Goal: Share content

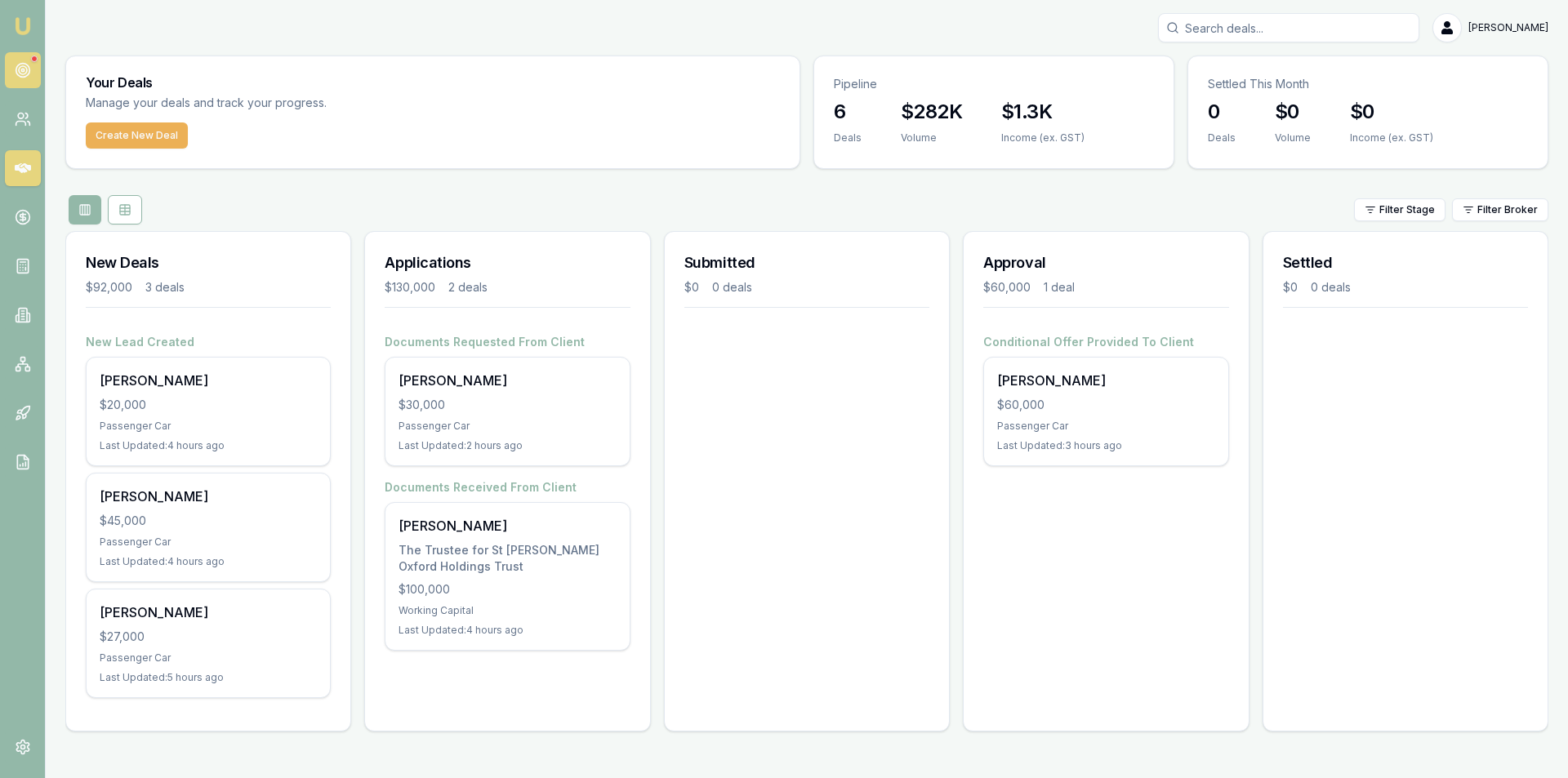
click at [28, 66] on circle at bounding box center [22, 70] width 14 height 14
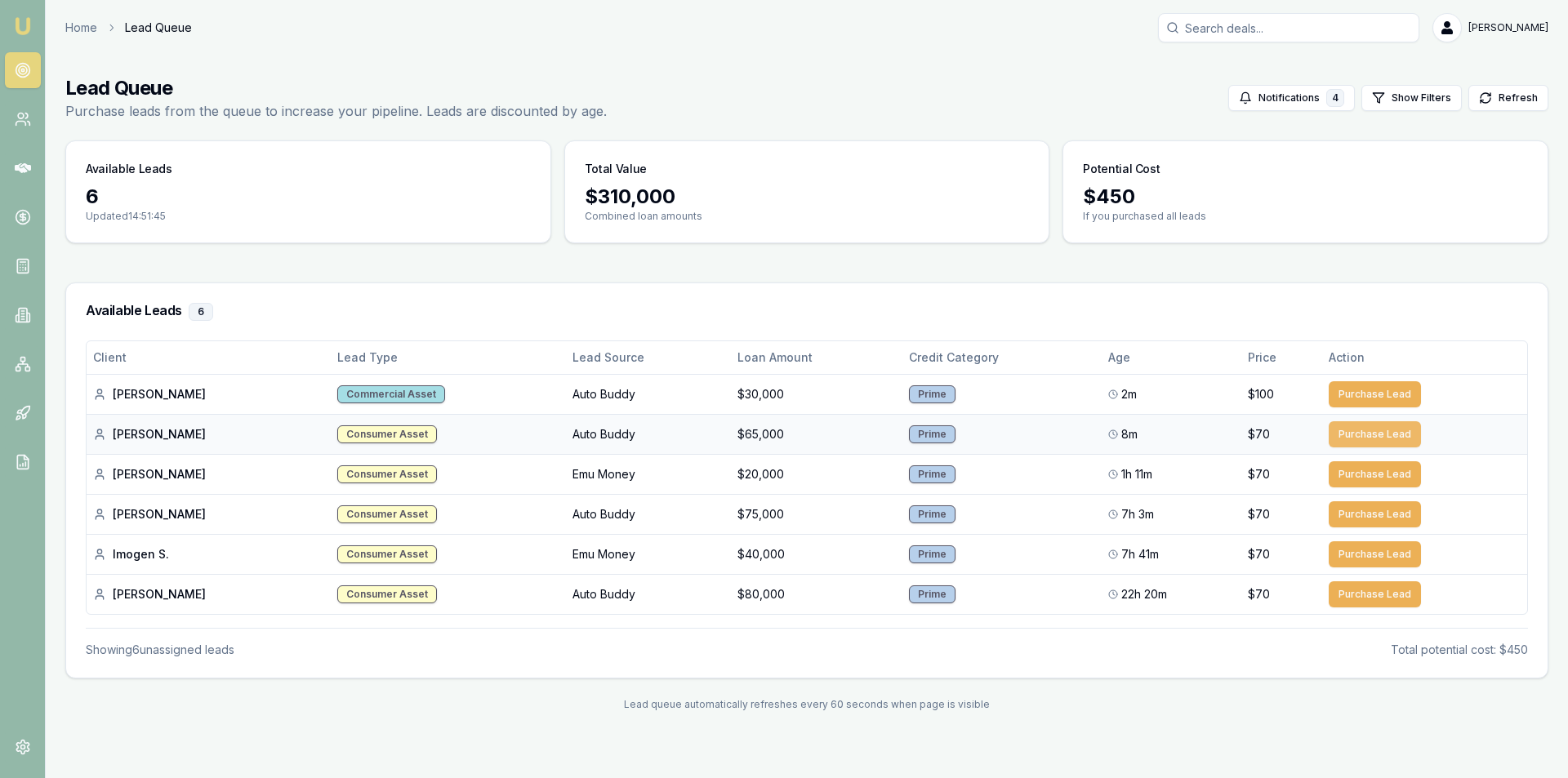
click at [1346, 445] on button "Purchase Lead" at bounding box center [1374, 435] width 92 height 26
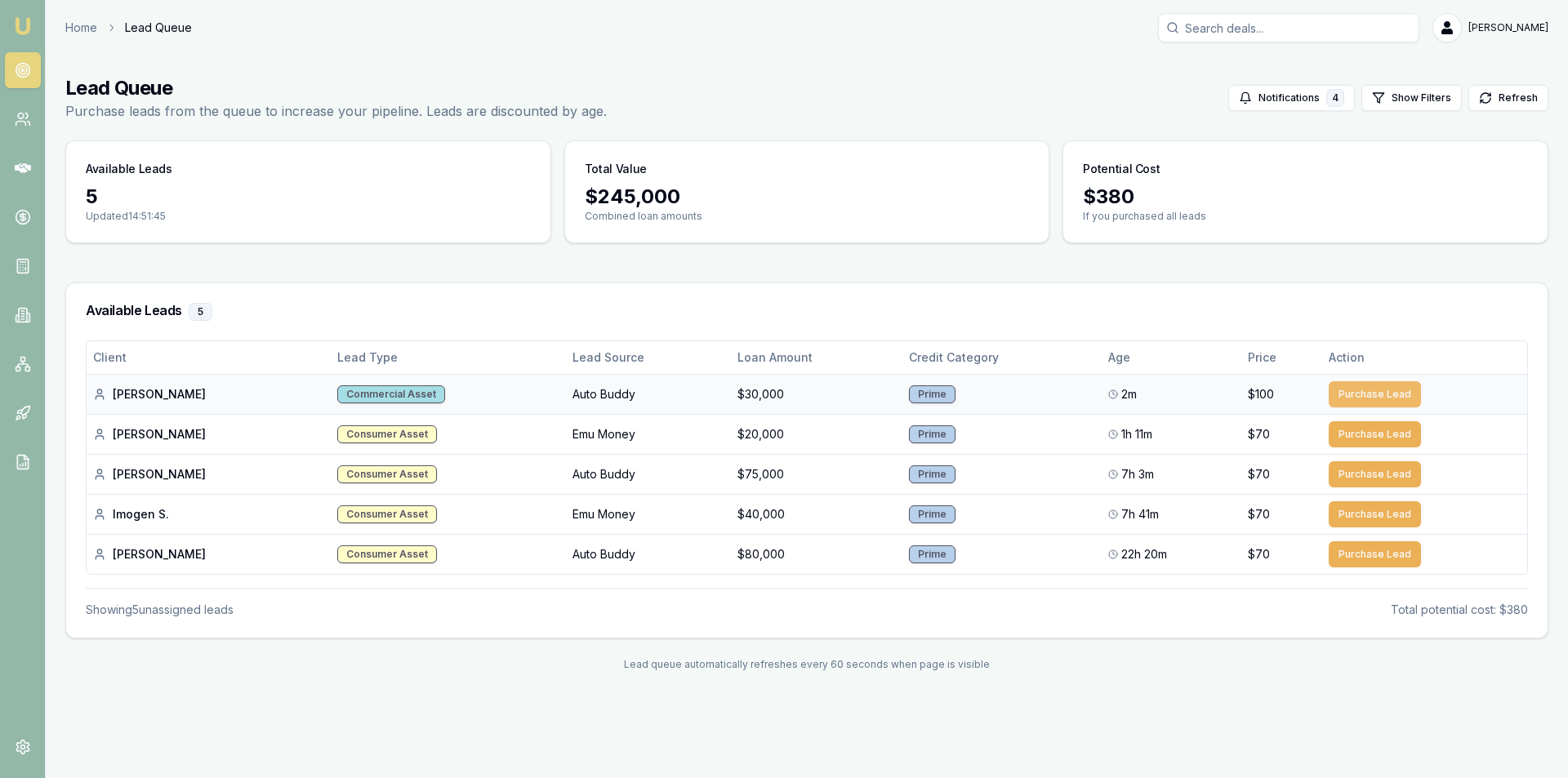
click at [1366, 404] on button "Purchase Lead" at bounding box center [1374, 394] width 92 height 26
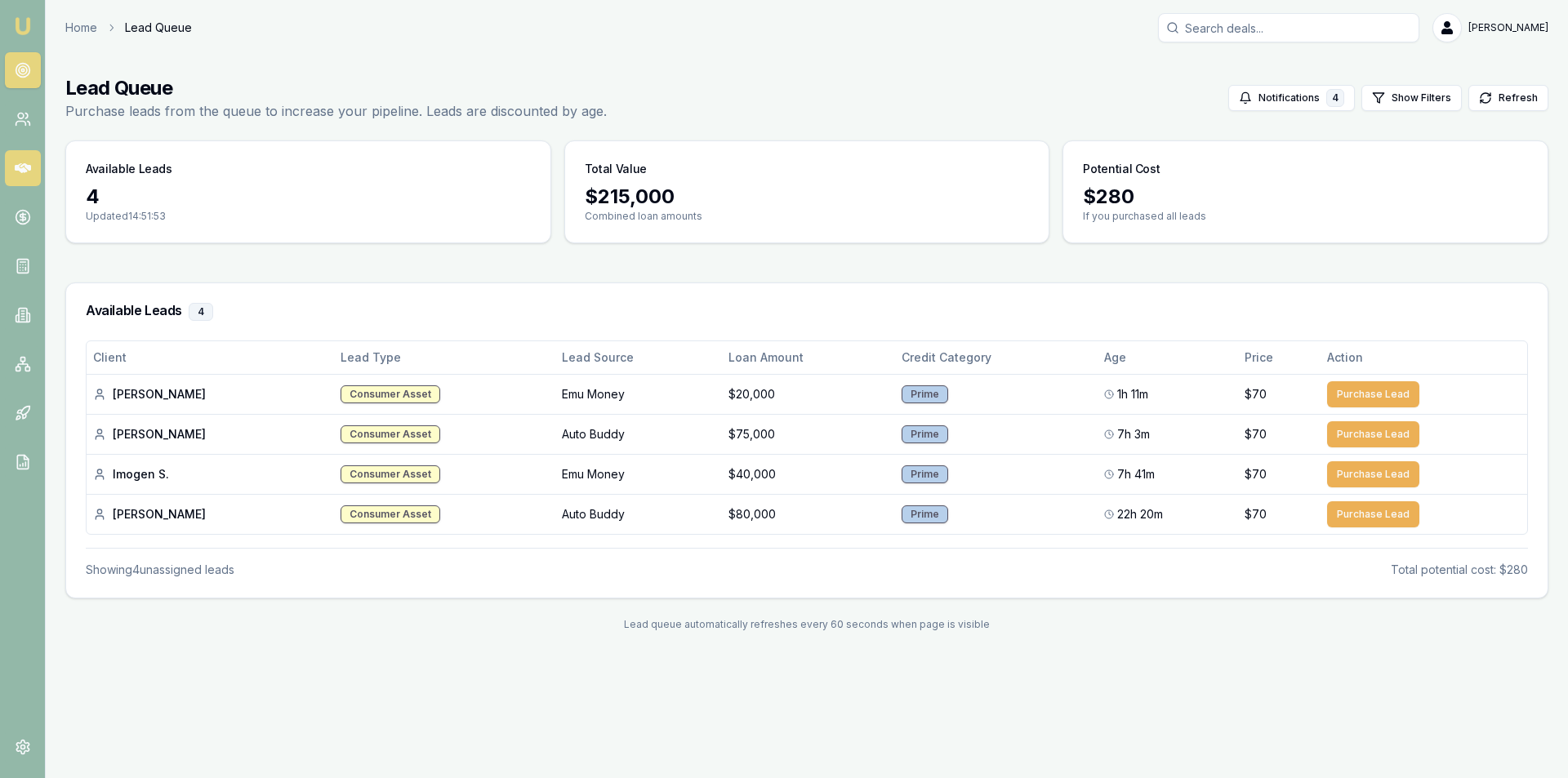
click at [22, 173] on icon at bounding box center [22, 167] width 16 height 16
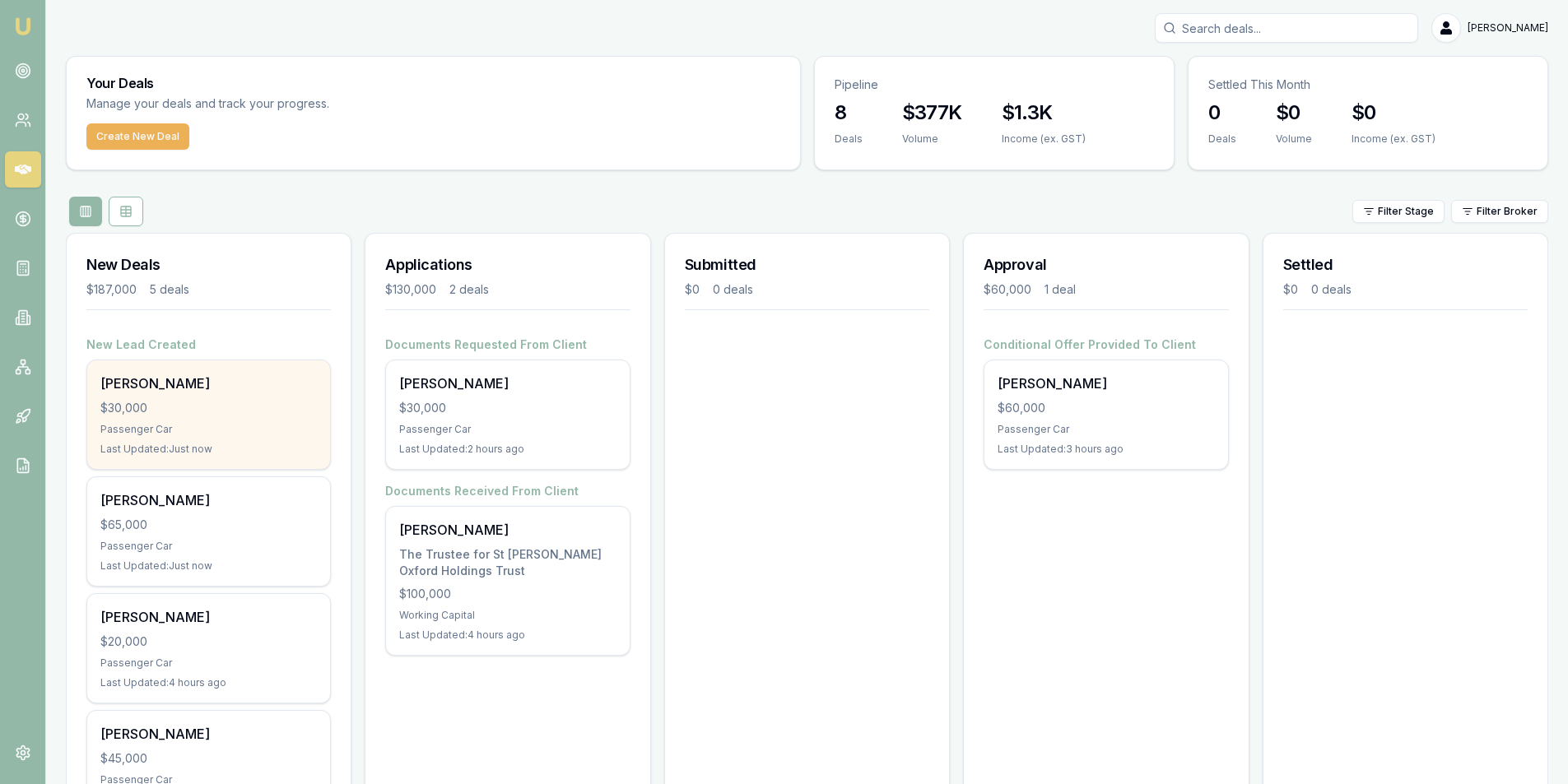
click at [240, 420] on div "Kaylee Challis $30,000 Passenger Car Last Updated: Just now" at bounding box center [209, 414] width 242 height 109
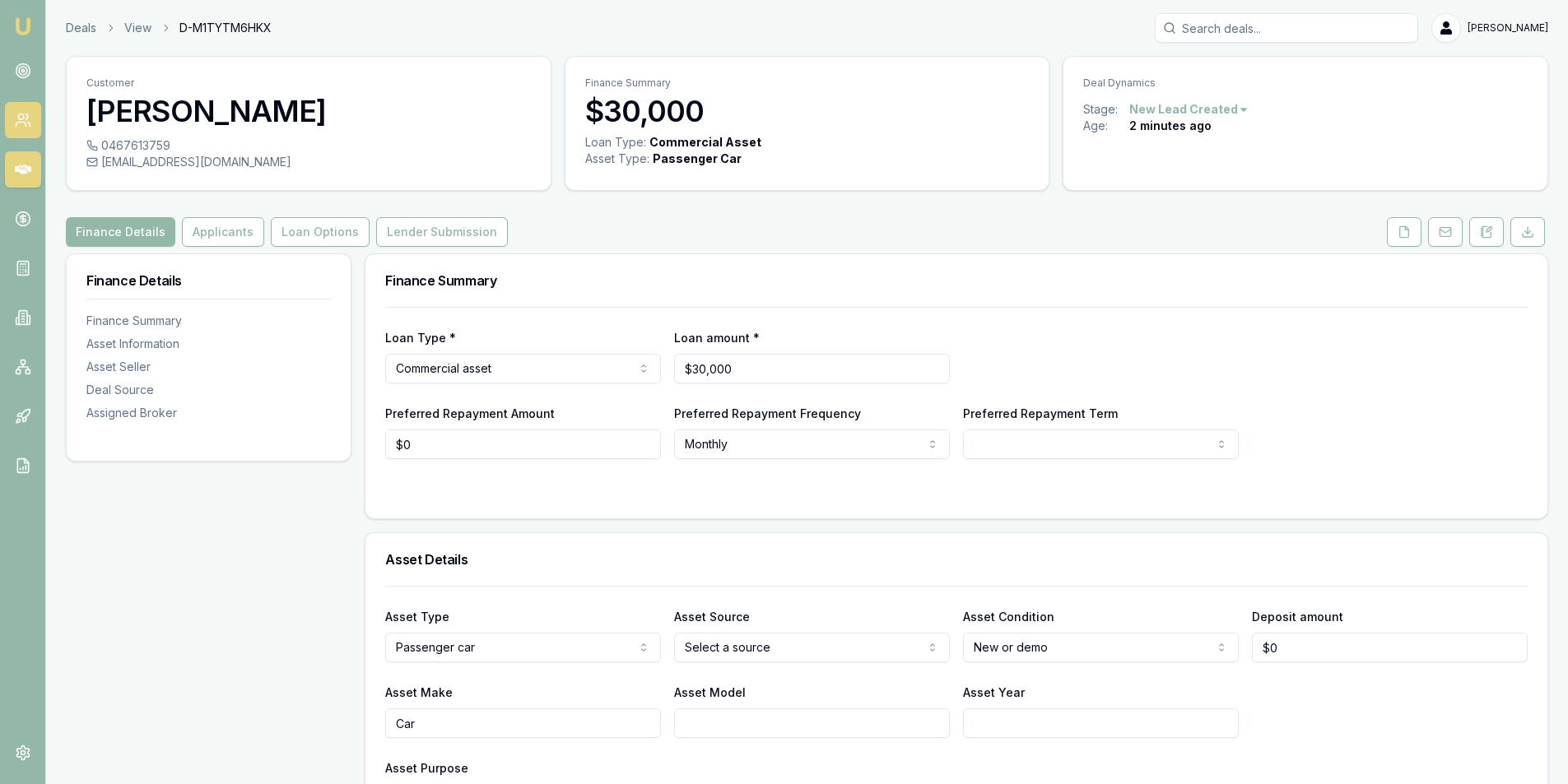
click at [21, 124] on icon at bounding box center [23, 119] width 16 height 16
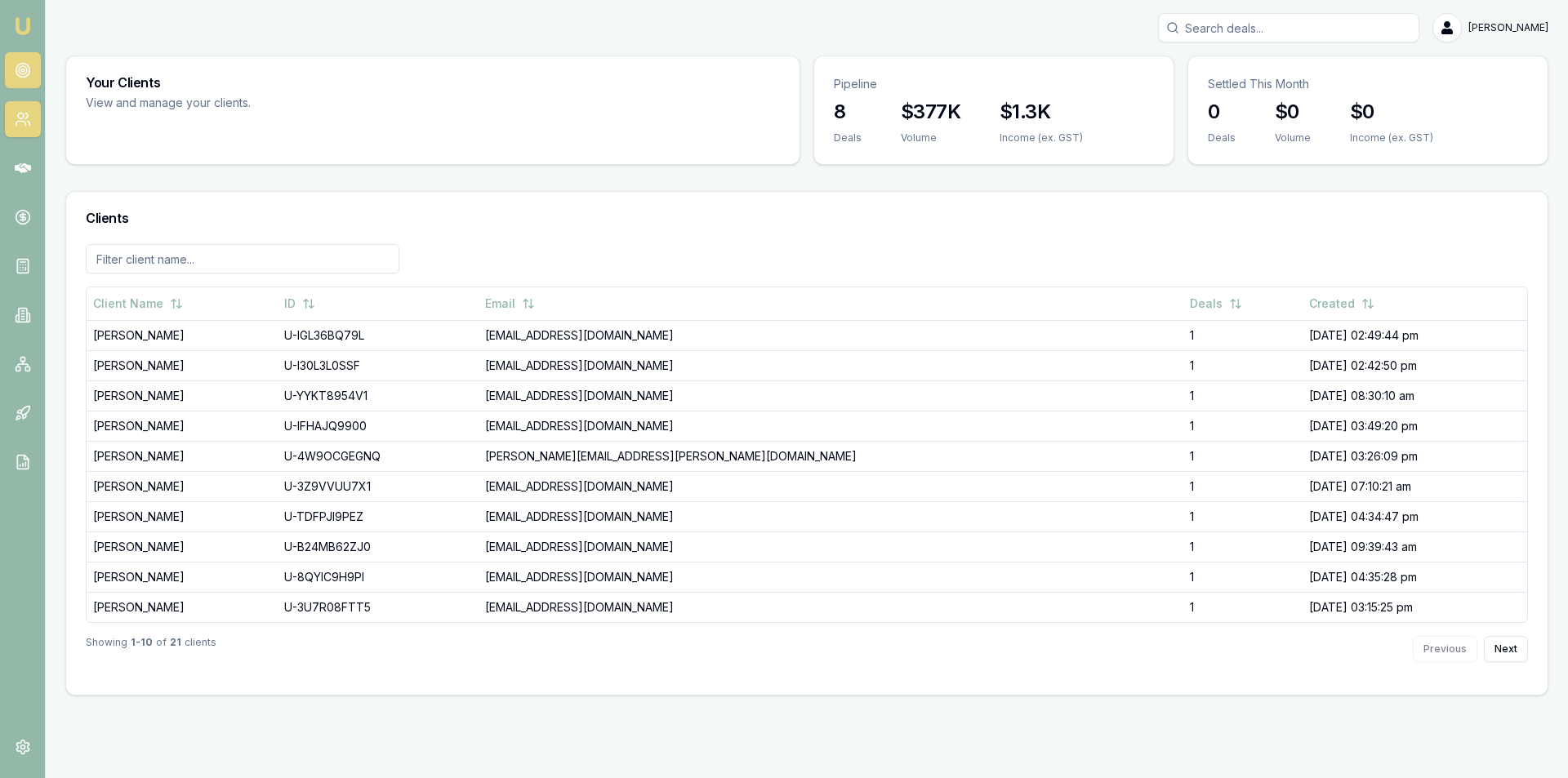
click at [25, 87] on link at bounding box center [23, 70] width 36 height 36
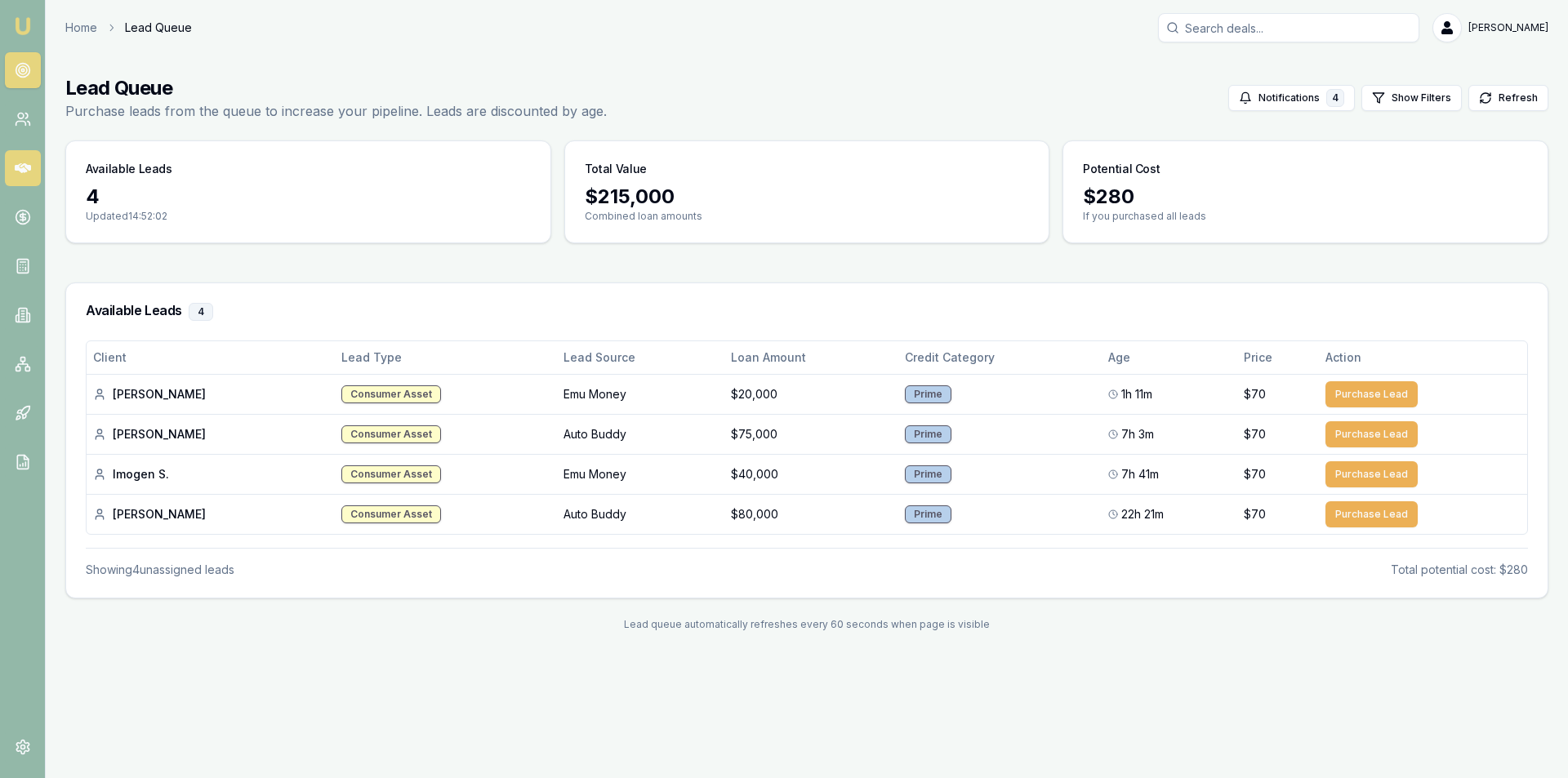
click at [32, 164] on link at bounding box center [23, 168] width 36 height 36
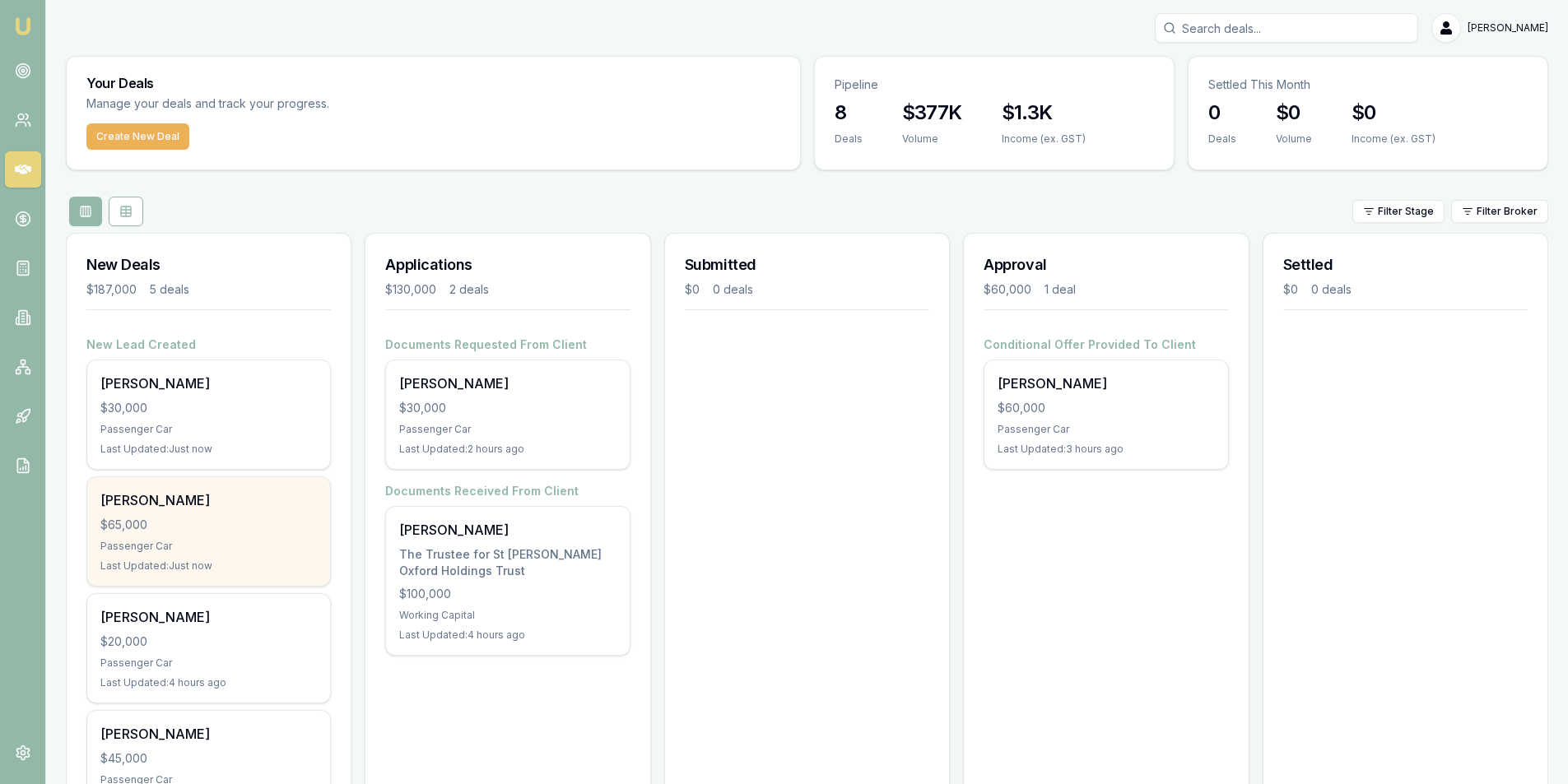
click at [209, 552] on div "Passenger Car" at bounding box center [209, 546] width 216 height 13
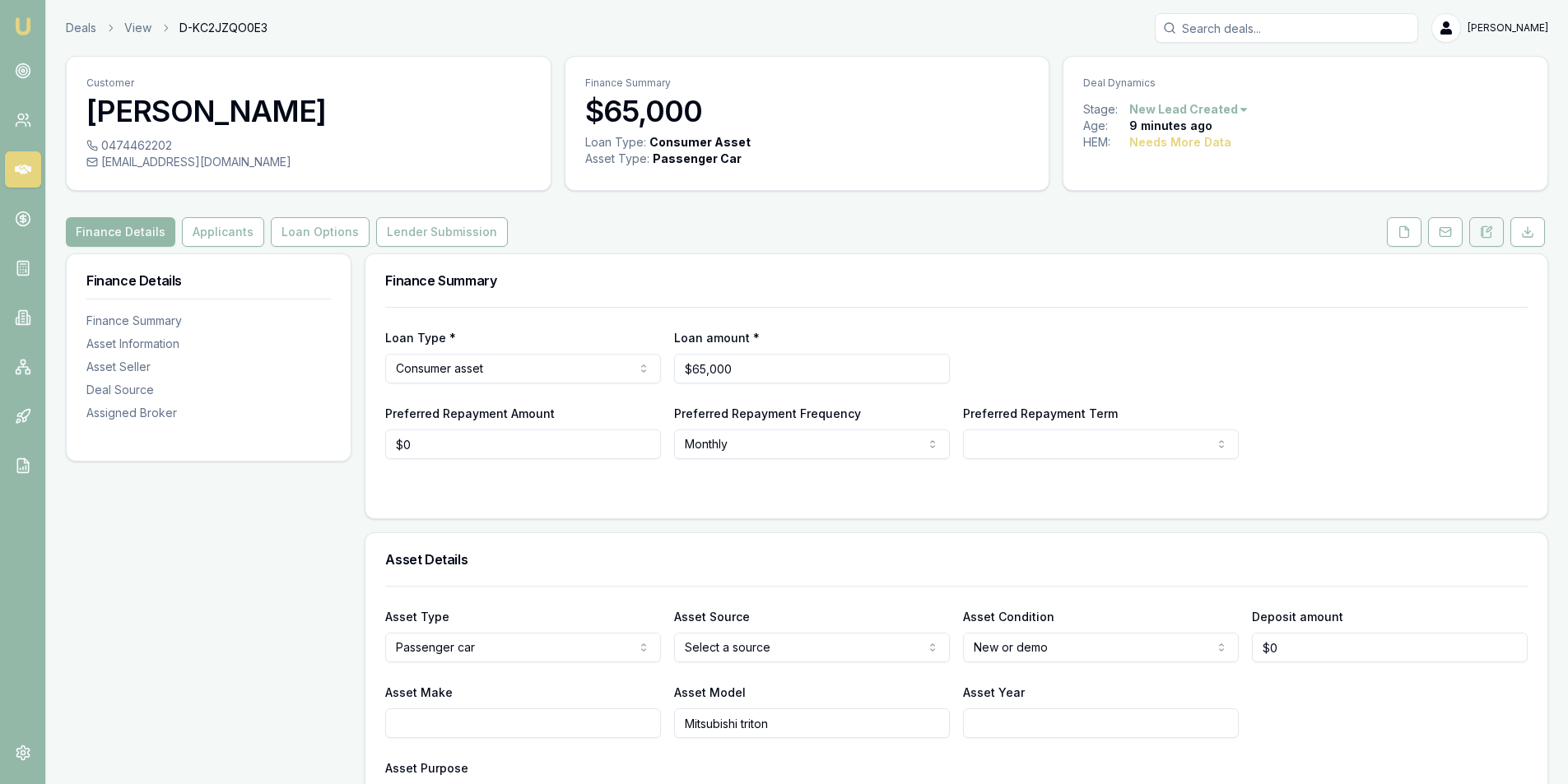
click at [1494, 226] on button at bounding box center [1487, 232] width 35 height 29
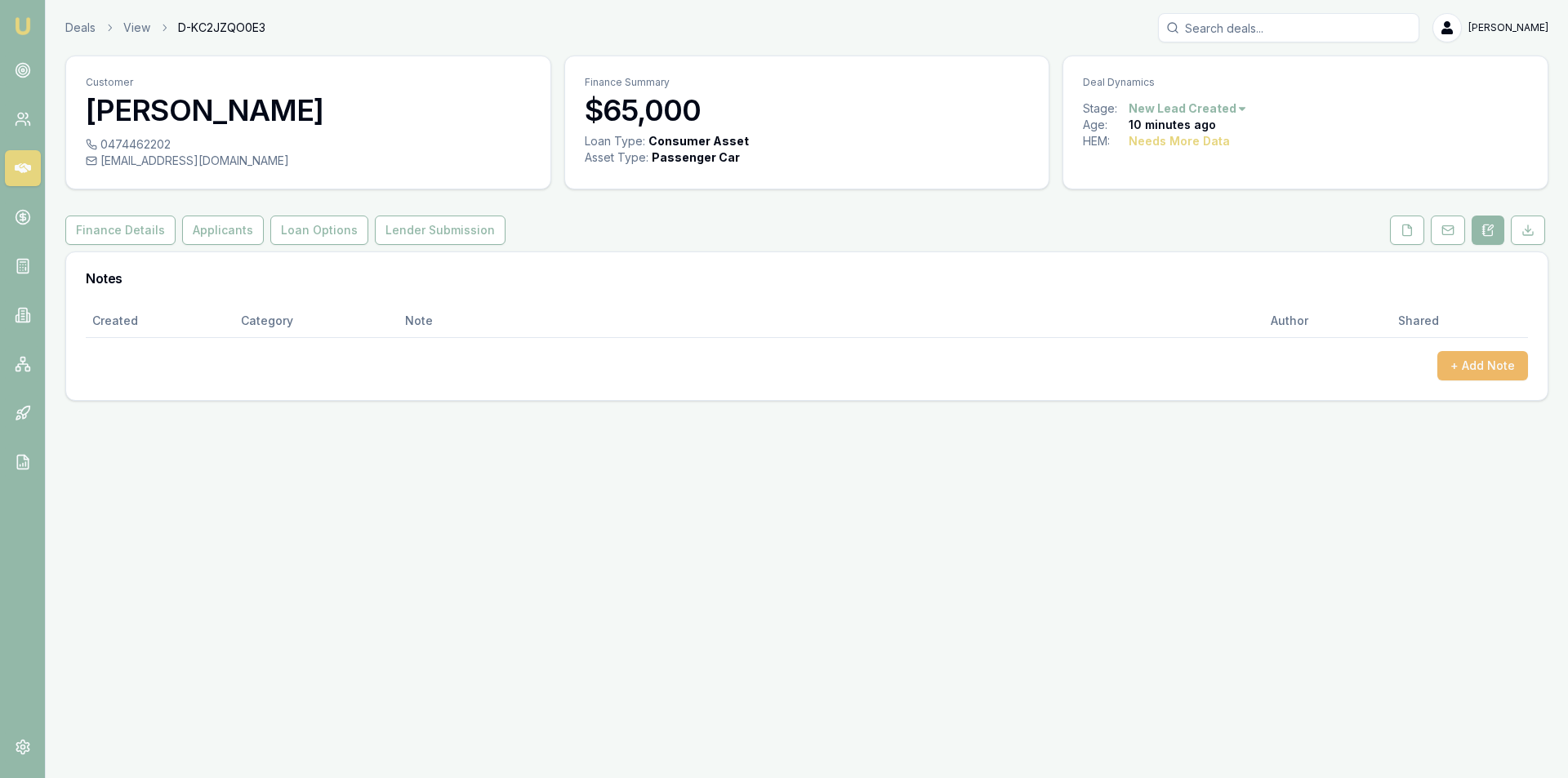
click at [1479, 369] on button "+ Add Note" at bounding box center [1482, 366] width 91 height 29
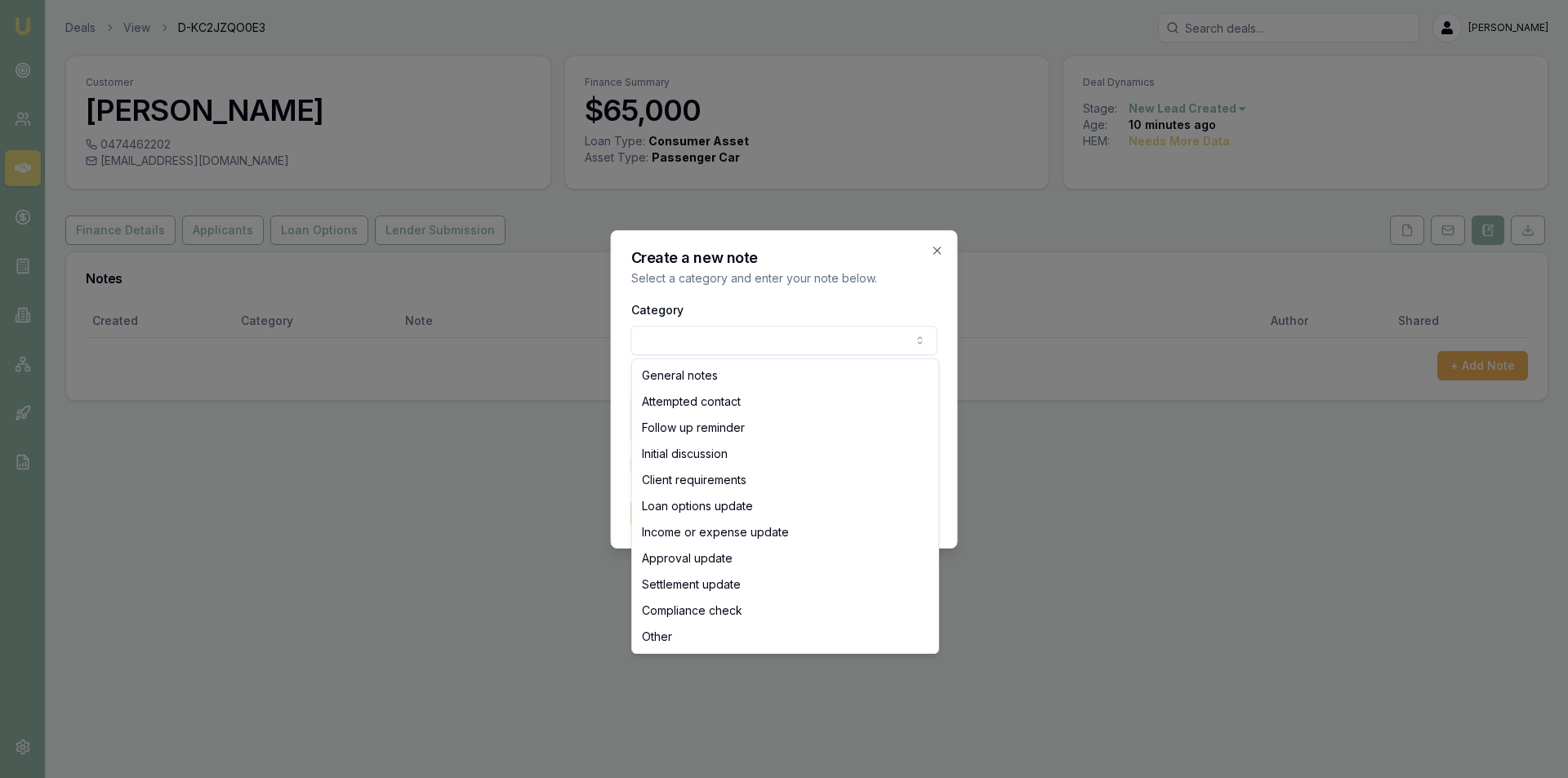
click at [690, 332] on body "Emu Broker Deals View D-KC2JZQO0E3 Peter Sarris Toggle Menu Customer Bart Smets…" at bounding box center [784, 389] width 1568 height 778
select select "ATTEMPTED_CONTACT"
click at [699, 394] on textarea "Details" at bounding box center [784, 418] width 307 height 49
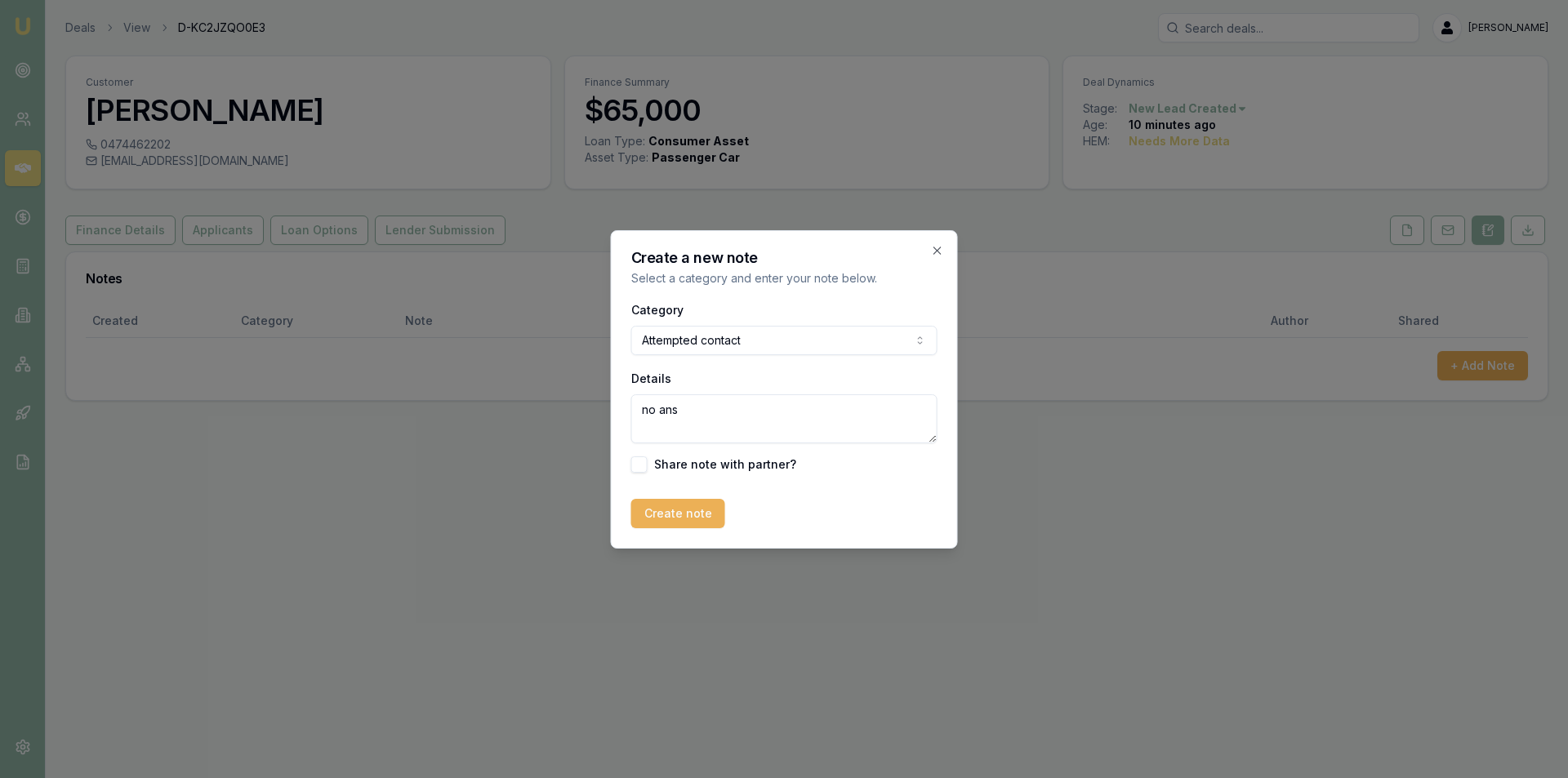
type textarea "no ans"
click at [693, 495] on form "Category Attempted contact General notes Attempted contact Follow up reminder I…" at bounding box center [784, 414] width 307 height 228
click at [694, 504] on button "Create note" at bounding box center [678, 514] width 94 height 29
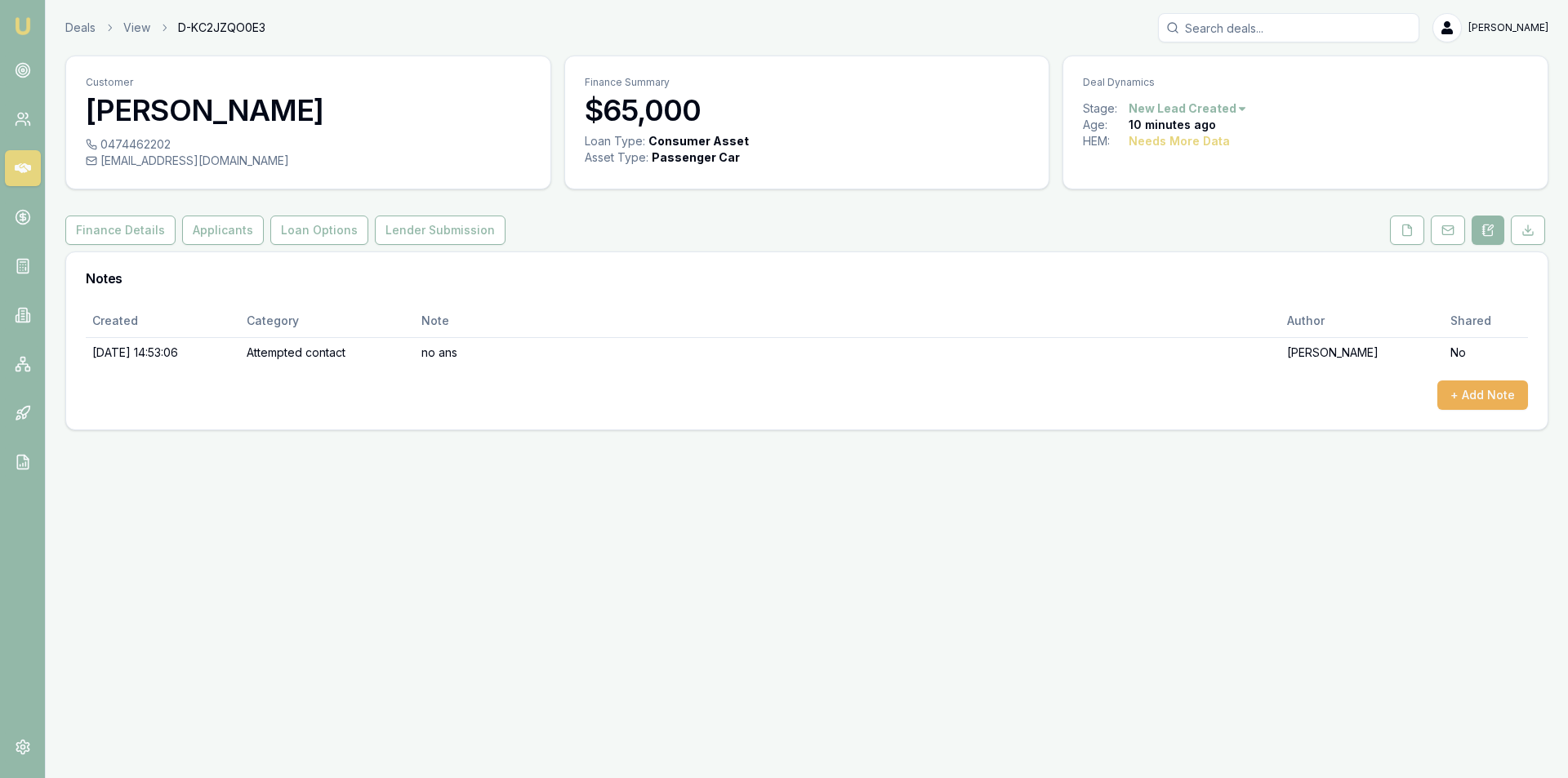
click at [17, 163] on icon at bounding box center [22, 167] width 16 height 16
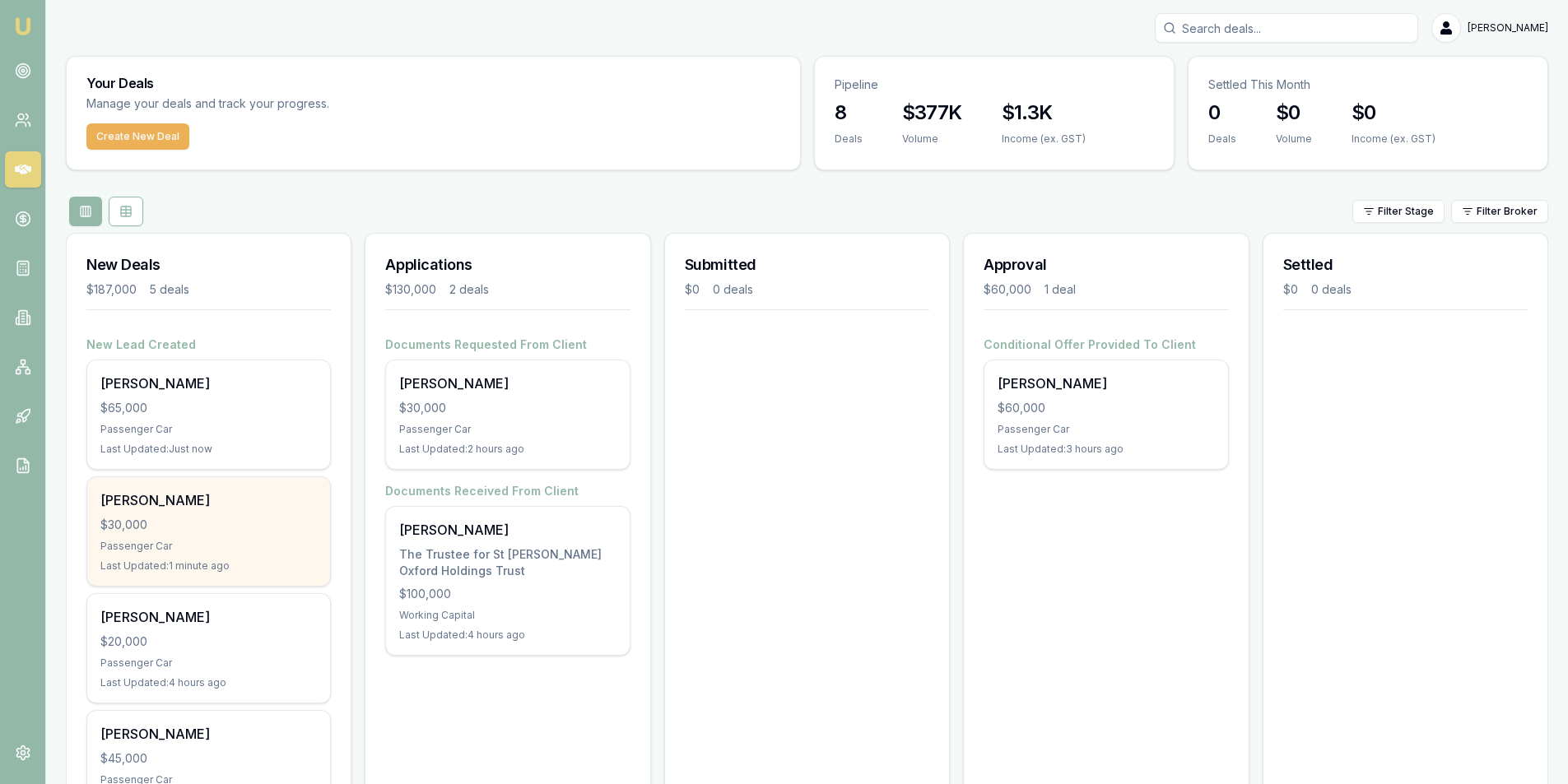
click at [222, 523] on div "$30,000" at bounding box center [209, 524] width 216 height 16
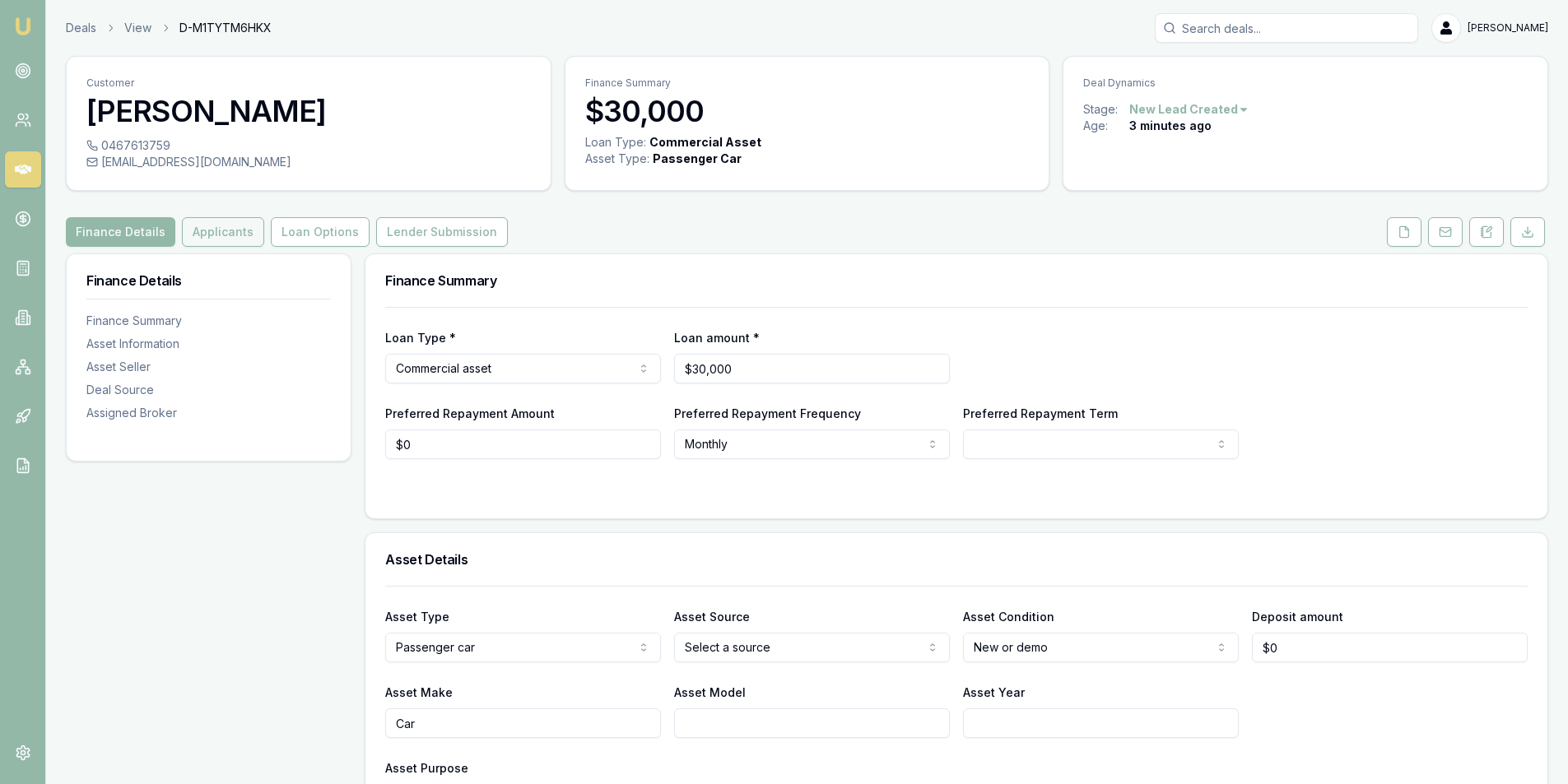
click at [216, 239] on button "Applicants" at bounding box center [223, 232] width 82 height 29
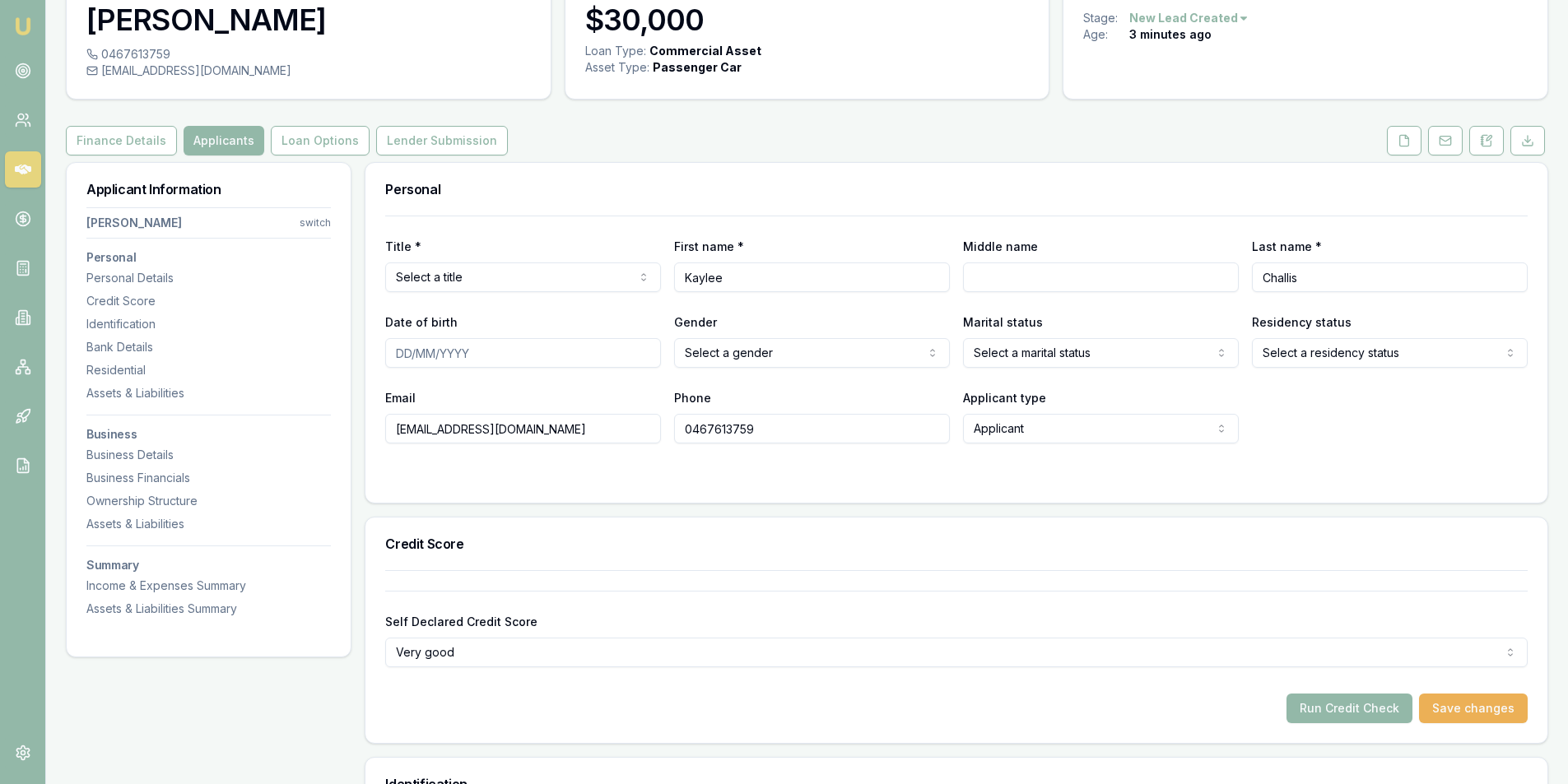
scroll to position [82, 0]
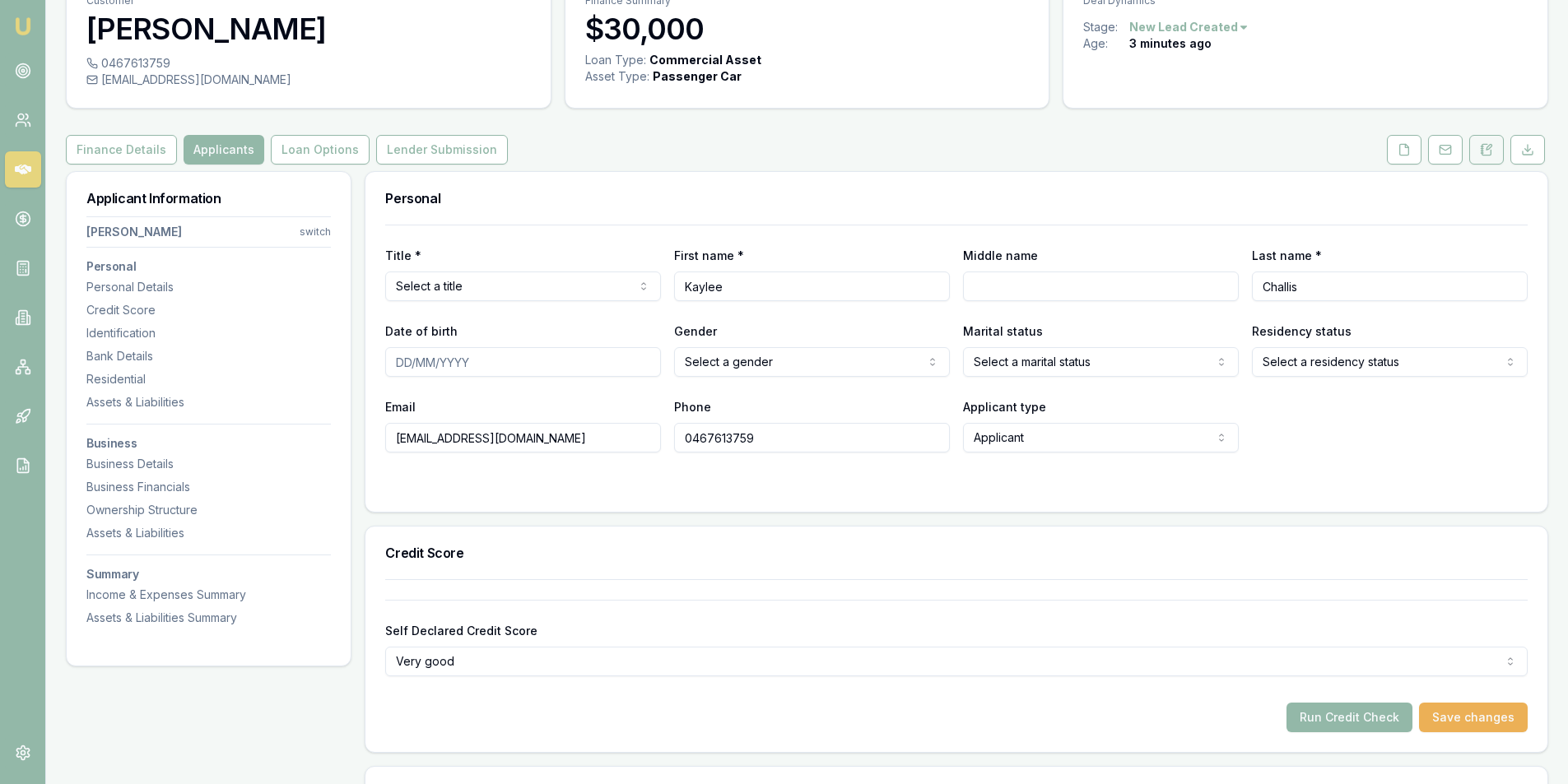
click at [1498, 150] on button at bounding box center [1487, 150] width 35 height 29
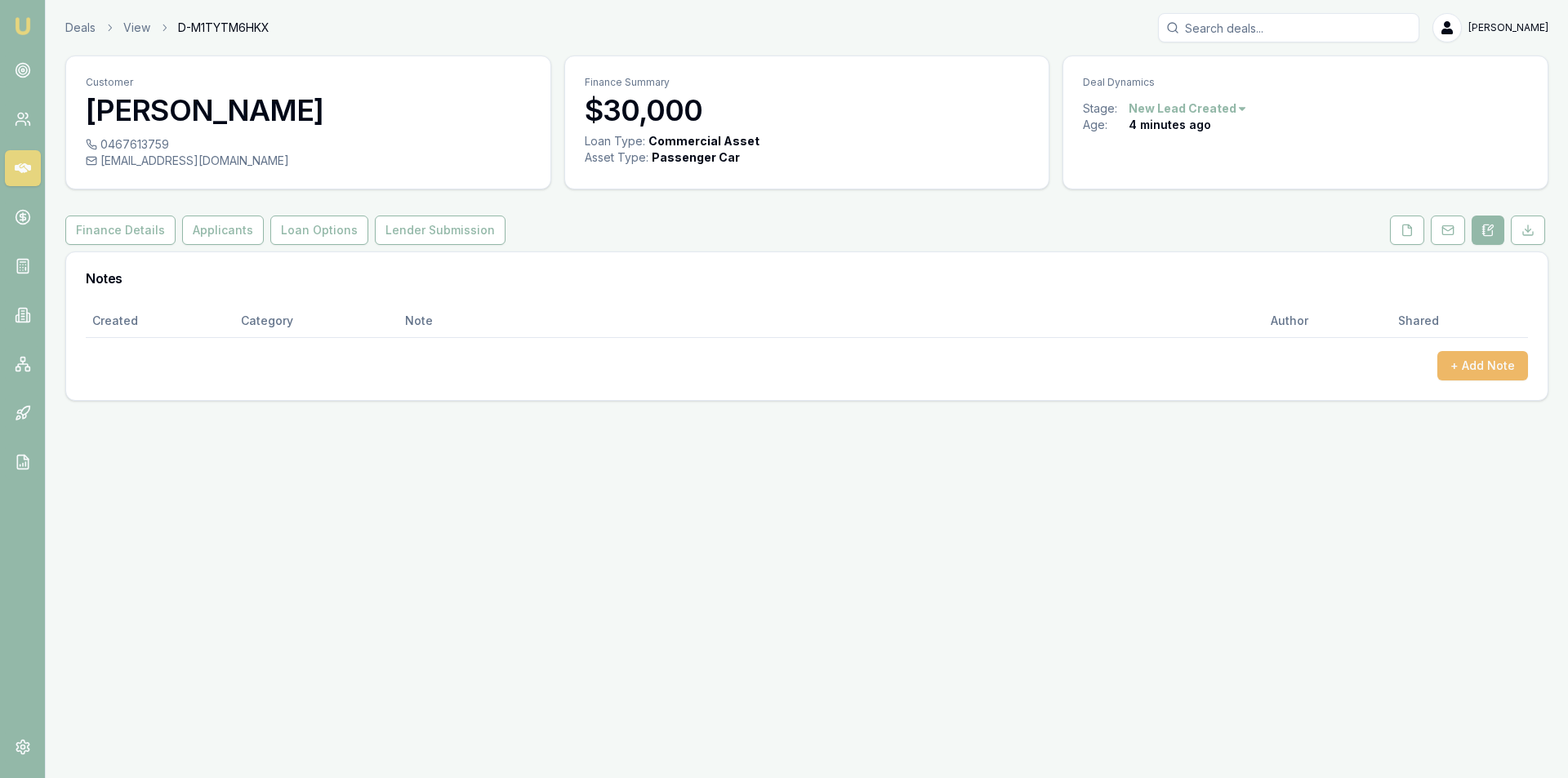
click at [1516, 366] on button "+ Add Note" at bounding box center [1482, 366] width 91 height 29
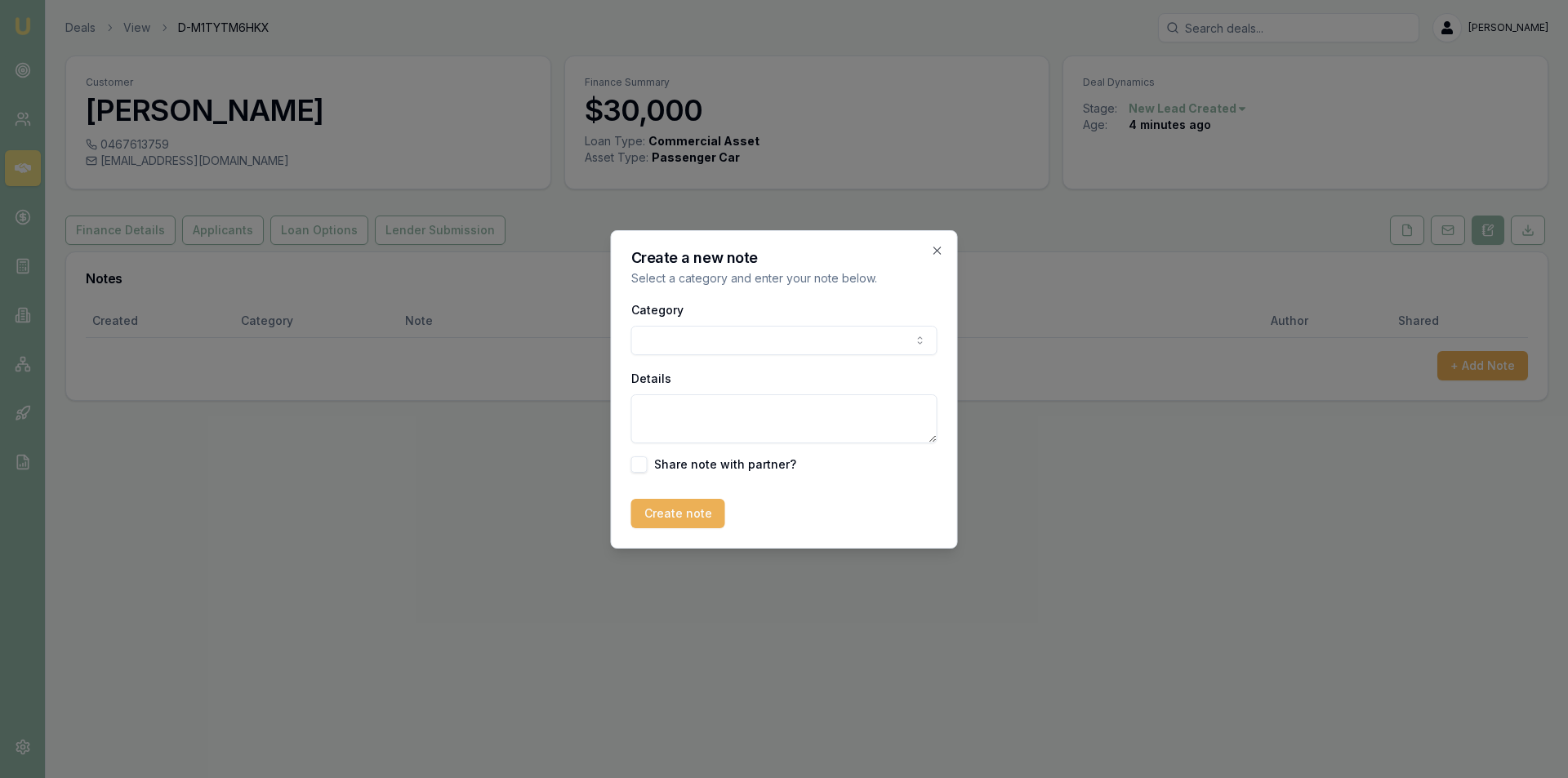
click at [835, 342] on body "Emu Broker Deals View D-M1TYTM6HKX Peter Sarris Toggle Menu Customer Kaylee Cha…" at bounding box center [784, 389] width 1568 height 778
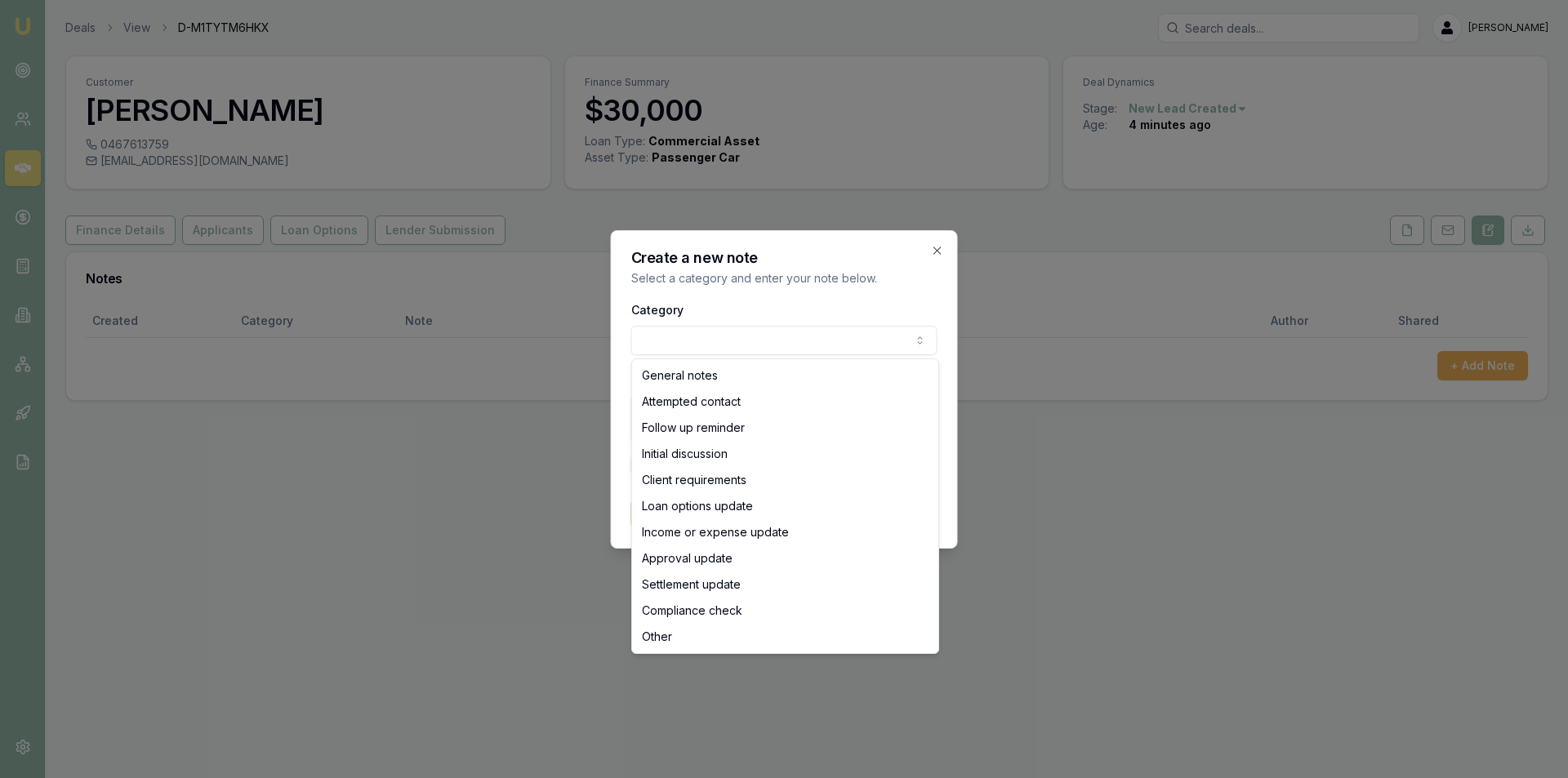
select select "ATTEMPTED_CONTACT"
click at [806, 405] on textarea "Details" at bounding box center [784, 418] width 307 height 49
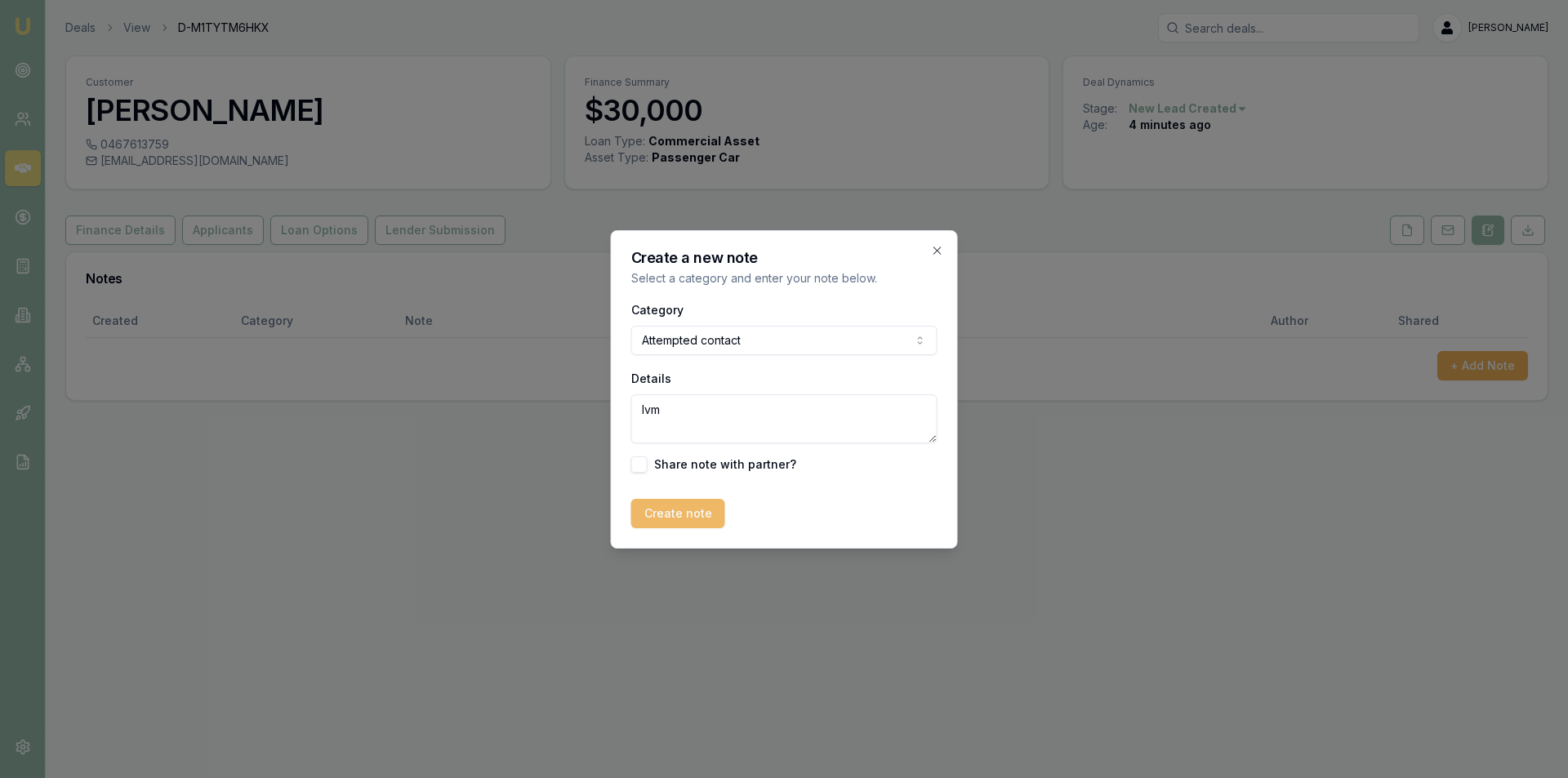
type textarea "lvm"
click at [666, 512] on button "Create note" at bounding box center [678, 514] width 94 height 29
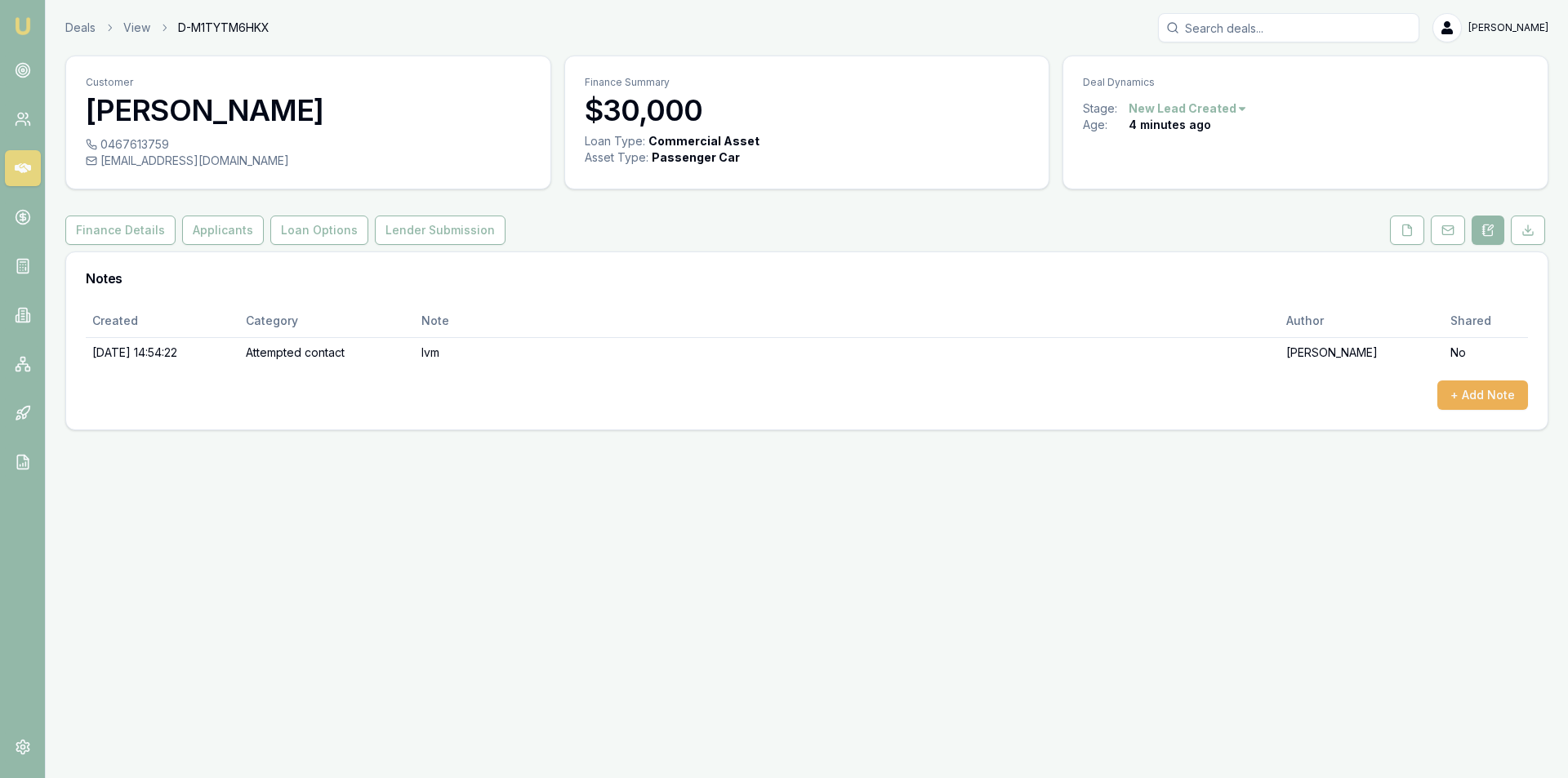
click at [19, 168] on icon at bounding box center [22, 167] width 16 height 9
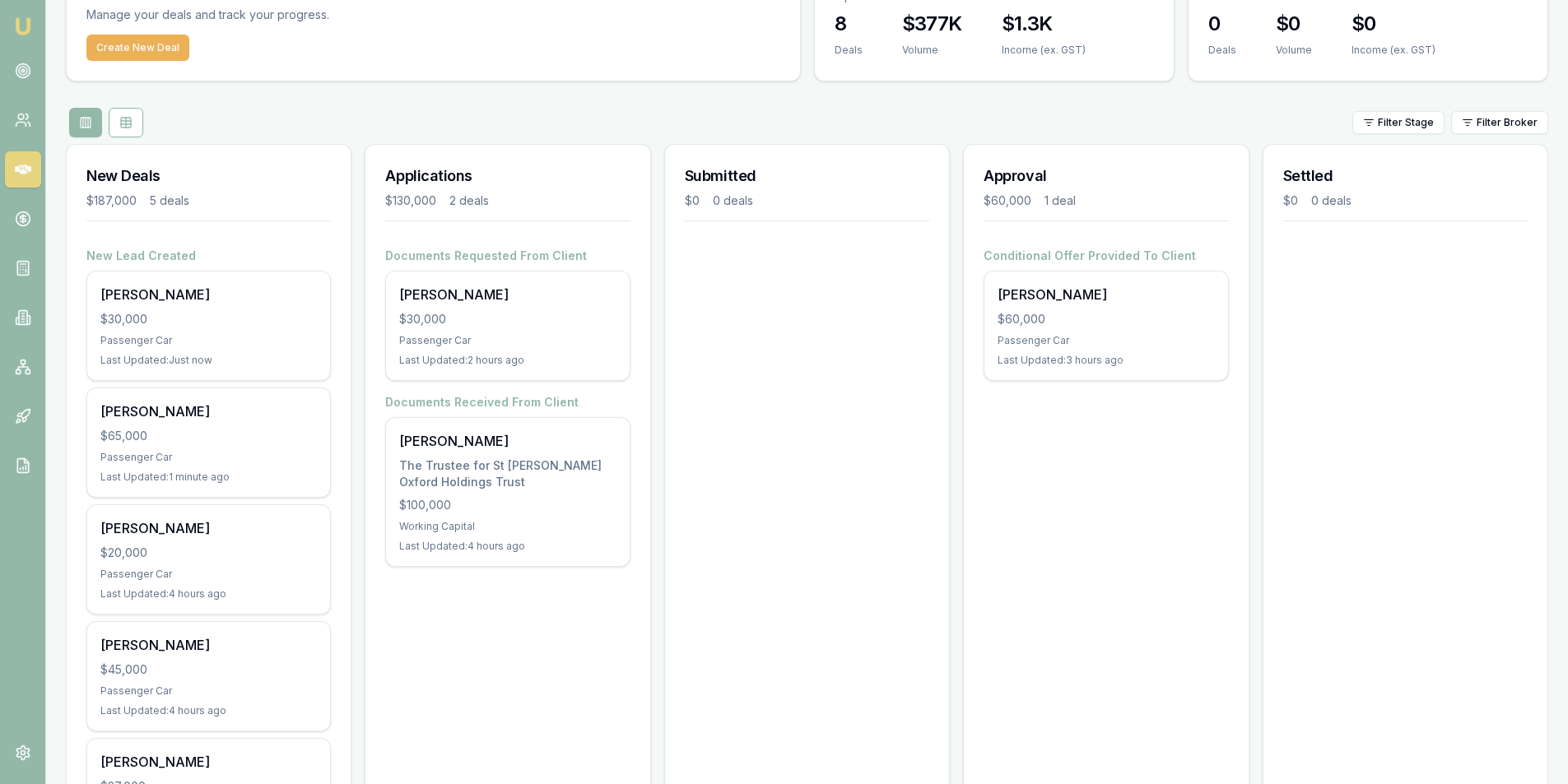
scroll to position [213, 0]
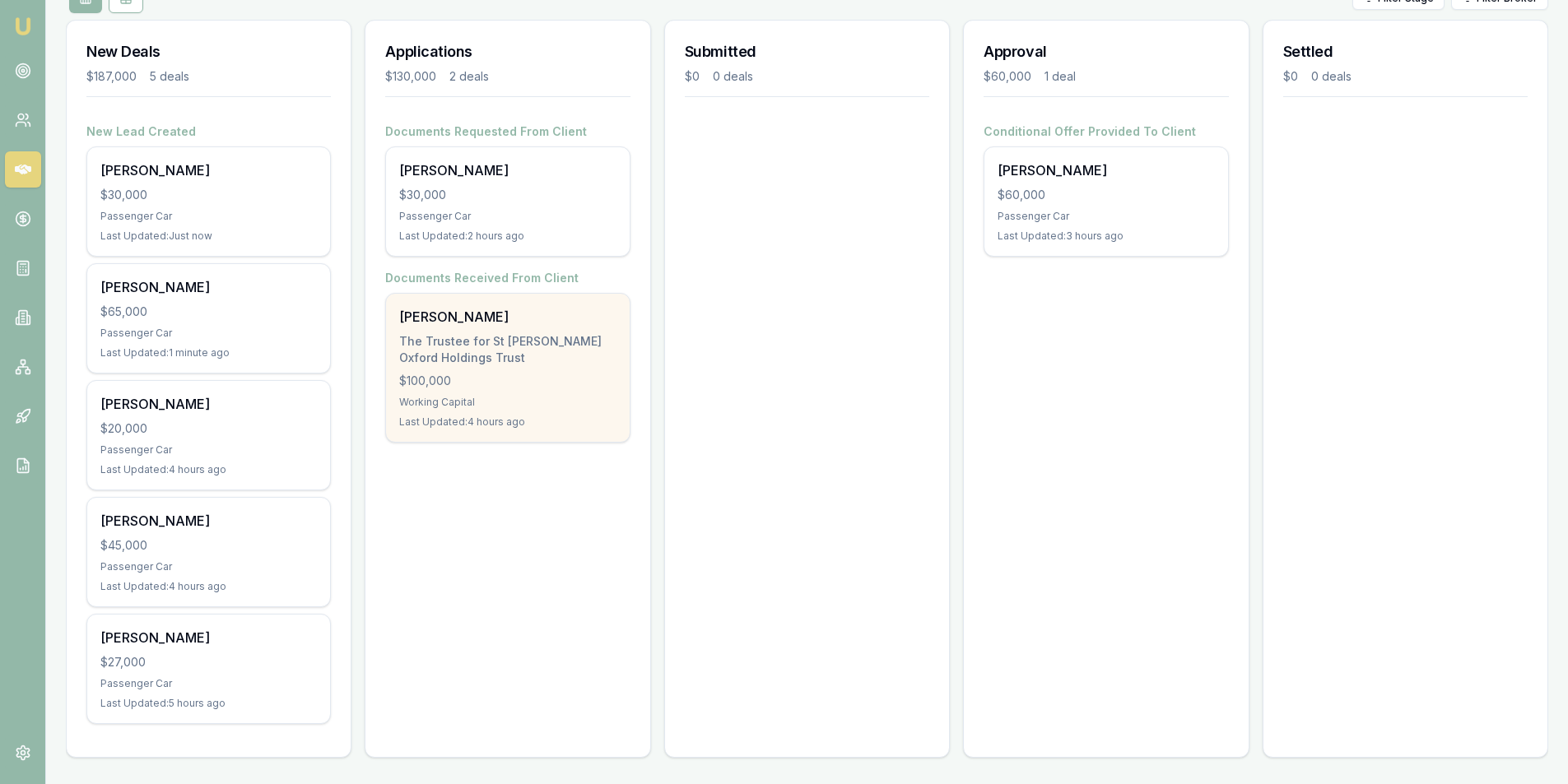
click at [508, 391] on div "Vivek Oommen The Trustee for St George Oxford Holdings Trust $100,000 Working C…" at bounding box center [507, 367] width 242 height 148
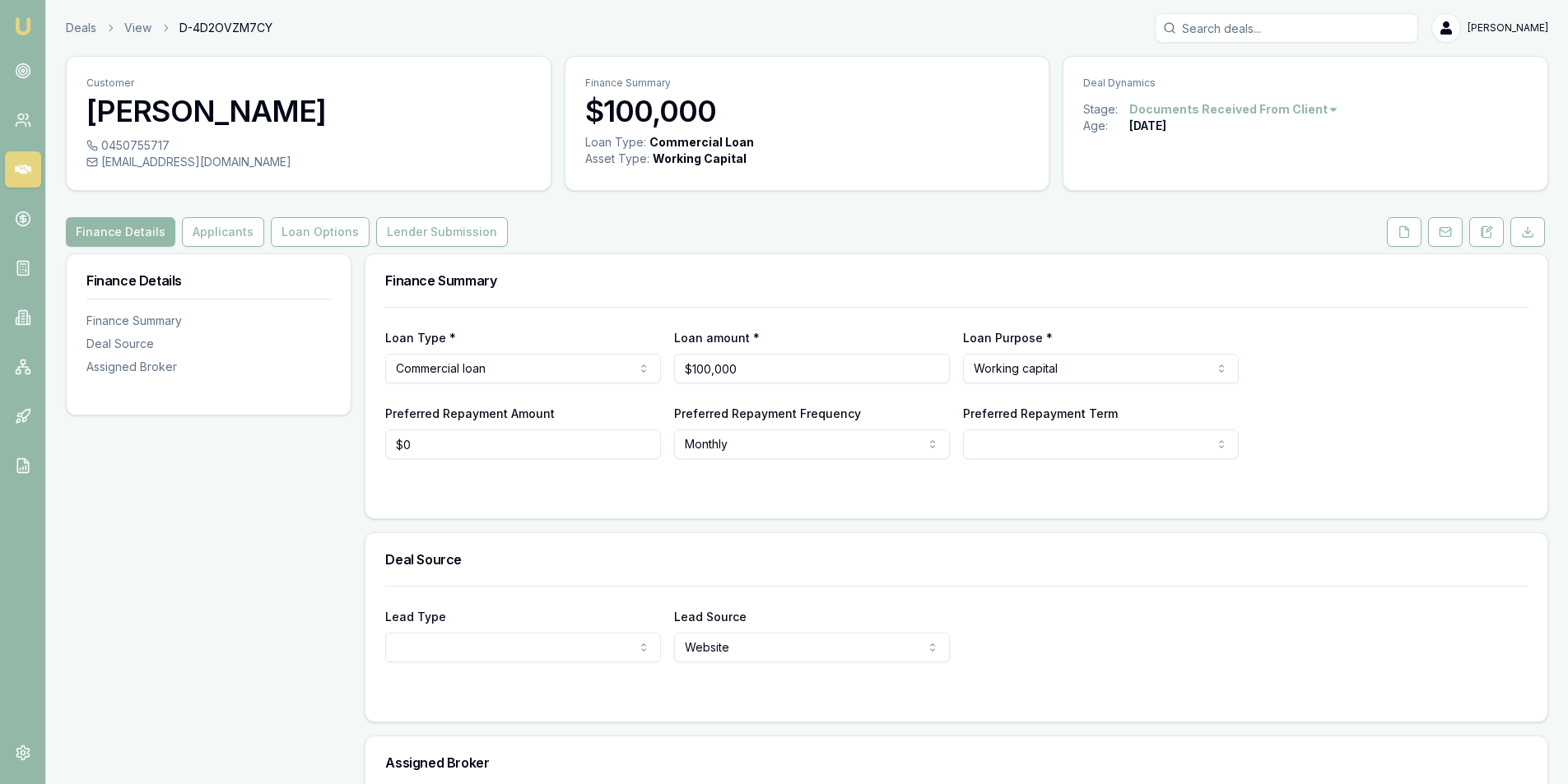
click at [236, 164] on div "[EMAIL_ADDRESS][DOMAIN_NAME]" at bounding box center [308, 162] width 444 height 16
copy div "[EMAIL_ADDRESS][DOMAIN_NAME]"
click at [1445, 242] on button at bounding box center [1446, 232] width 35 height 29
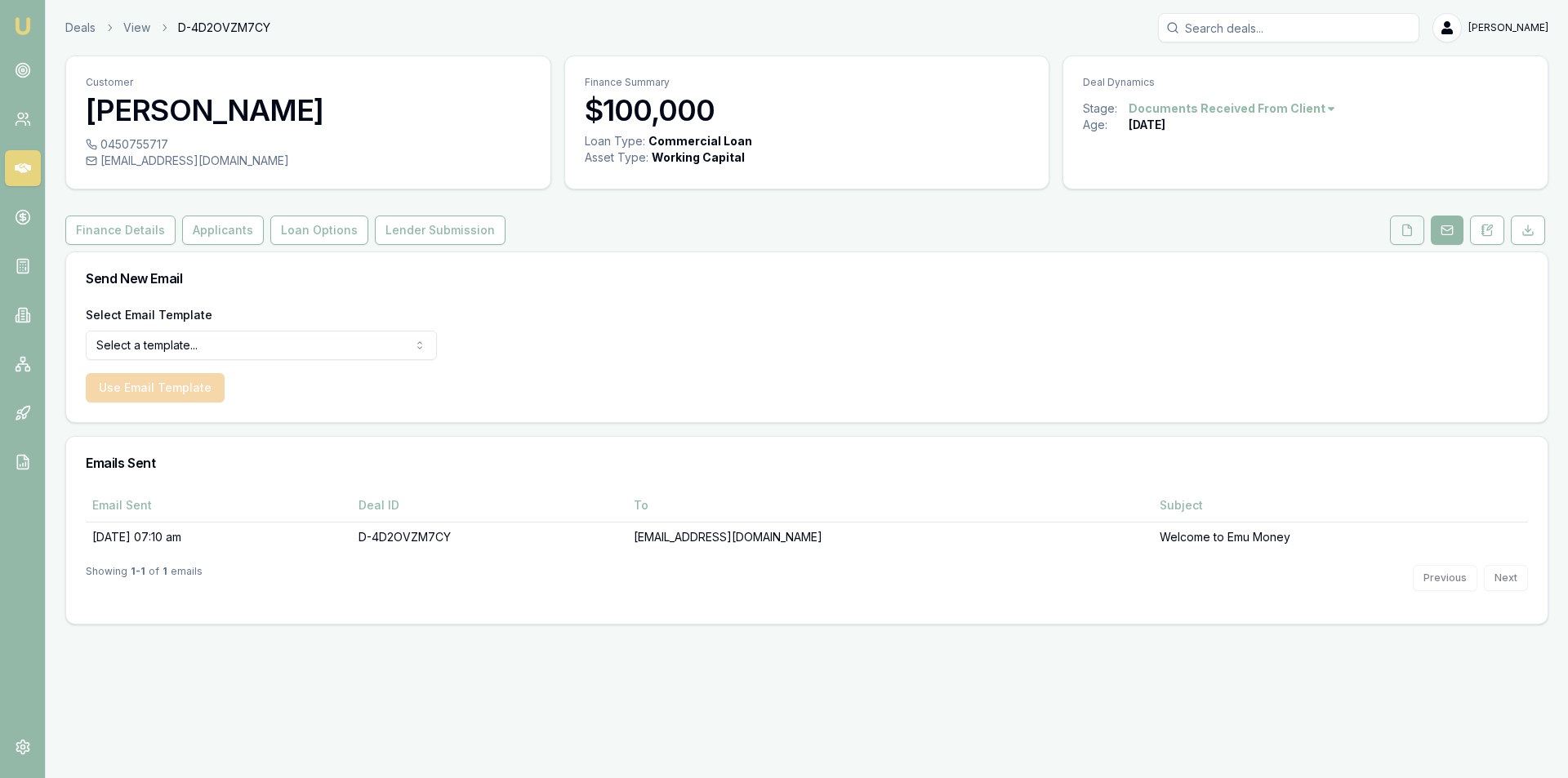
click at [1419, 227] on button at bounding box center [1407, 230] width 34 height 29
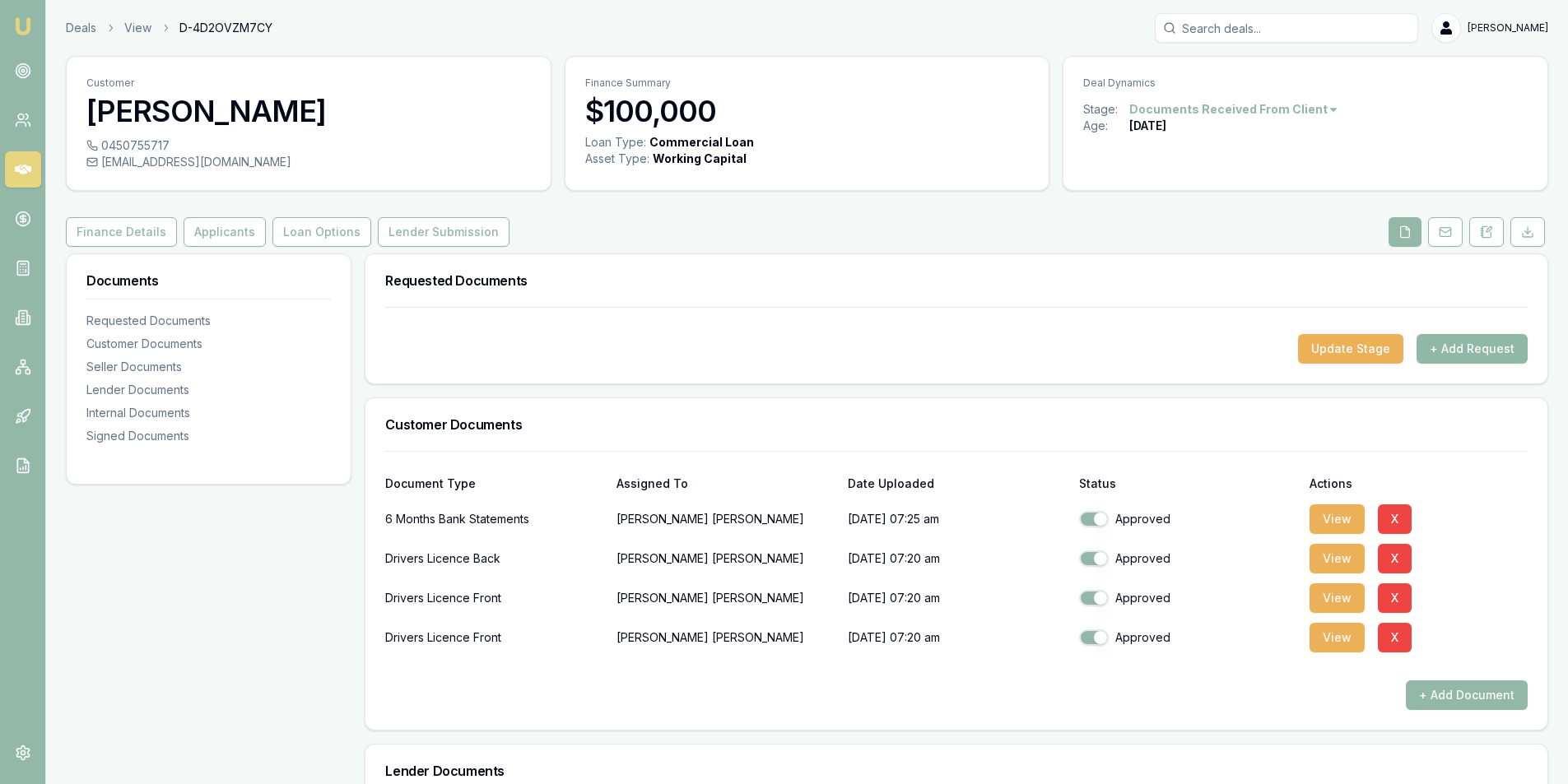
click at [1457, 351] on button "+ Add Request" at bounding box center [1472, 349] width 111 height 29
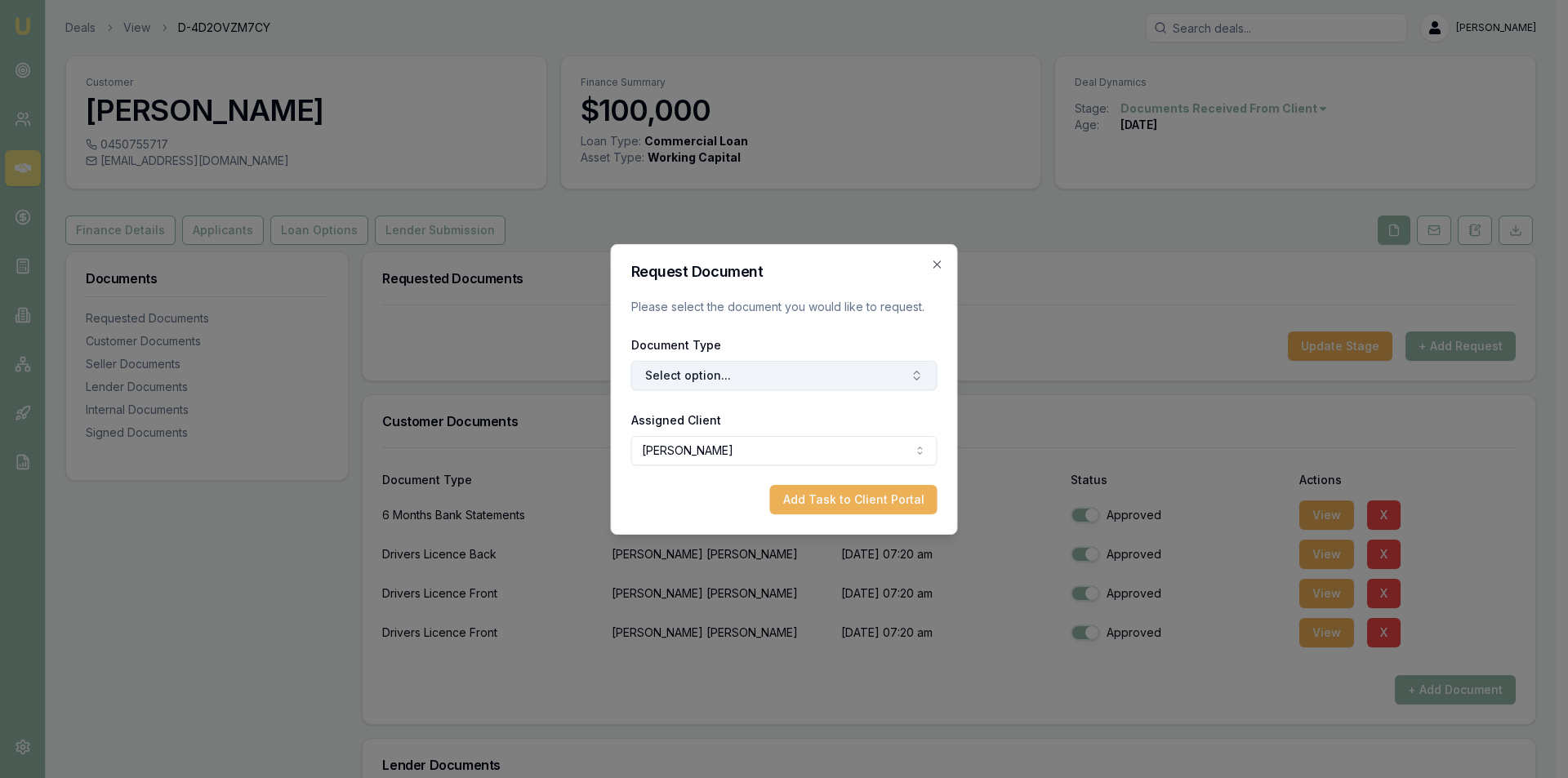
click at [683, 384] on button "Select option..." at bounding box center [784, 375] width 307 height 29
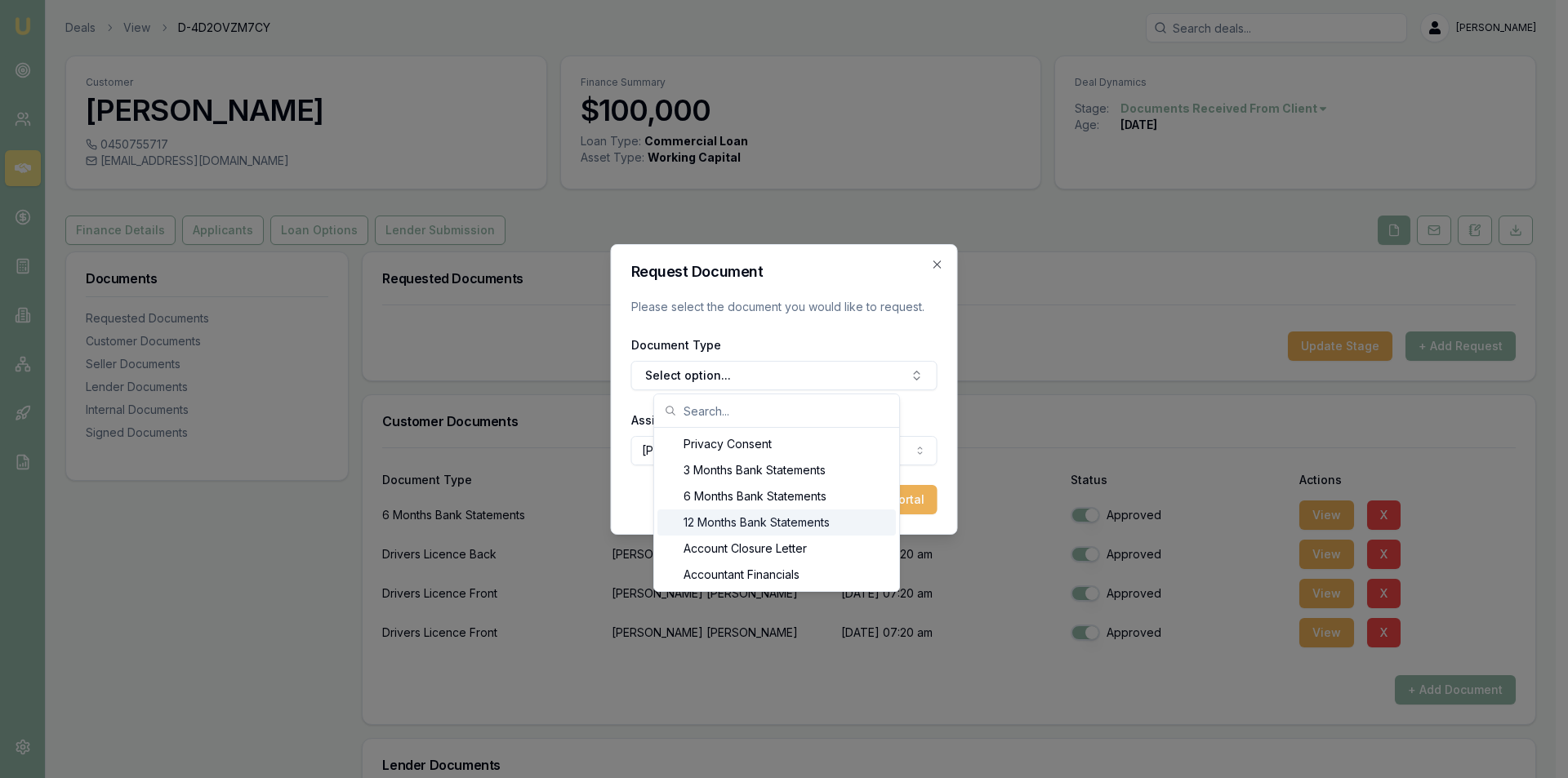
click at [798, 531] on div "12 Months Bank Statements" at bounding box center [776, 522] width 239 height 26
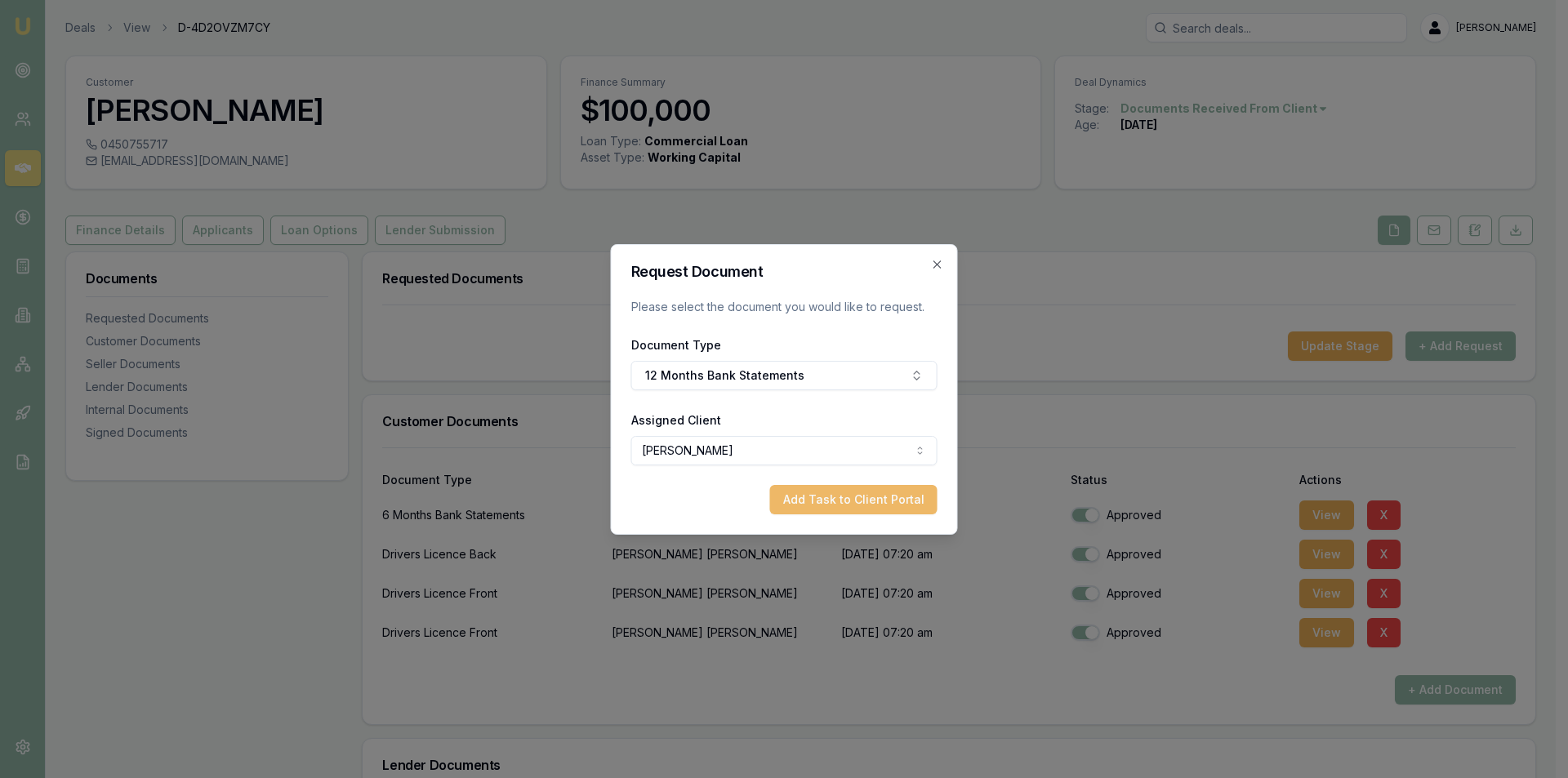
click at [847, 507] on button "Add Task to Client Portal" at bounding box center [854, 500] width 167 height 29
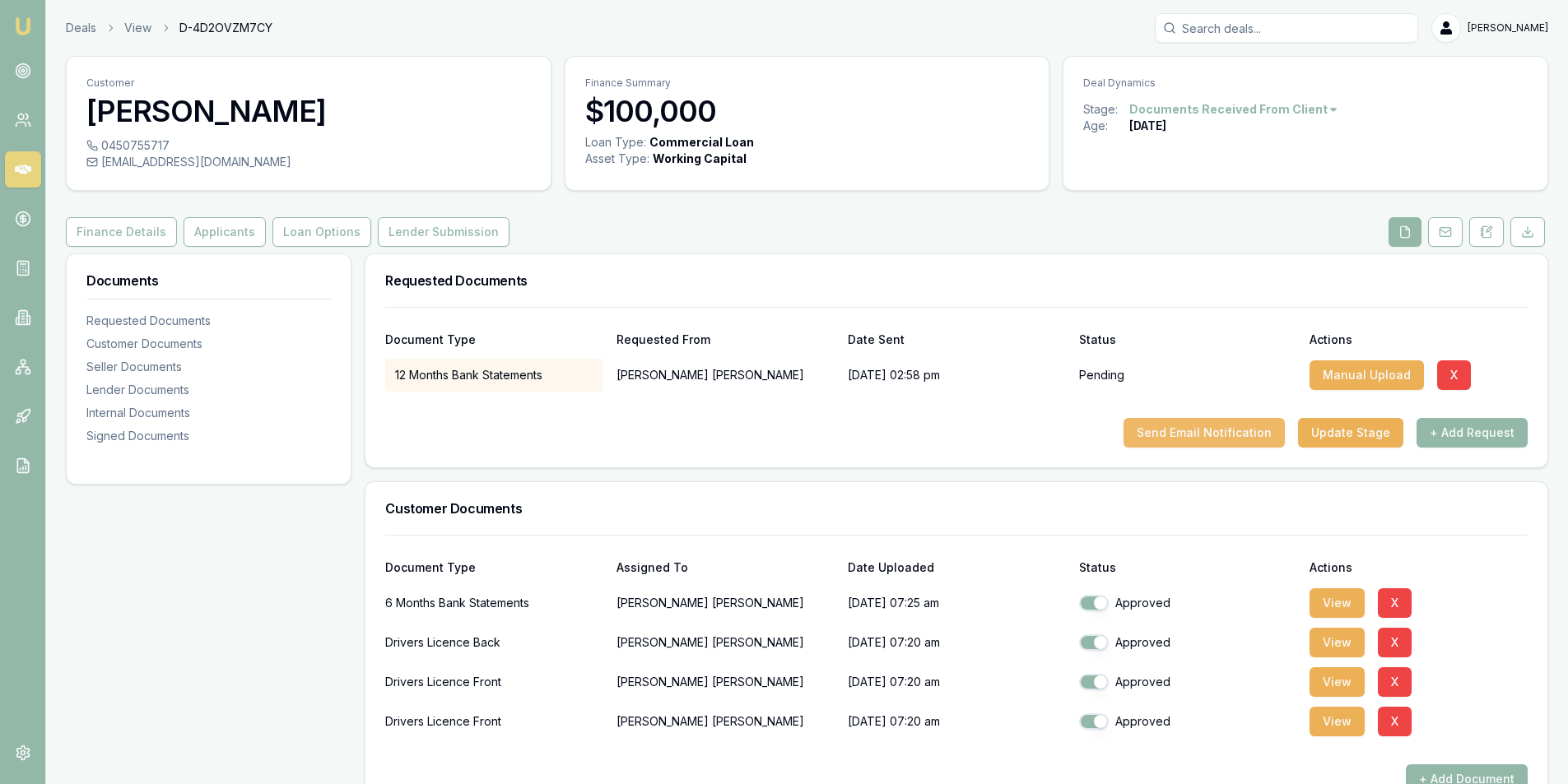
click at [1188, 430] on button "Send Email Notification" at bounding box center [1204, 433] width 161 height 29
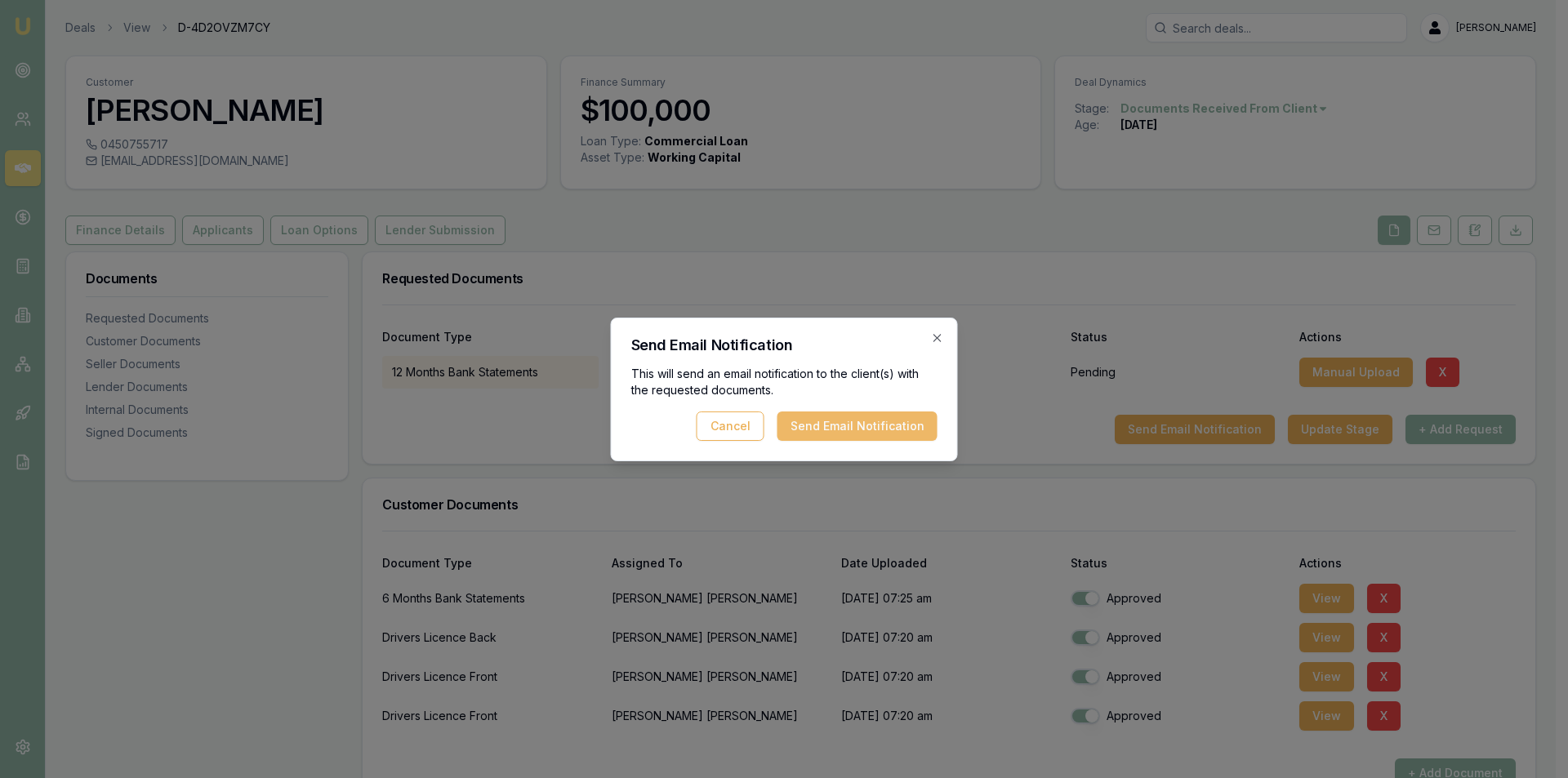
click at [872, 435] on button "Send Email Notification" at bounding box center [857, 426] width 160 height 29
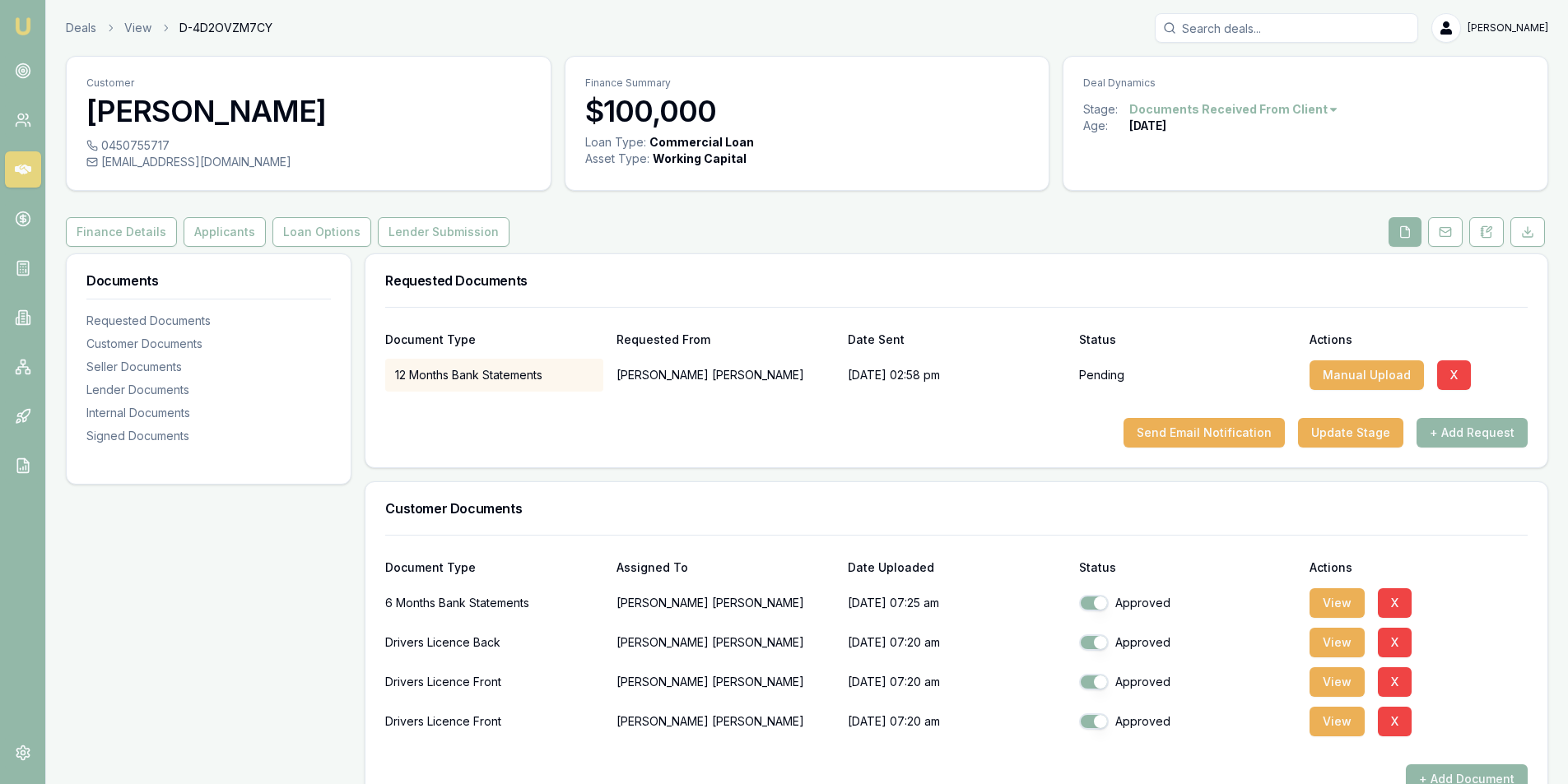
click at [28, 169] on icon at bounding box center [23, 169] width 16 height 10
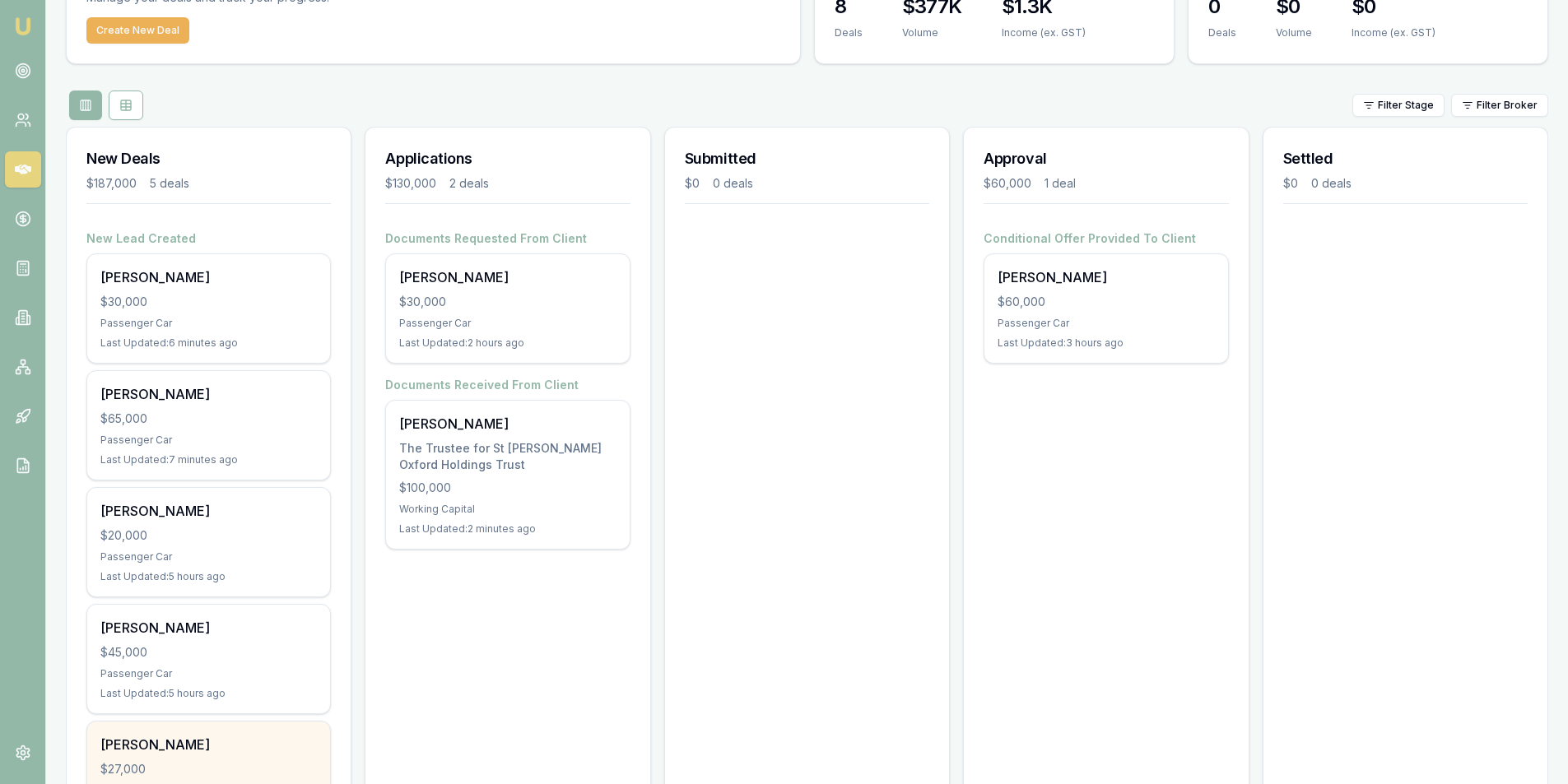
scroll to position [213, 0]
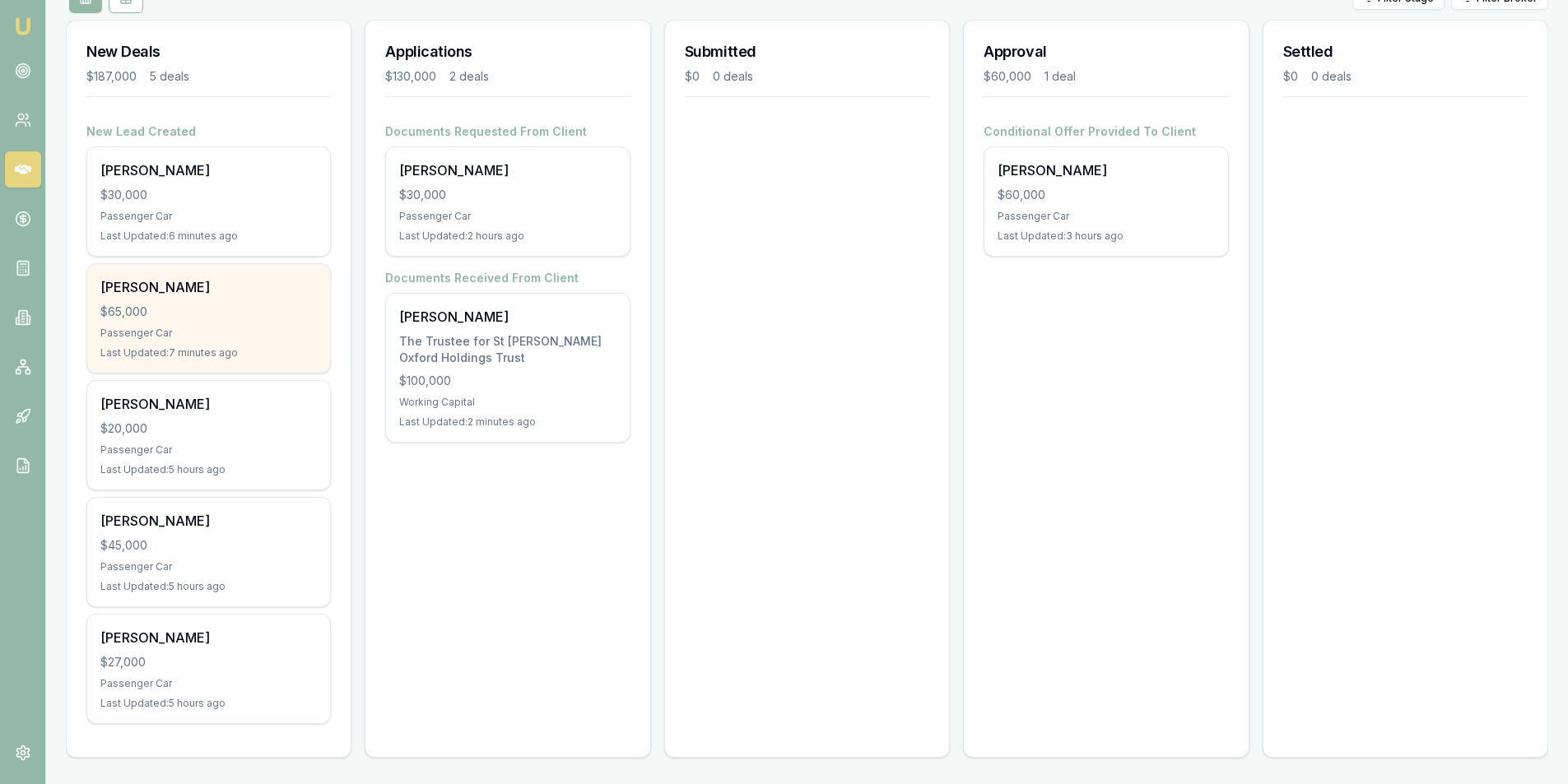
click at [246, 325] on div "Bart Smets $65,000 Passenger Car Last Updated: 7 minutes ago" at bounding box center [209, 318] width 242 height 109
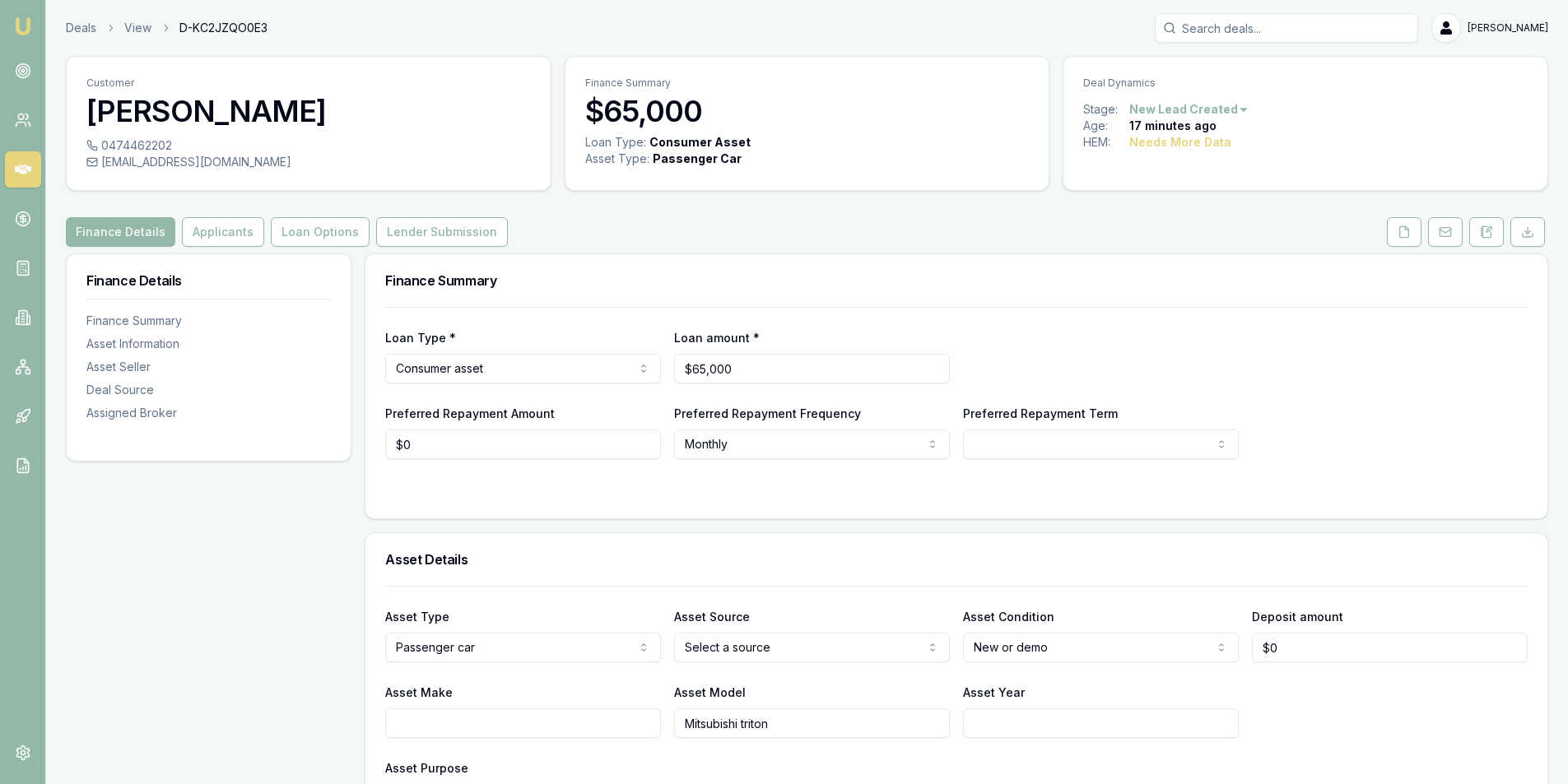
click at [29, 170] on icon at bounding box center [23, 169] width 16 height 10
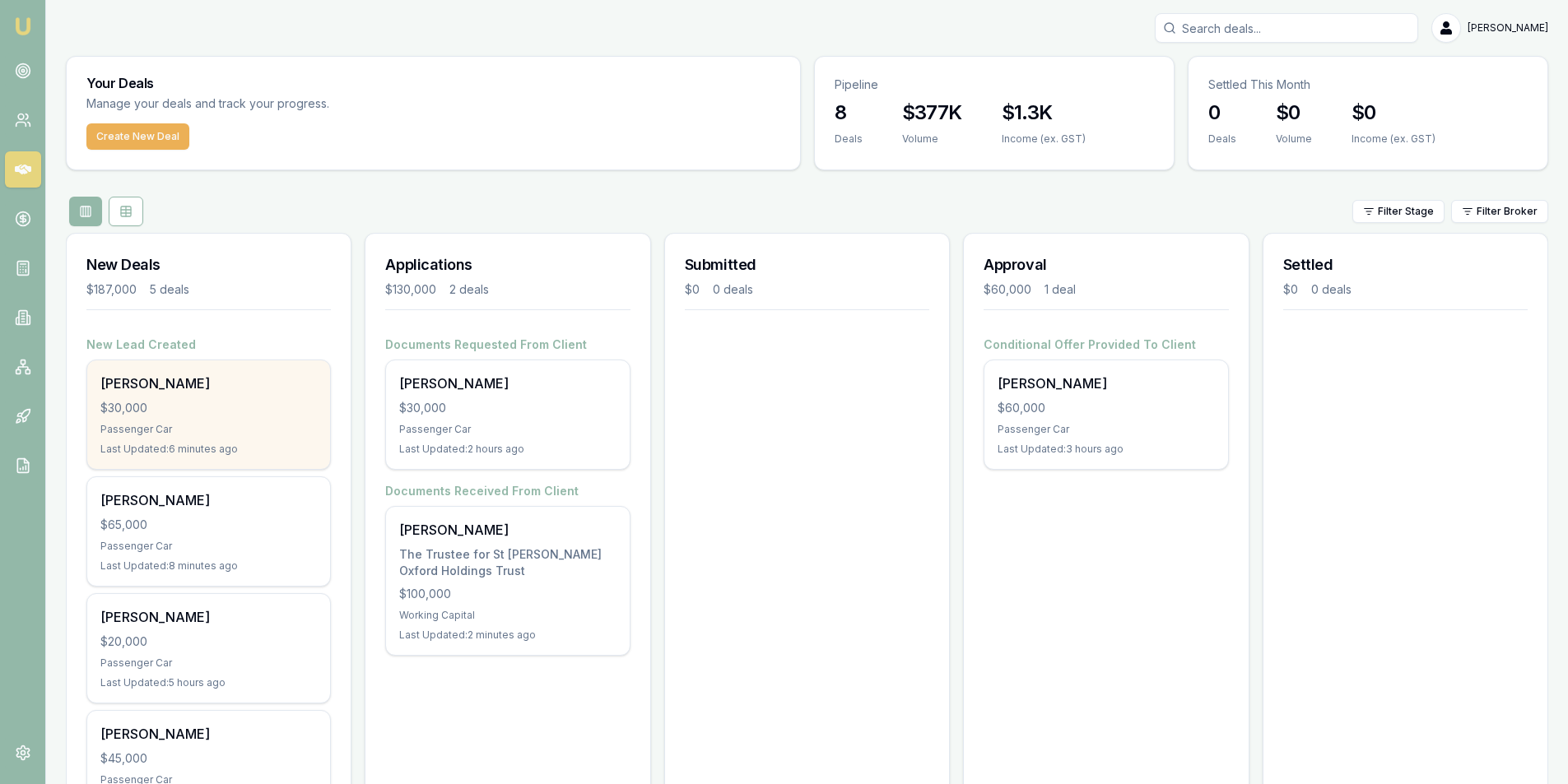
click at [191, 397] on div "[PERSON_NAME] $30,000 Passenger Car Last Updated: 6 minutes ago" at bounding box center [209, 414] width 242 height 109
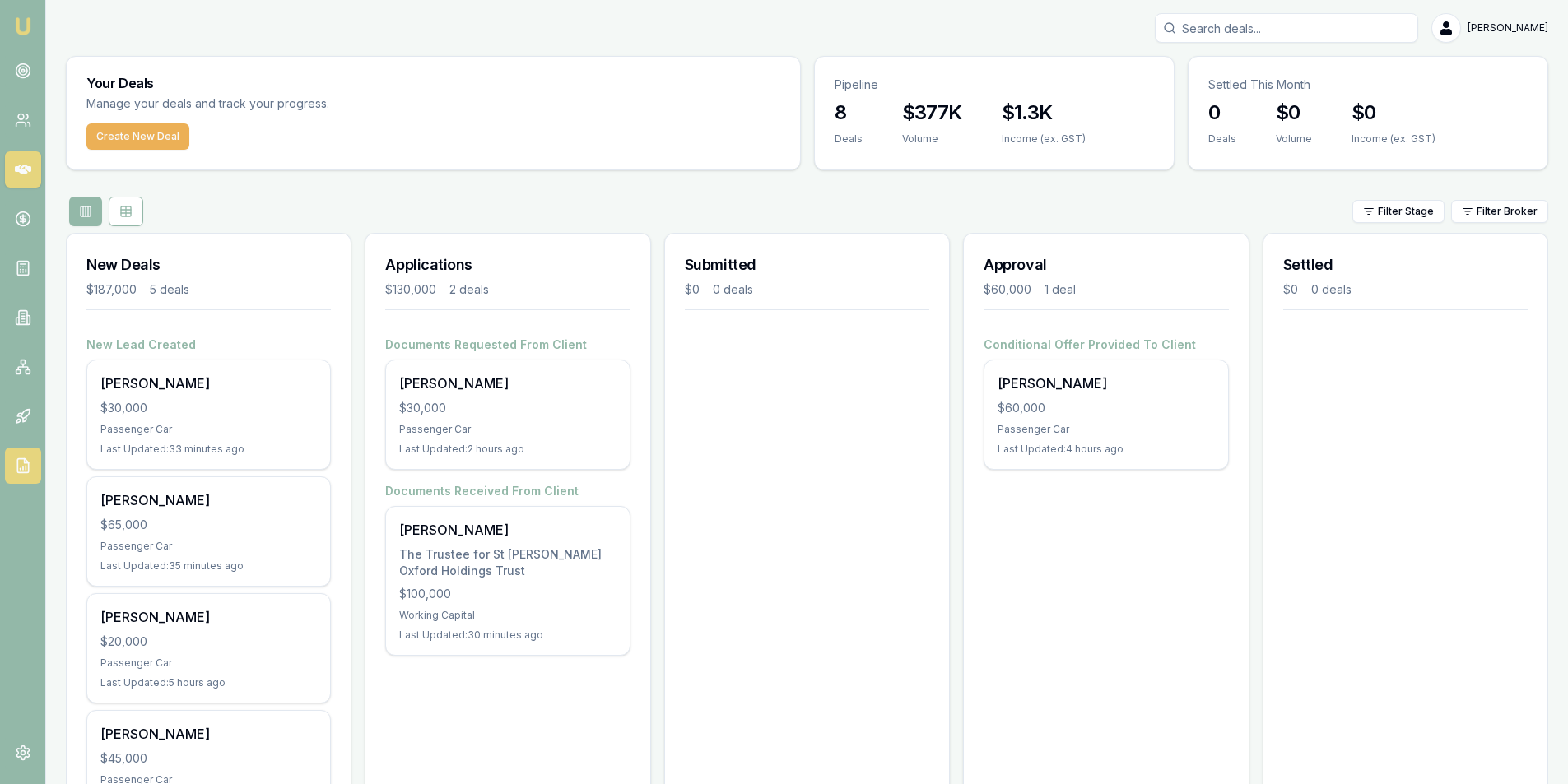
click at [20, 458] on icon at bounding box center [23, 466] width 16 height 16
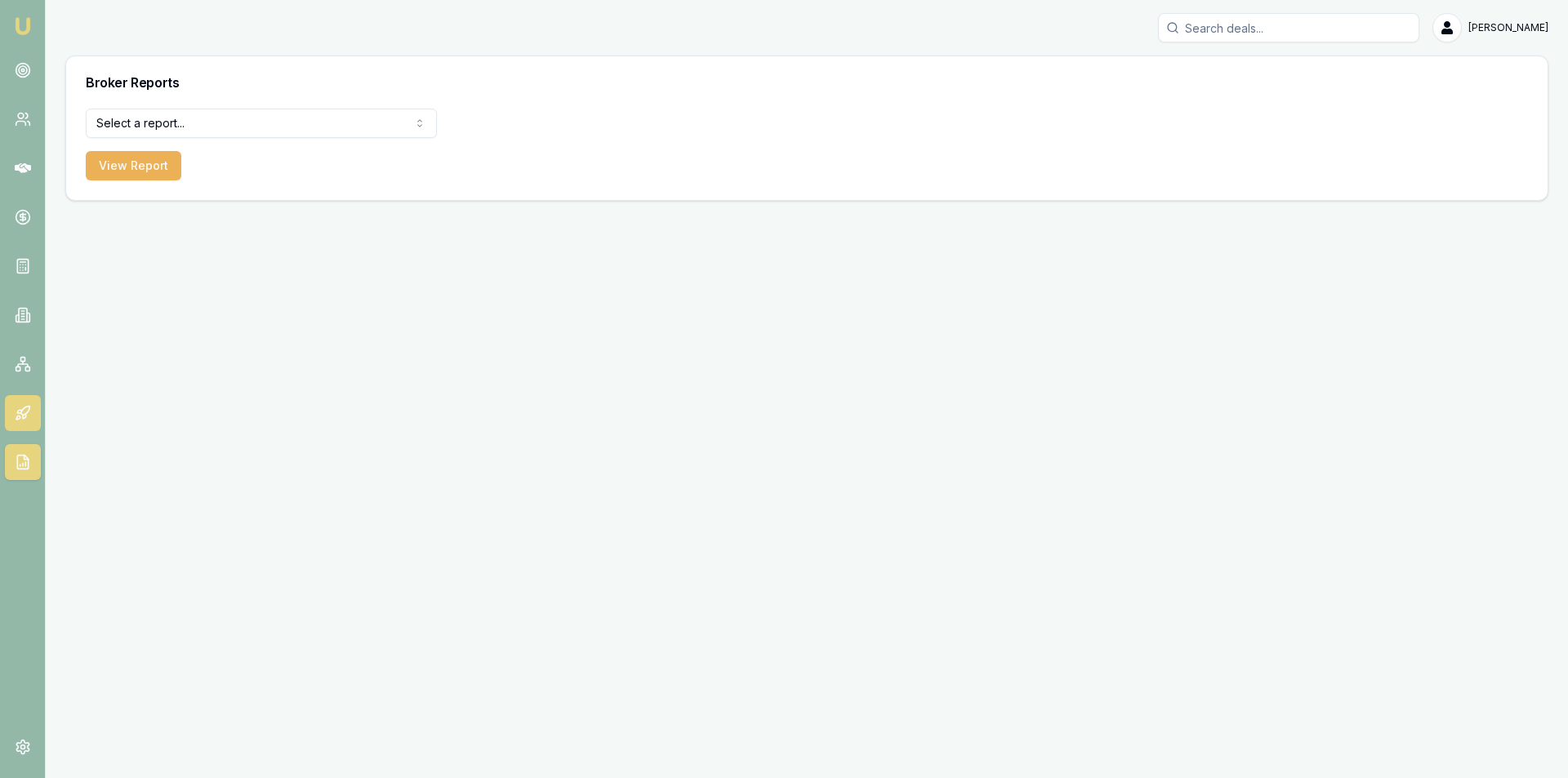
click at [19, 406] on icon at bounding box center [22, 413] width 16 height 16
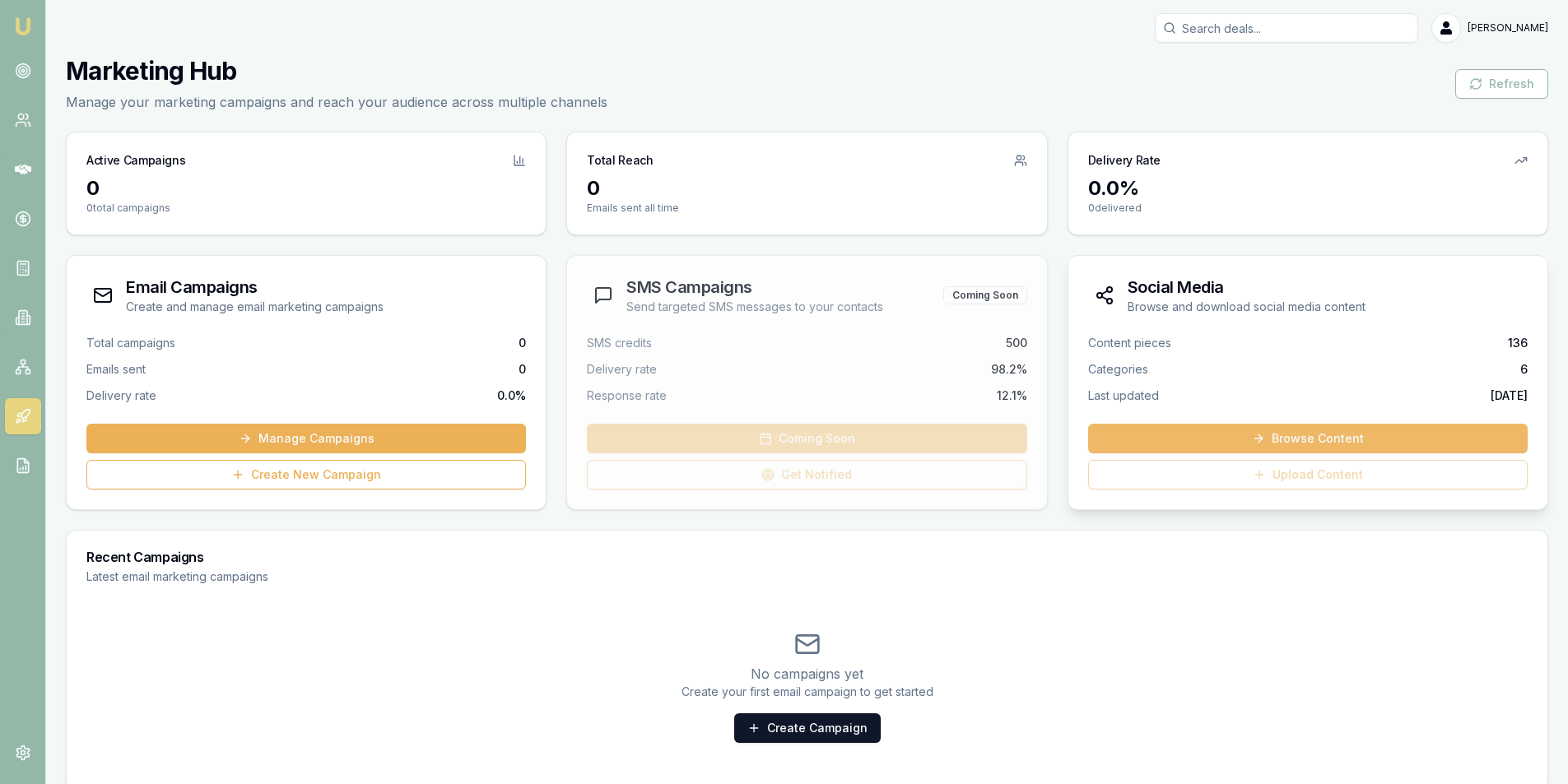
click at [1308, 440] on link "Browse Content" at bounding box center [1308, 439] width 440 height 29
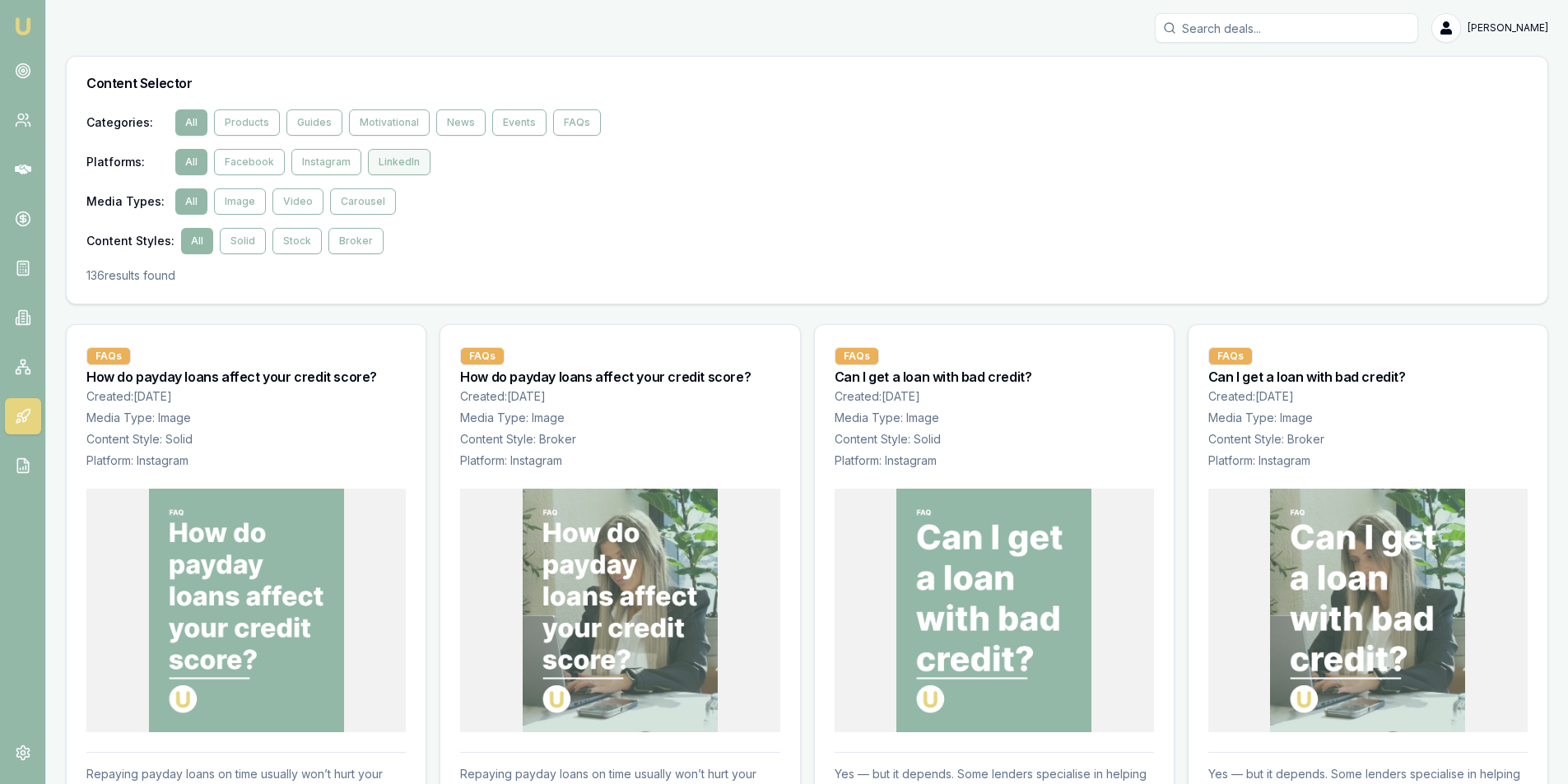
click at [402, 161] on button "LinkedIn" at bounding box center [399, 162] width 62 height 26
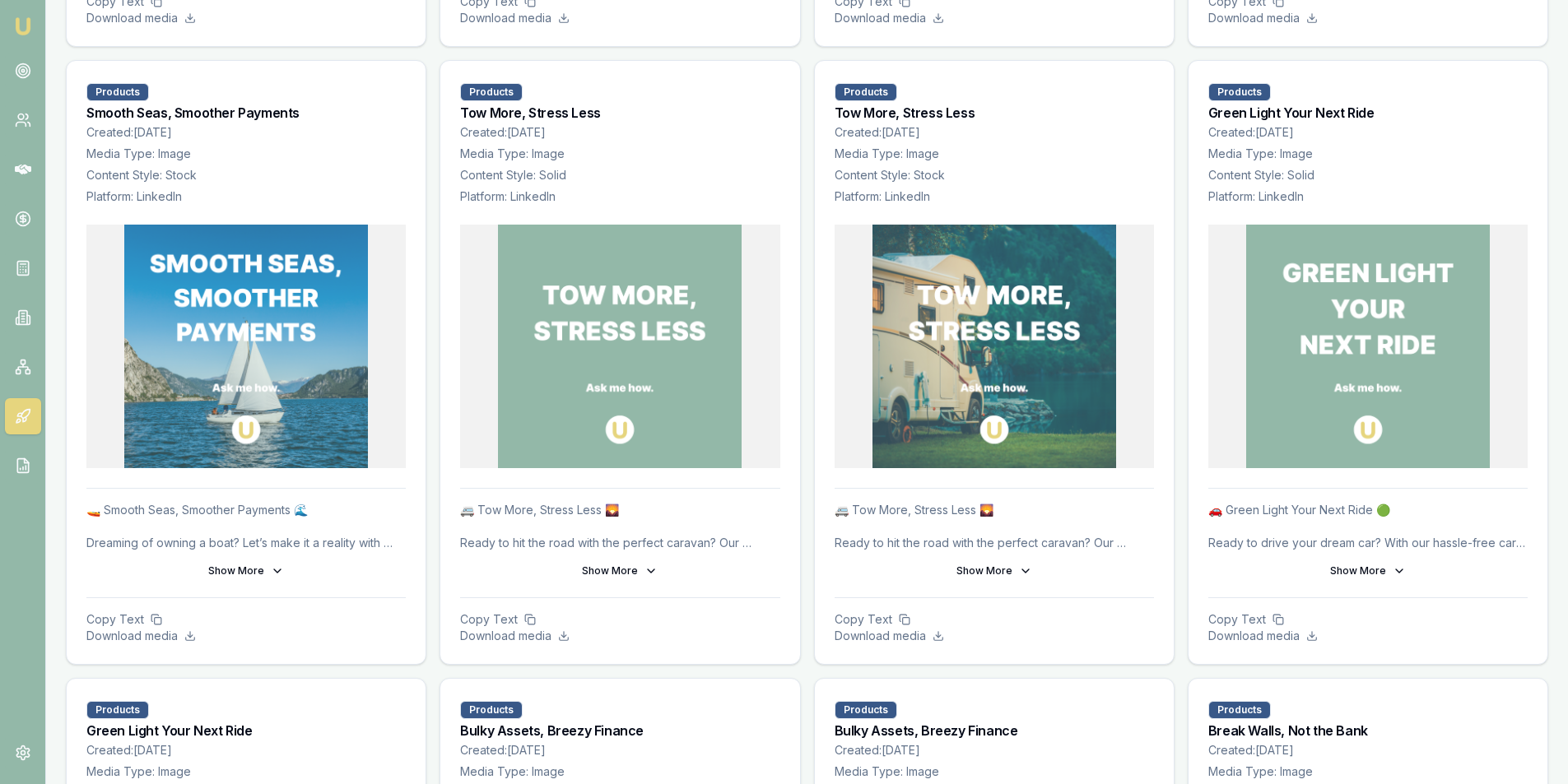
scroll to position [905, 0]
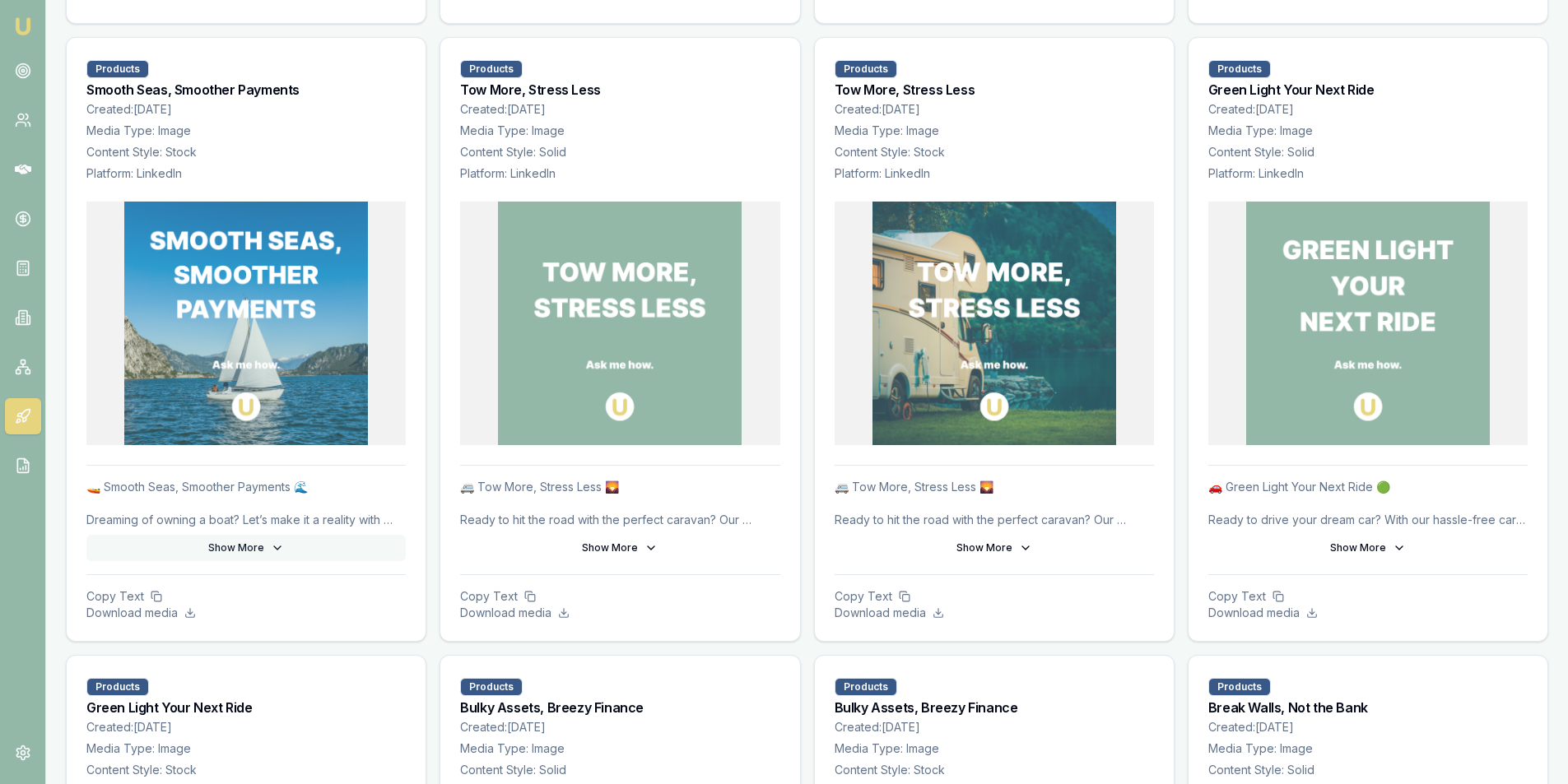
click at [255, 548] on button "Show More" at bounding box center [246, 548] width 319 height 26
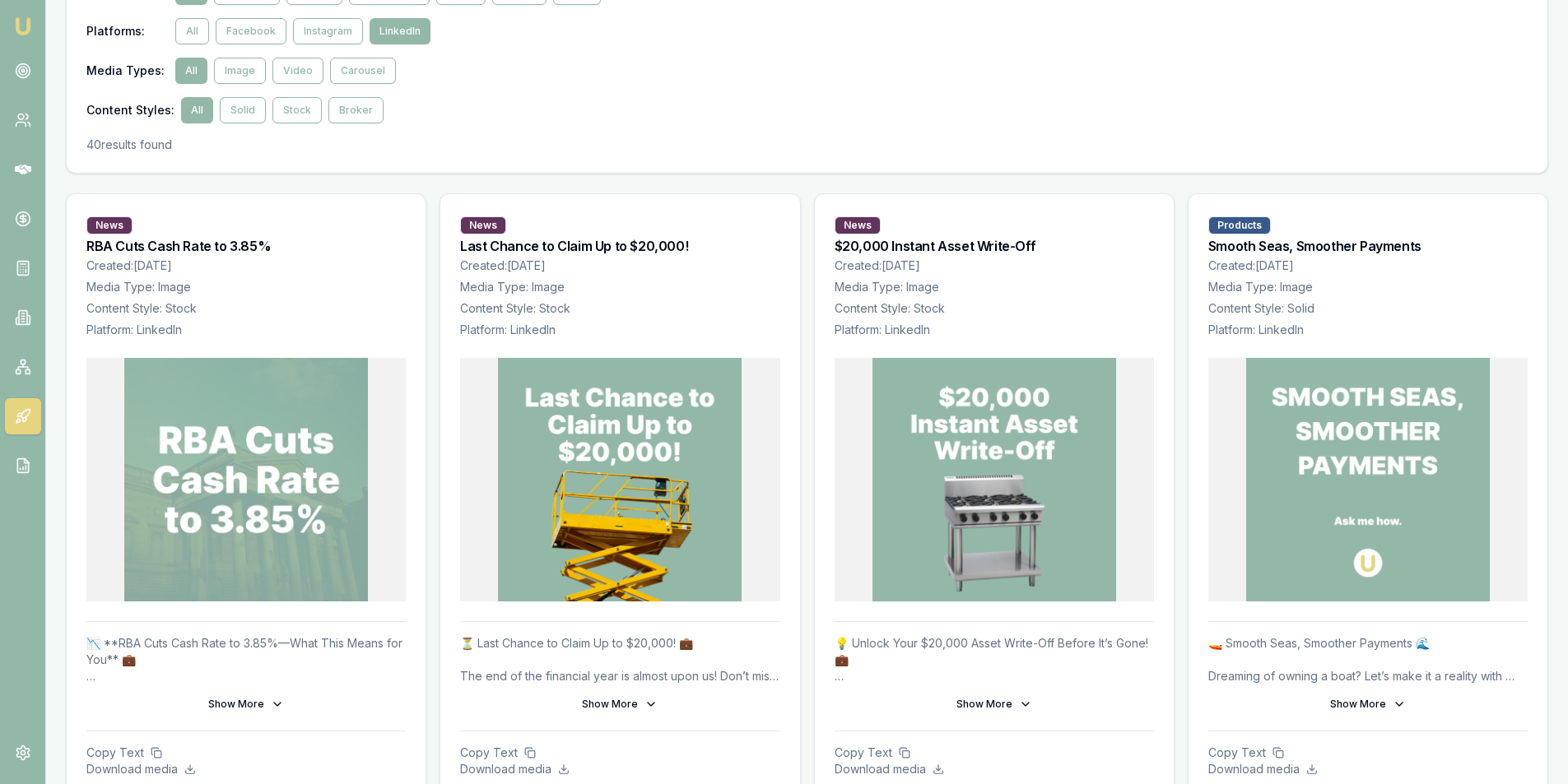
scroll to position [0, 0]
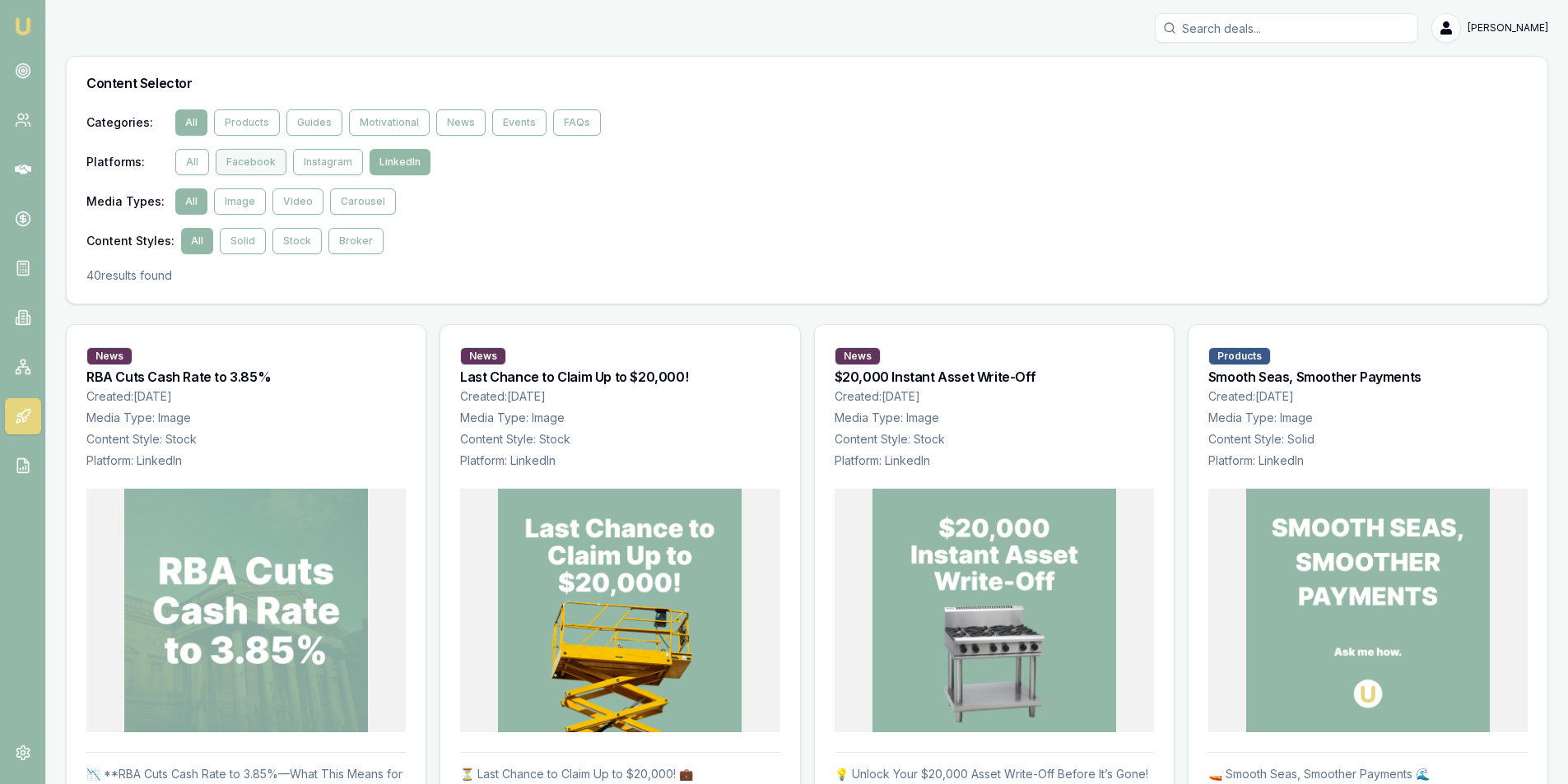
click at [257, 159] on button "Facebook" at bounding box center [251, 162] width 71 height 26
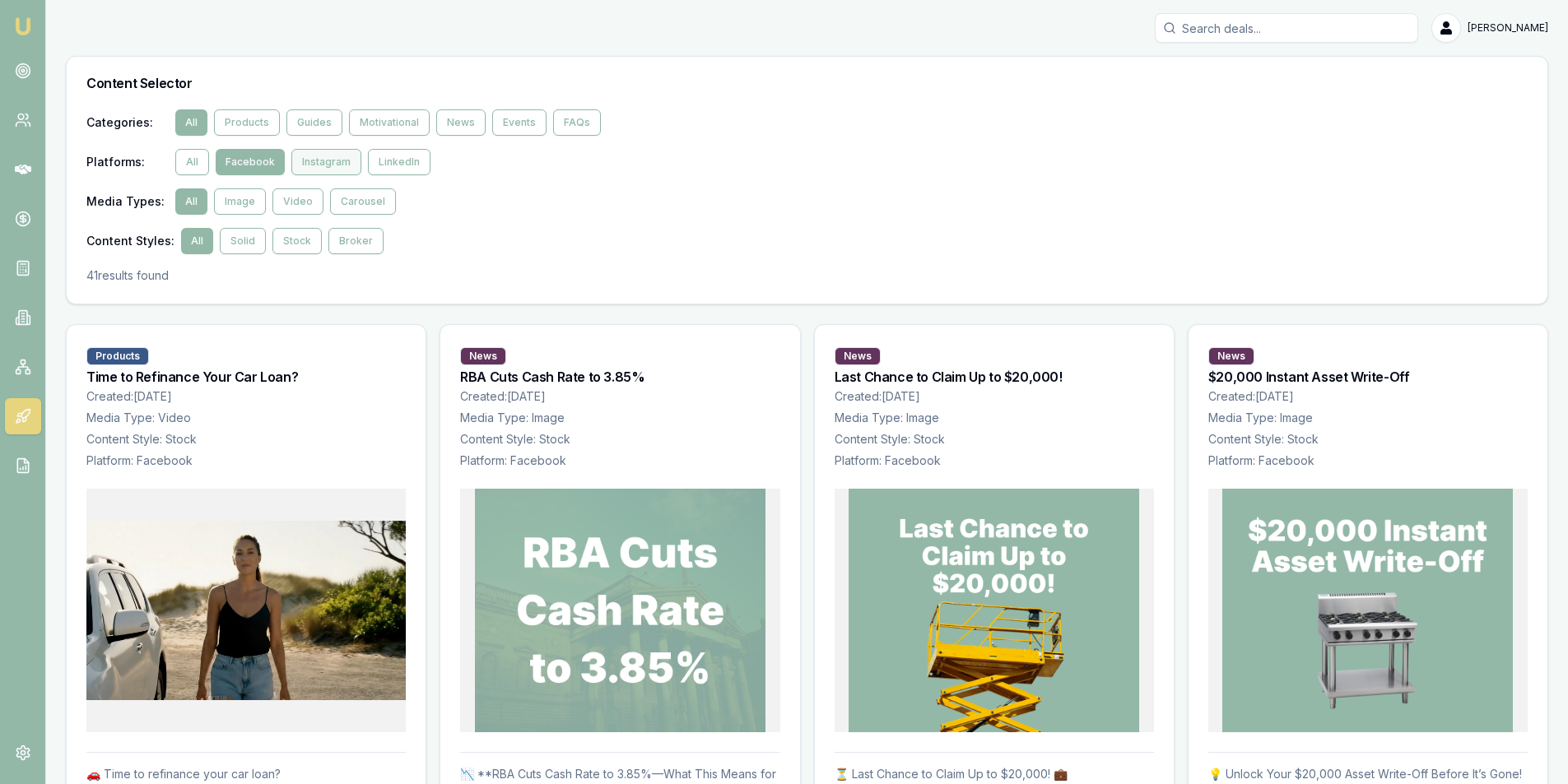
click at [326, 156] on button "Instagram" at bounding box center [326, 162] width 70 height 26
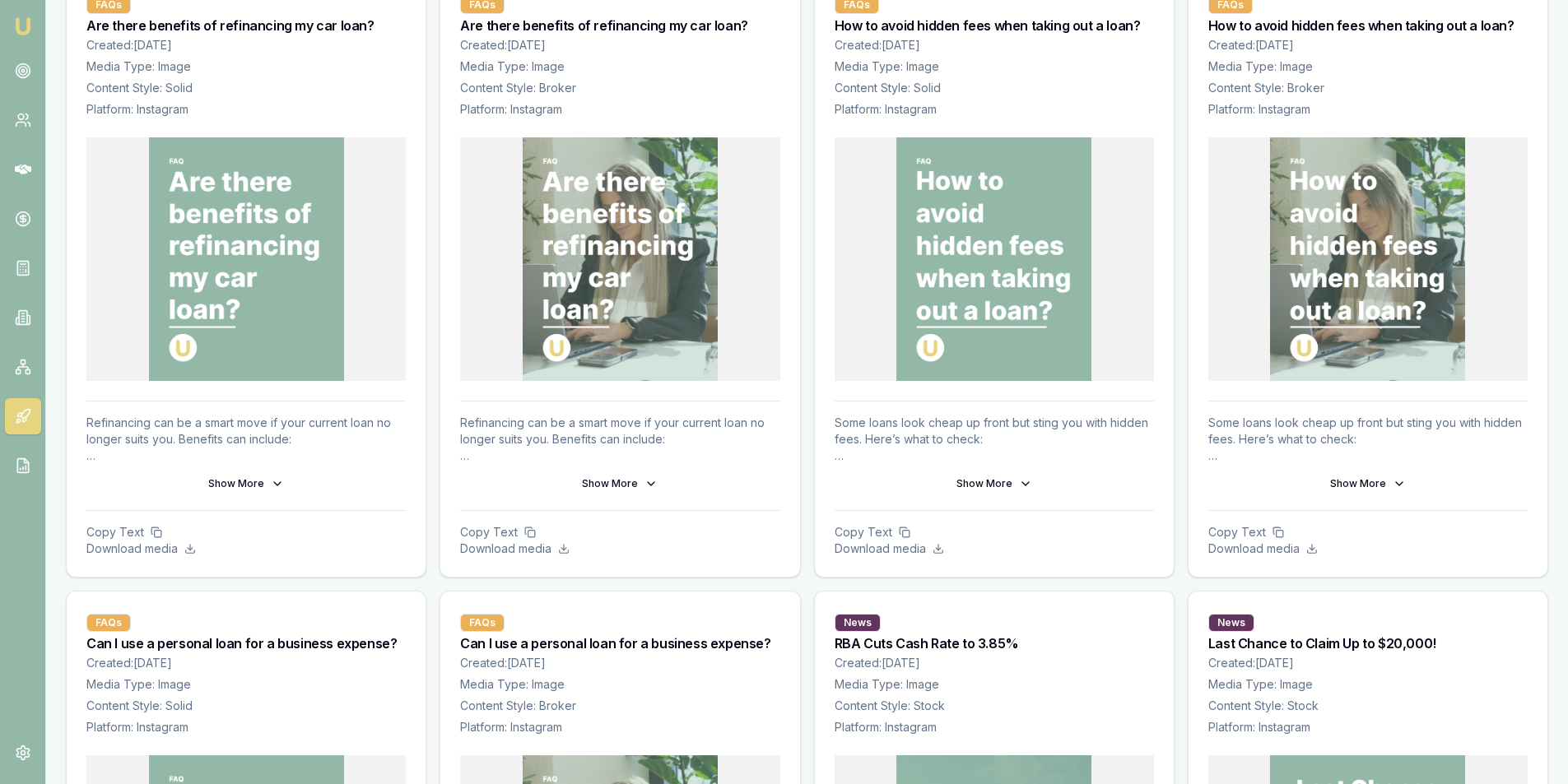
scroll to position [987, 0]
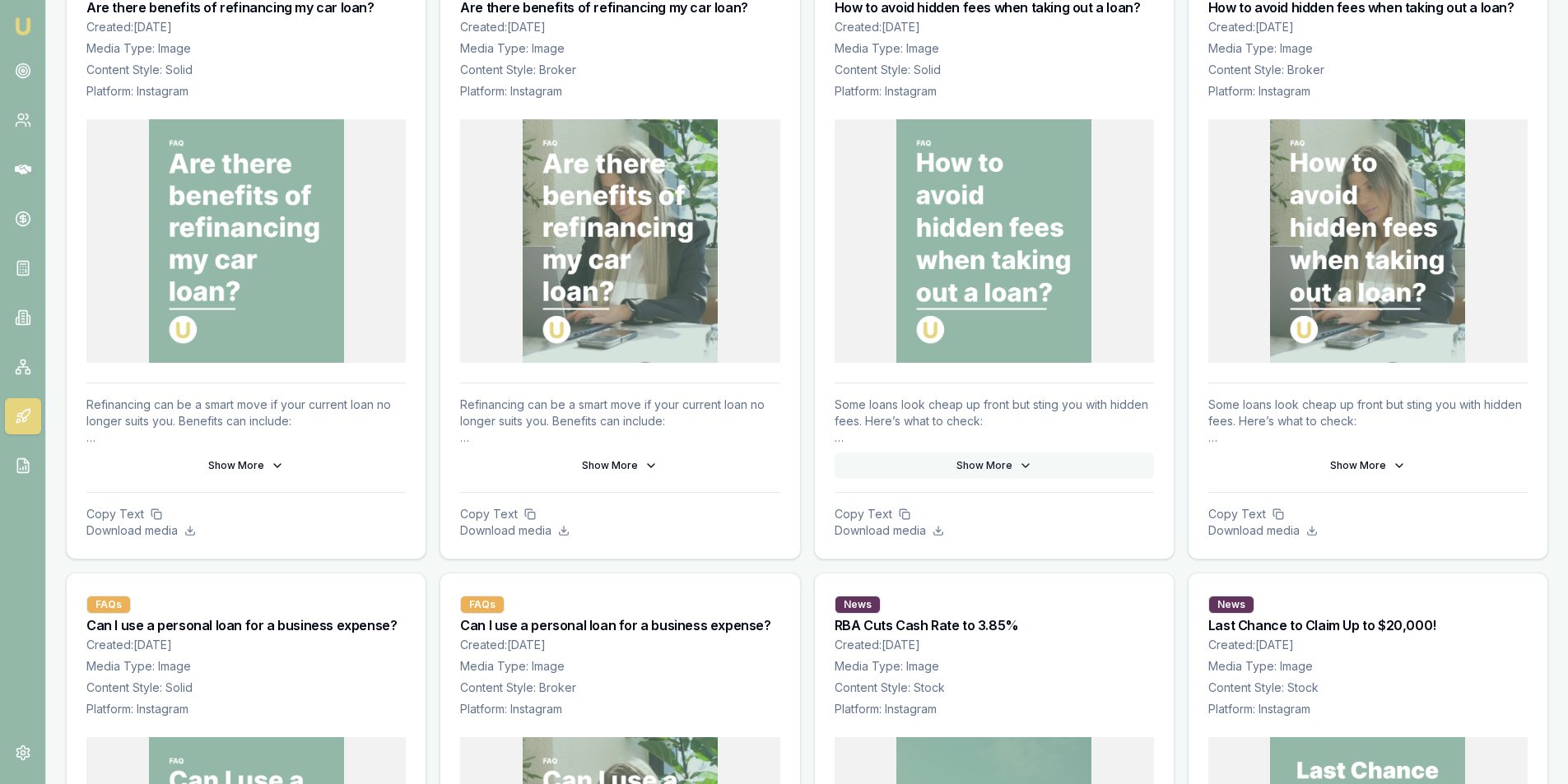
click at [975, 460] on button "Show More" at bounding box center [994, 466] width 319 height 26
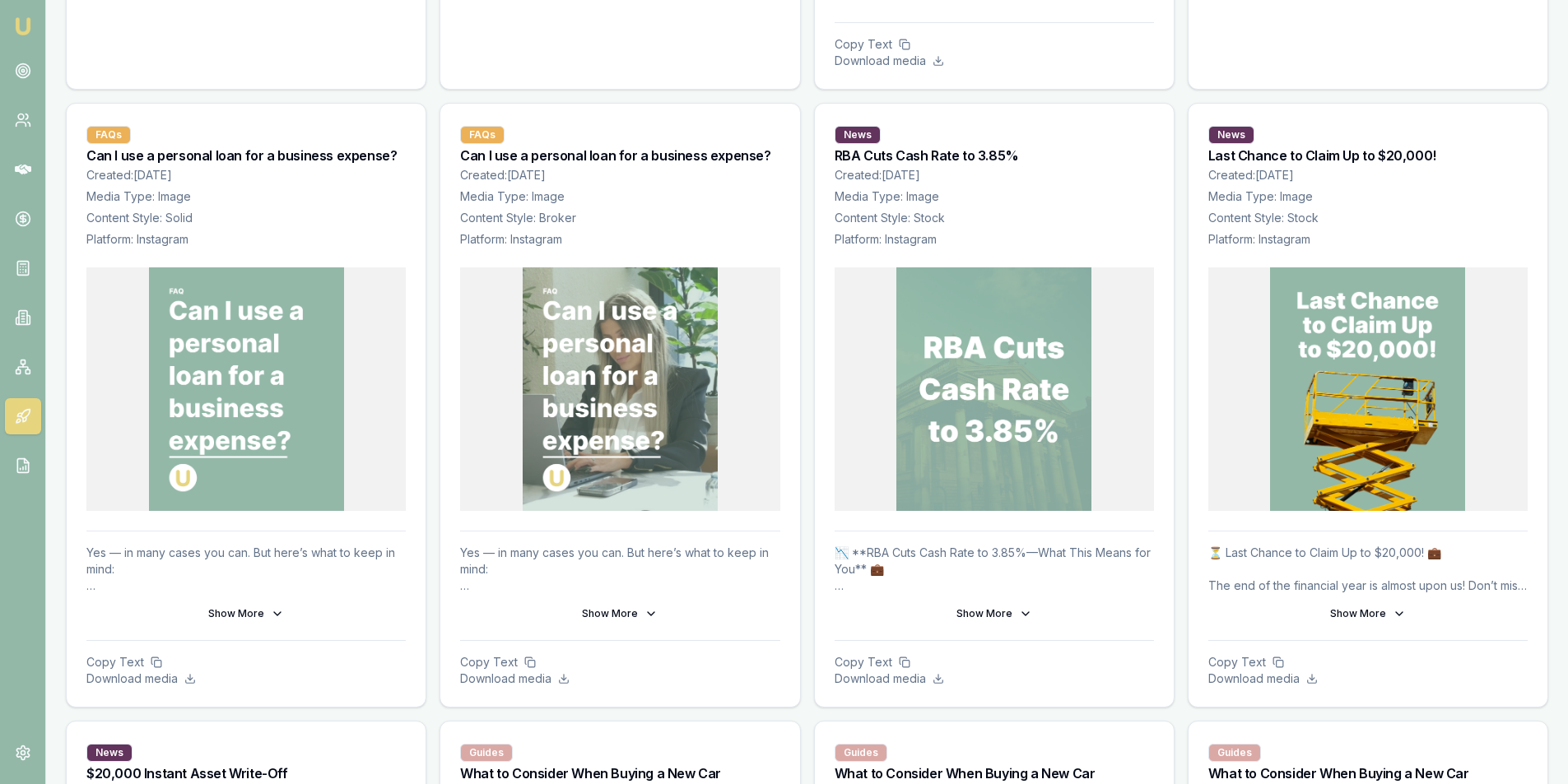
scroll to position [1728, 0]
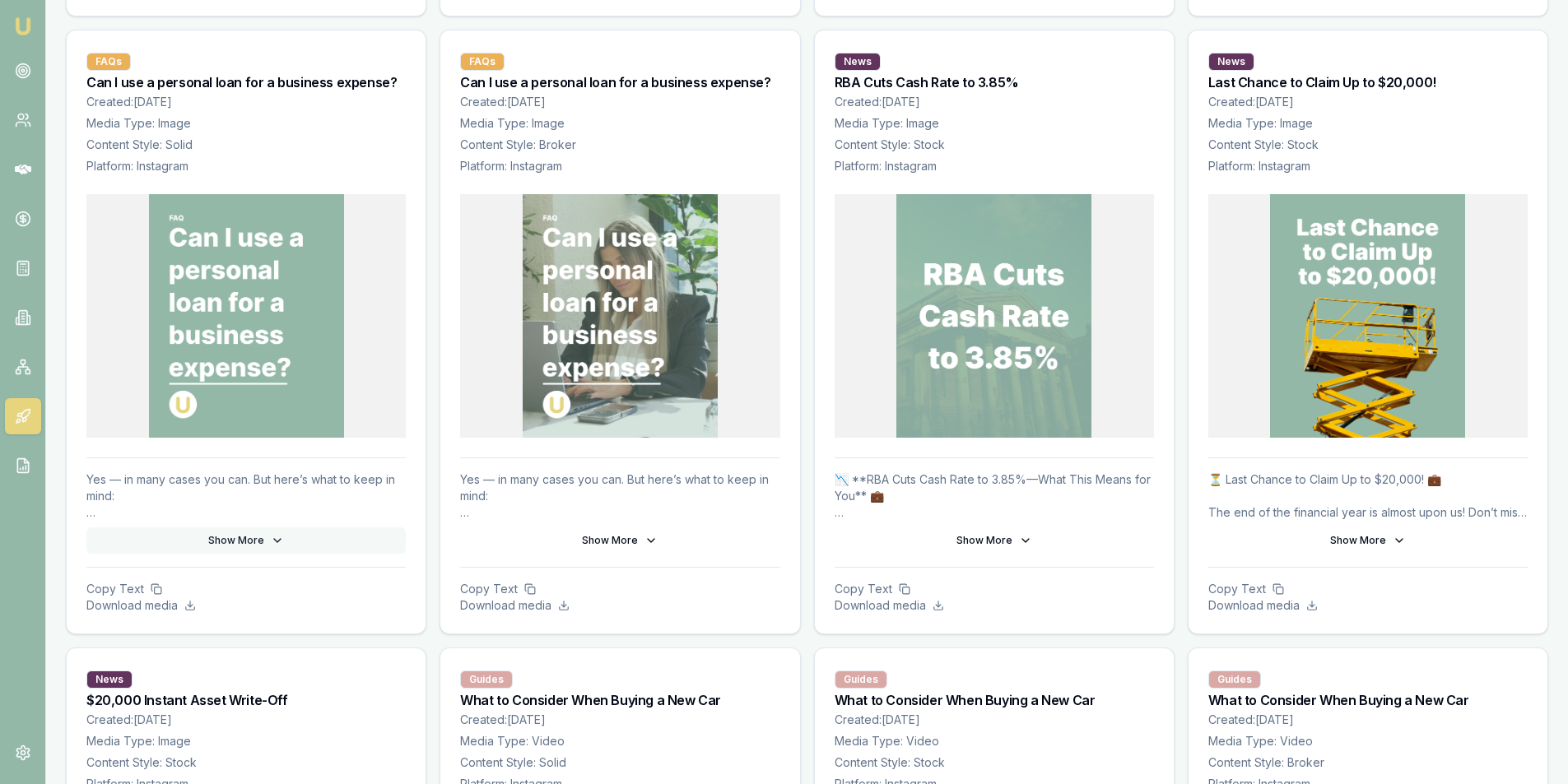
click at [232, 536] on button "Show More" at bounding box center [246, 540] width 319 height 26
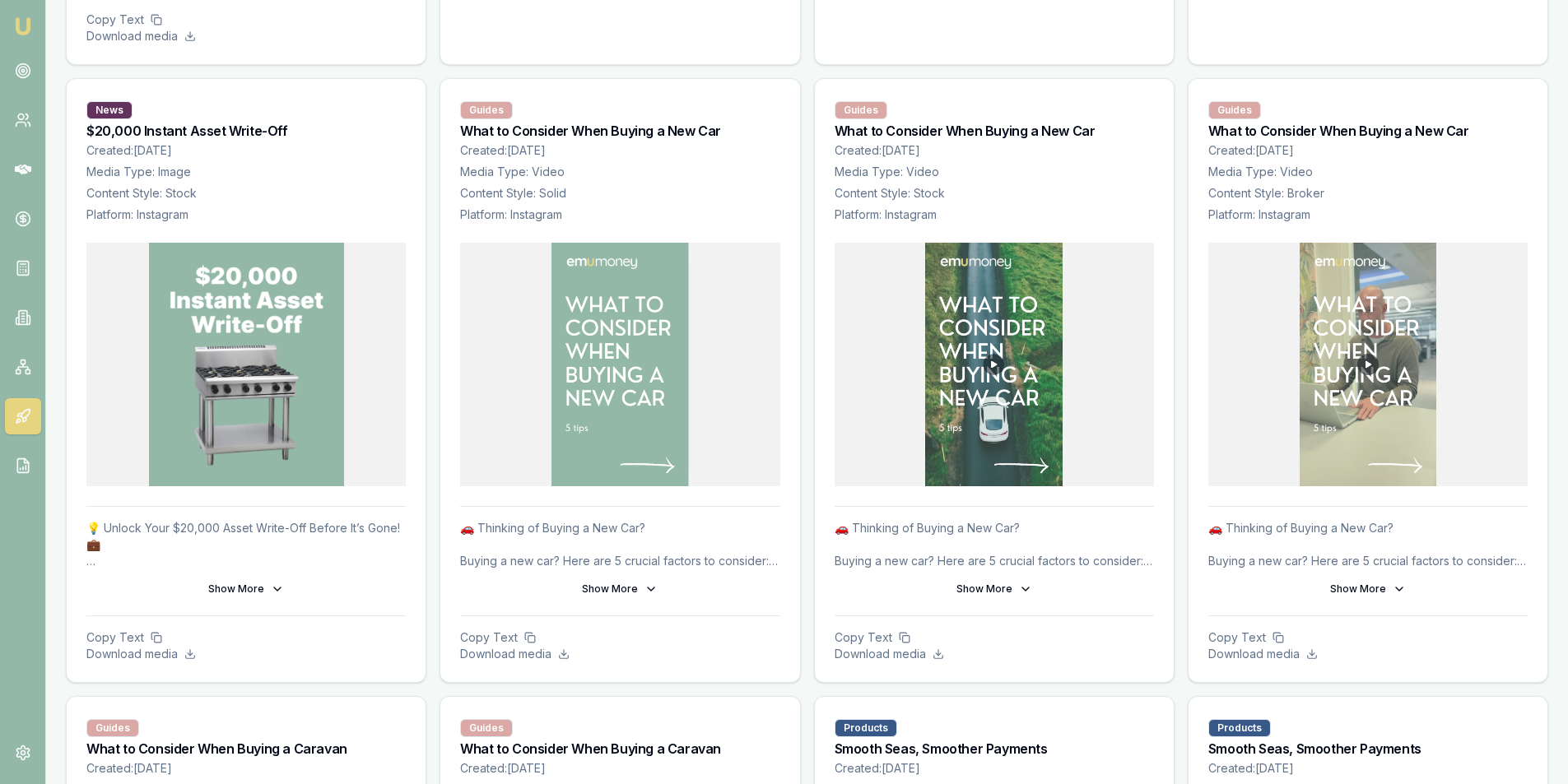
scroll to position [2551, 0]
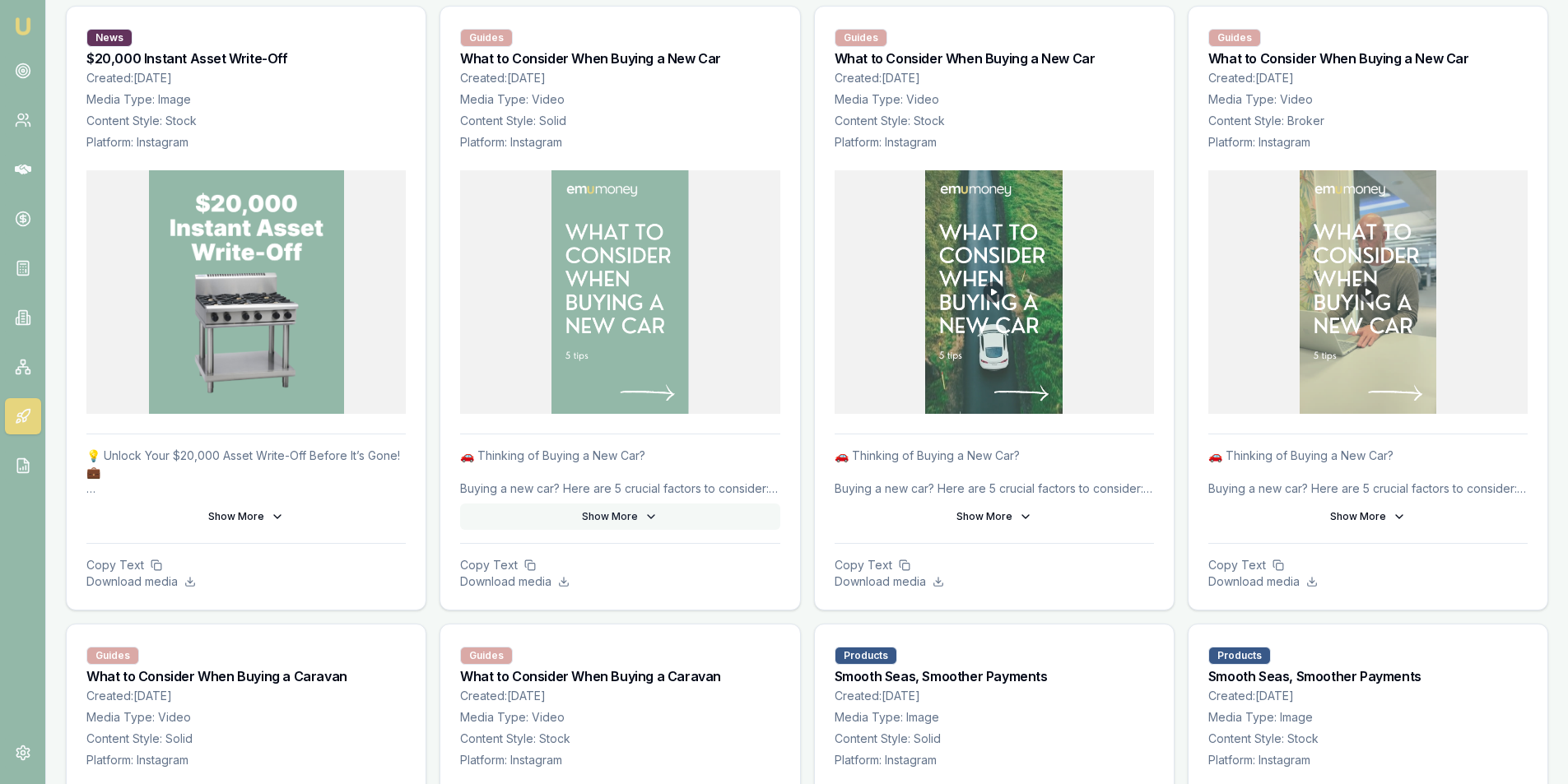
click at [625, 513] on button "Show More" at bounding box center [620, 517] width 319 height 26
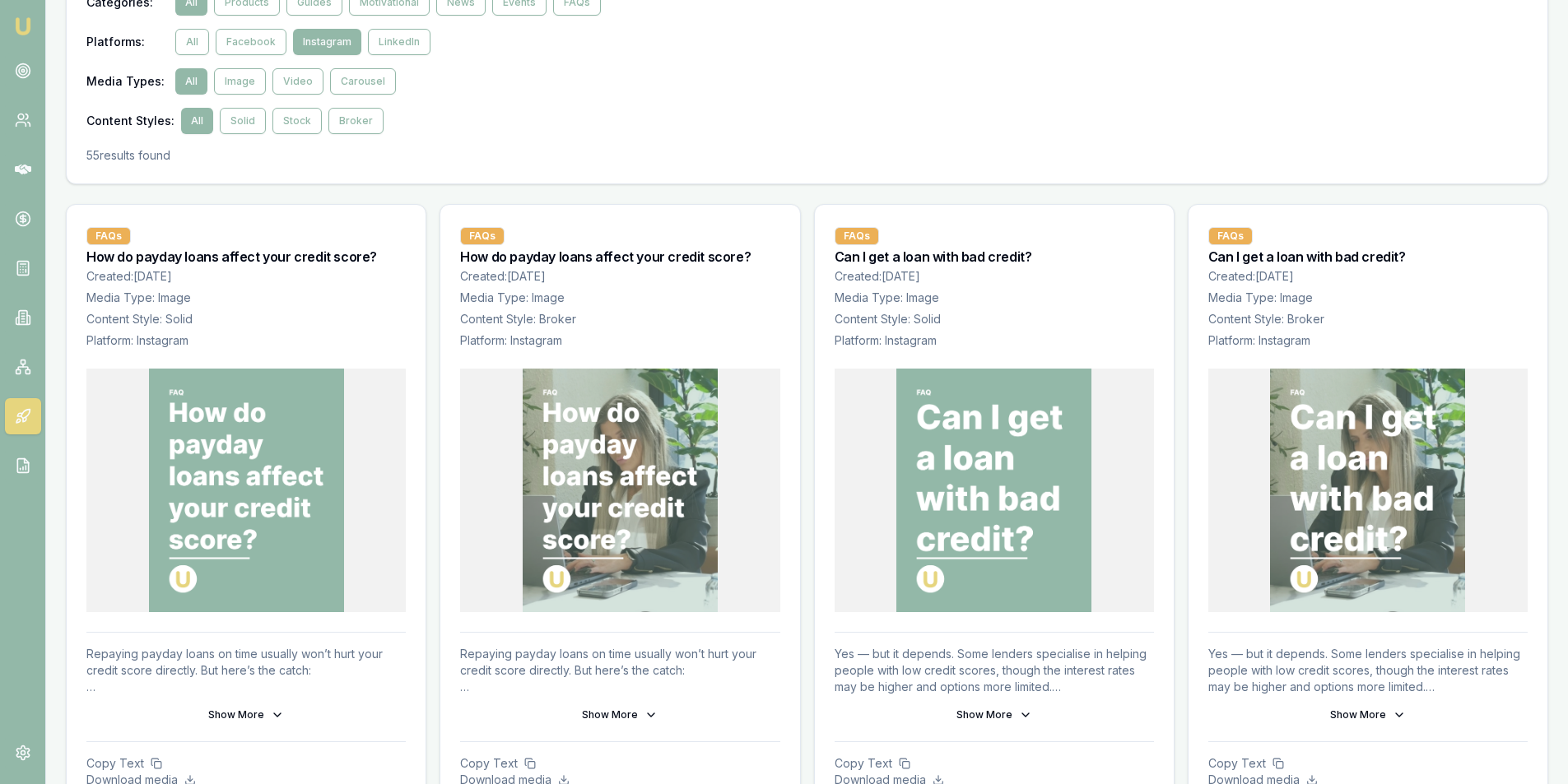
scroll to position [0, 0]
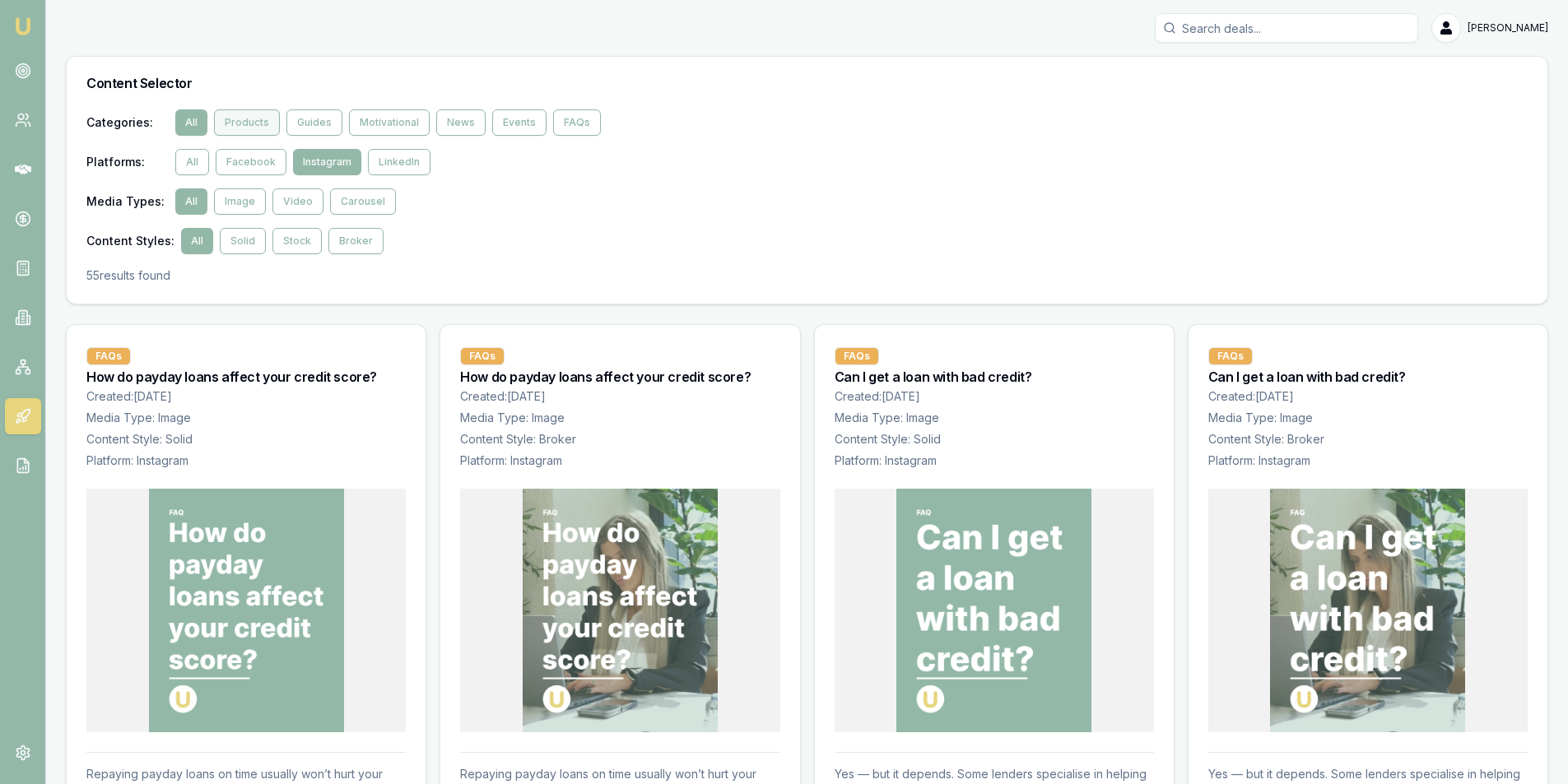
click at [247, 121] on button "Products" at bounding box center [247, 122] width 66 height 26
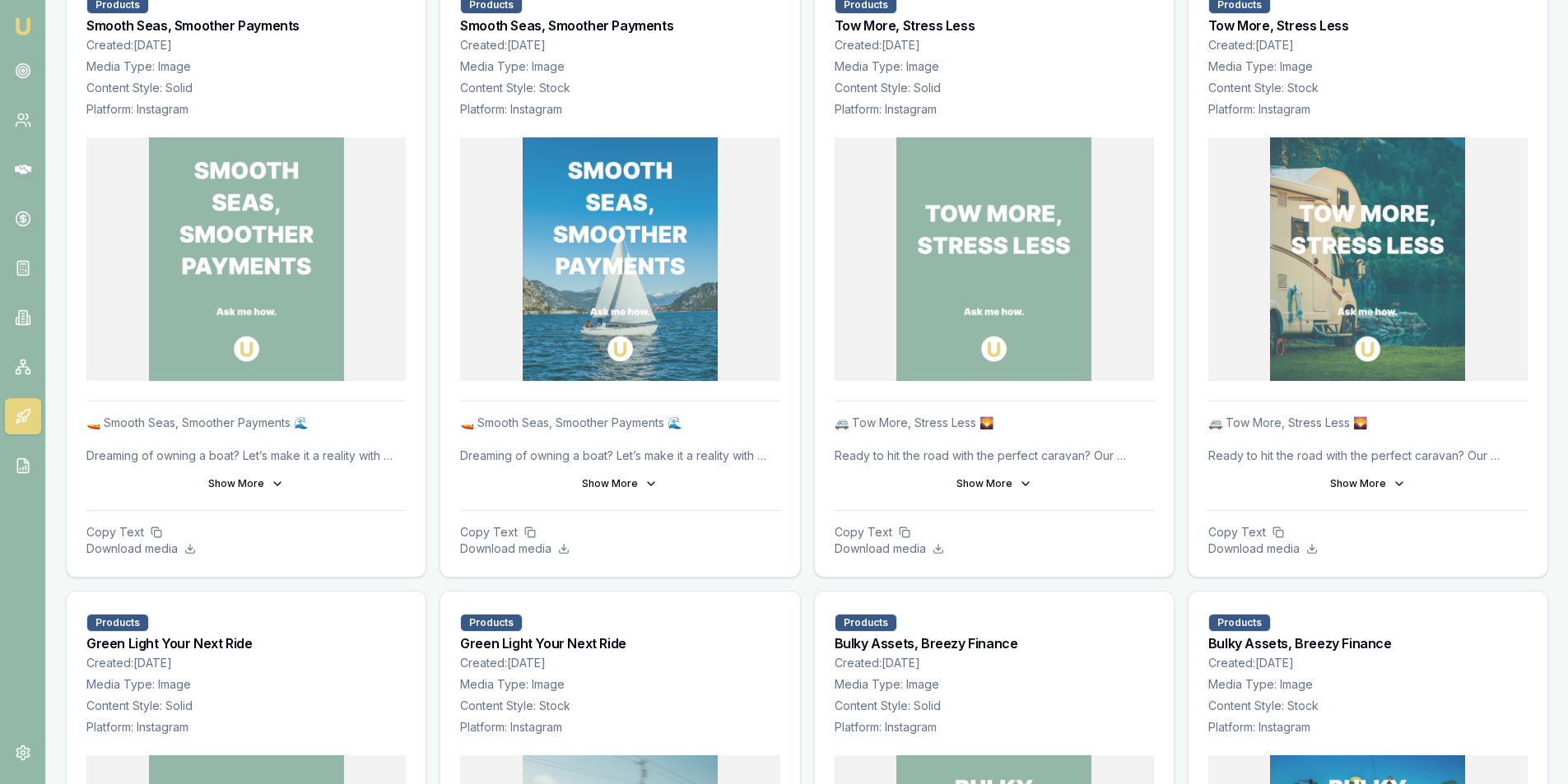
scroll to position [325, 0]
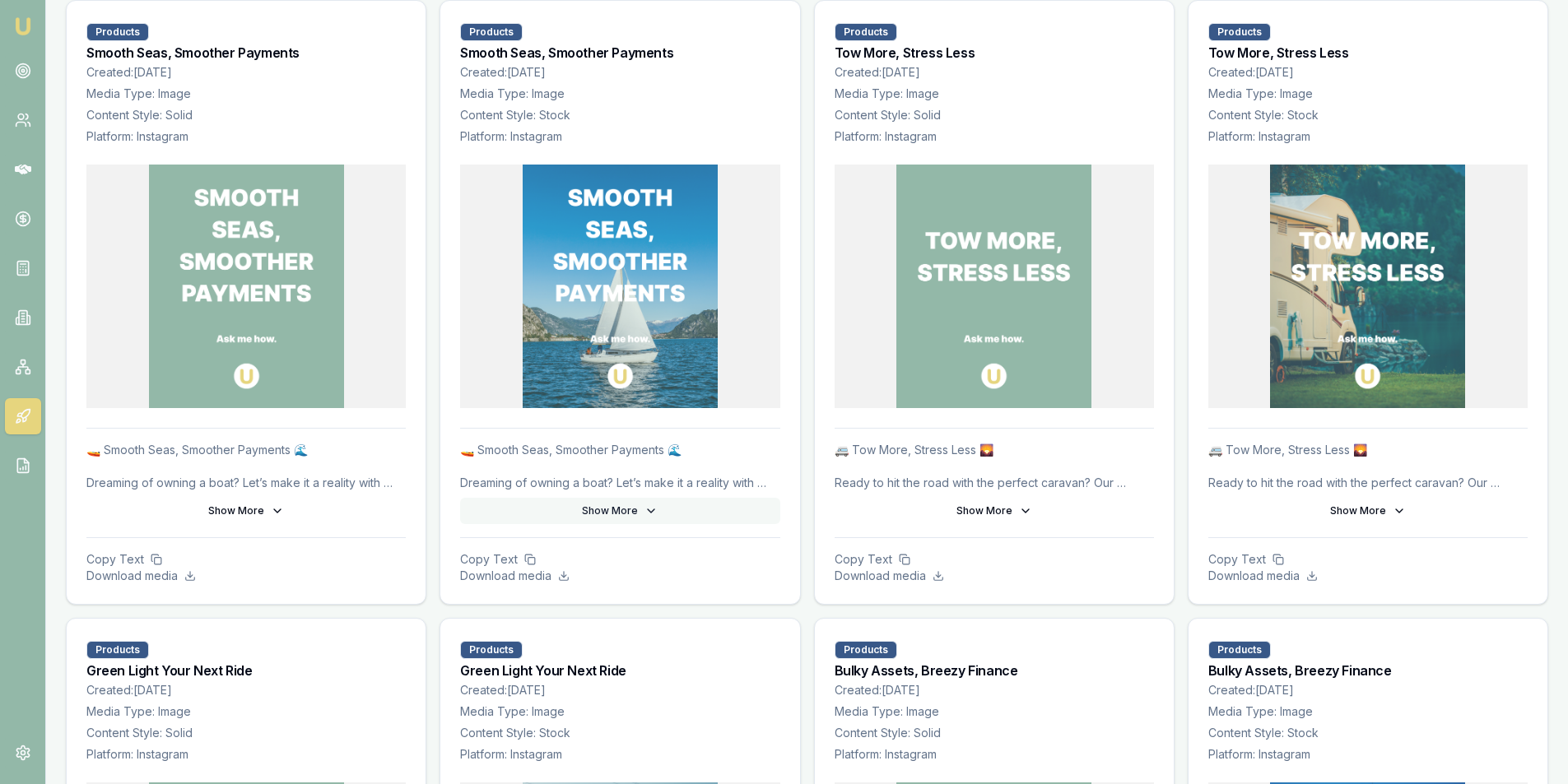
click at [618, 513] on button "Show More" at bounding box center [620, 511] width 319 height 26
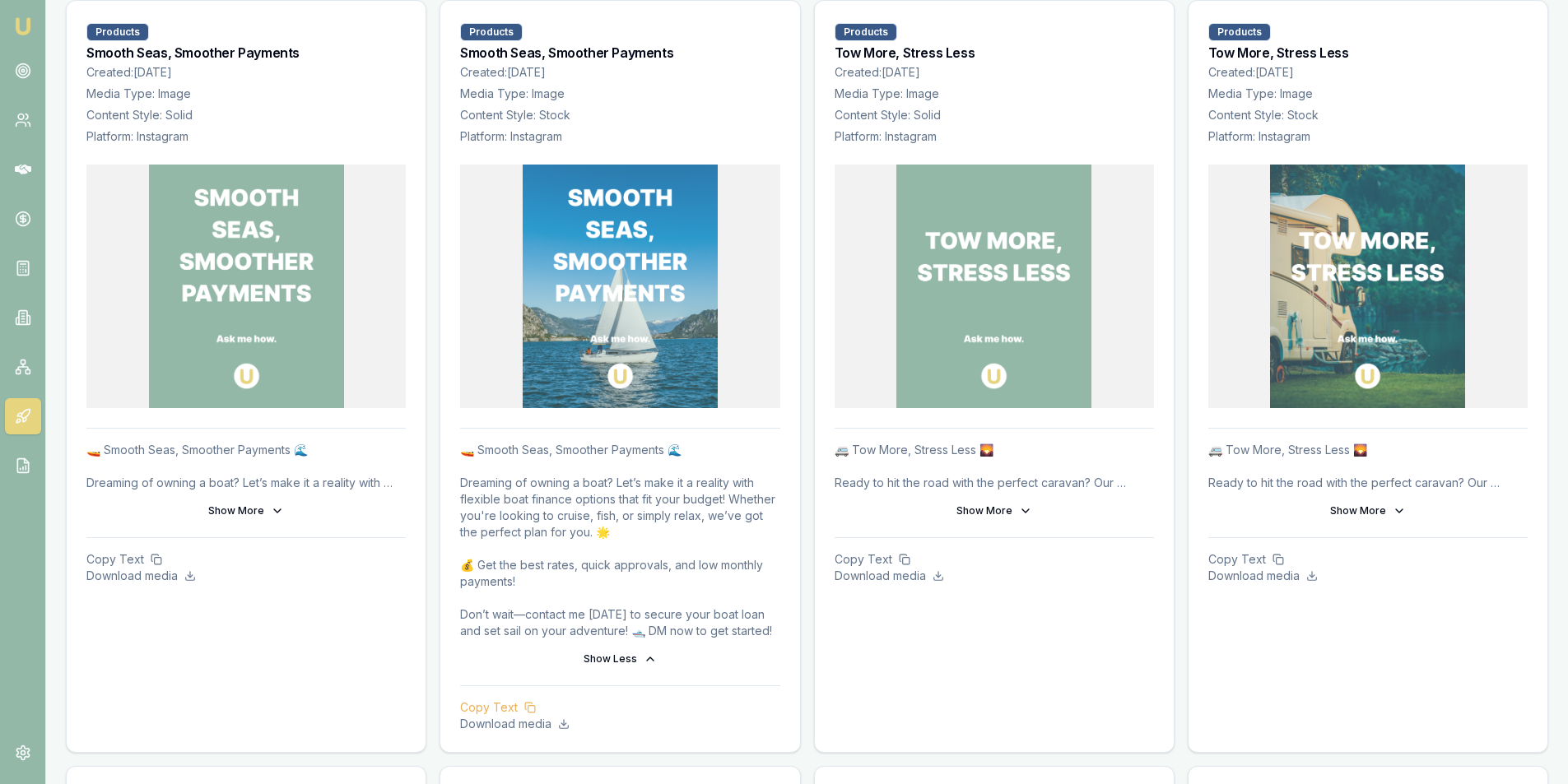
click at [532, 710] on icon at bounding box center [530, 707] width 11 height 11
click at [619, 319] on img at bounding box center [620, 286] width 195 height 243
click at [519, 728] on p "Download media" at bounding box center [620, 723] width 319 height 16
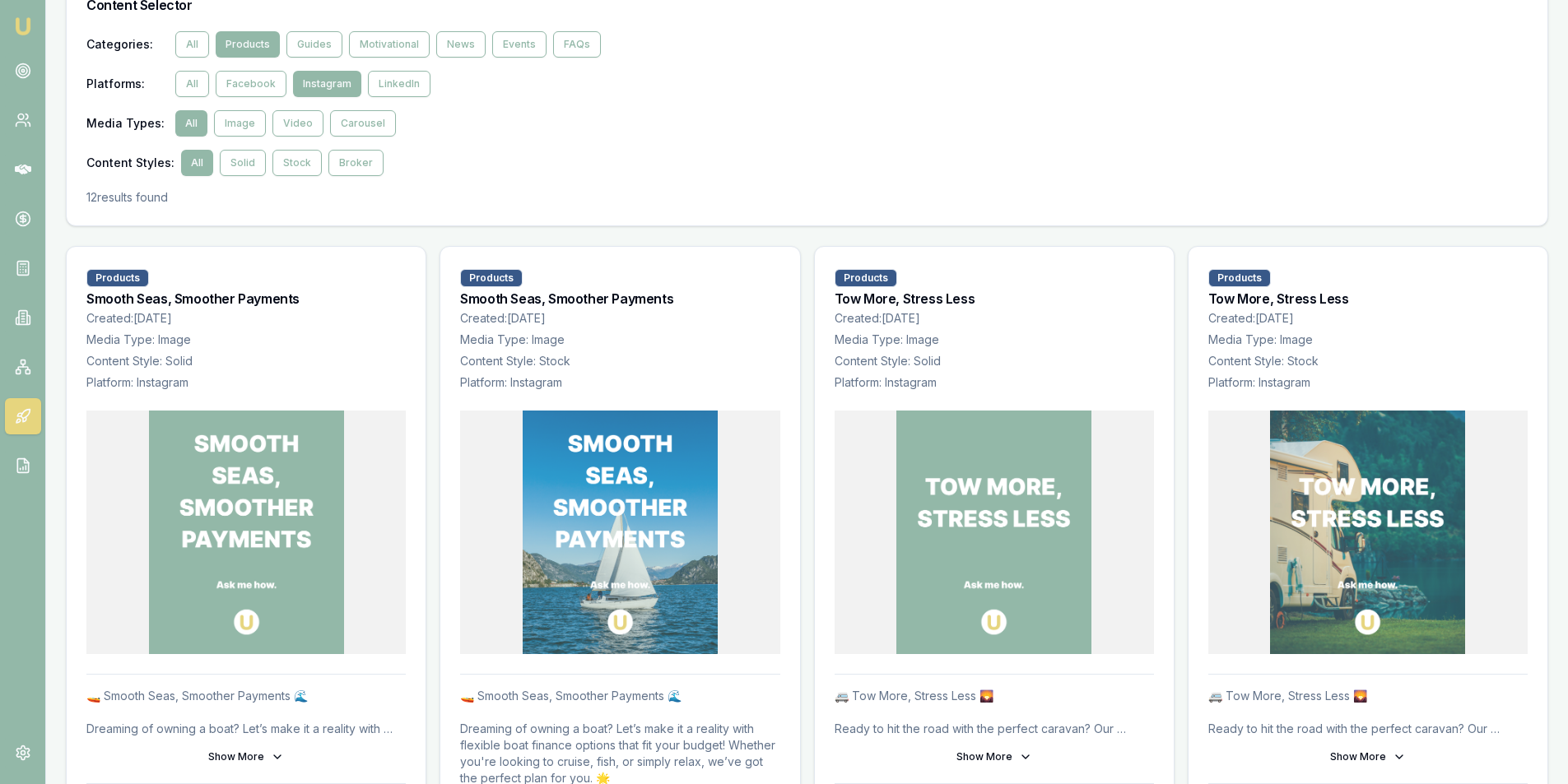
scroll to position [77, 0]
click at [296, 119] on button "Video" at bounding box center [298, 124] width 51 height 26
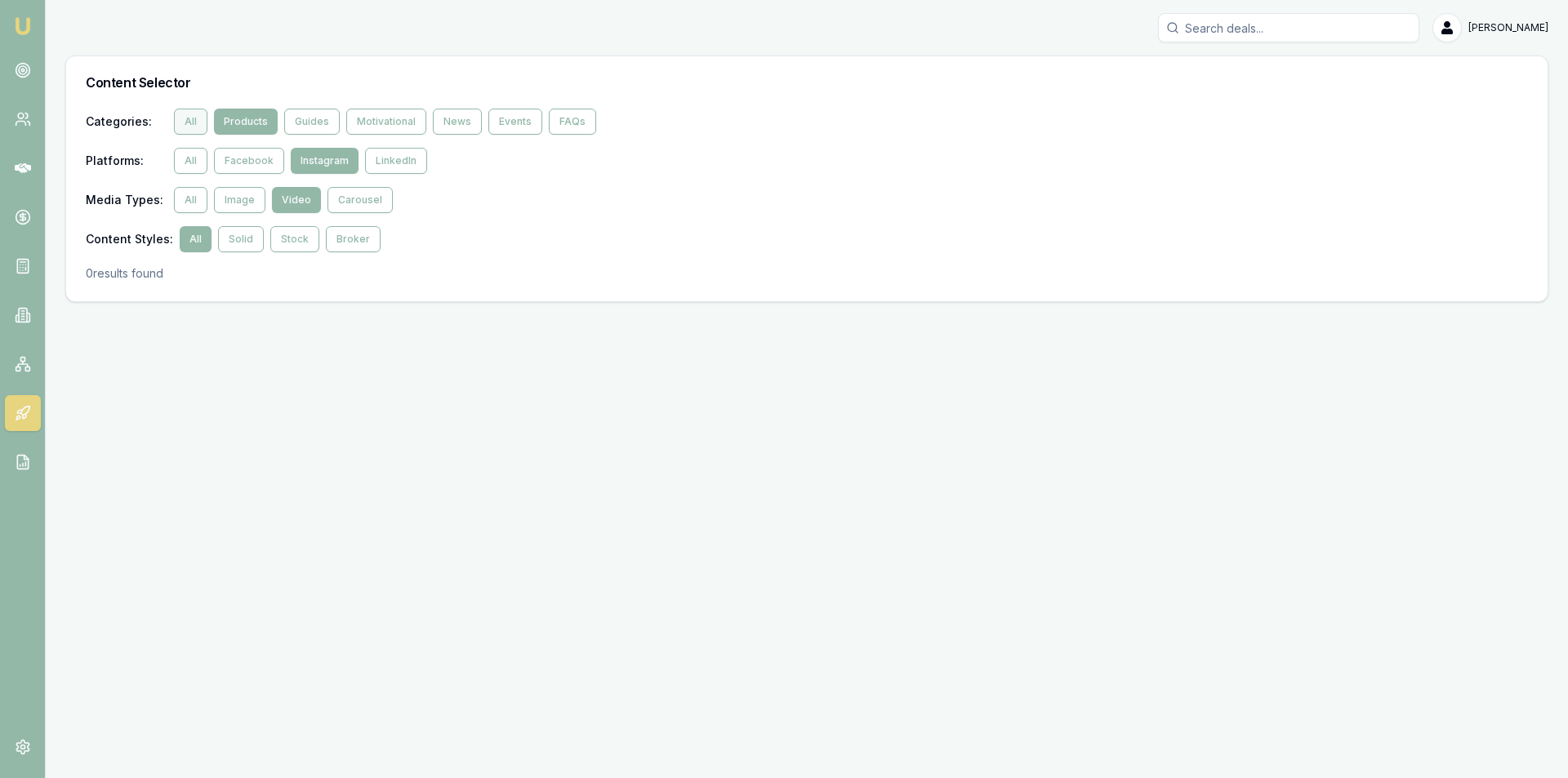
click at [194, 118] on button "All" at bounding box center [191, 121] width 33 height 26
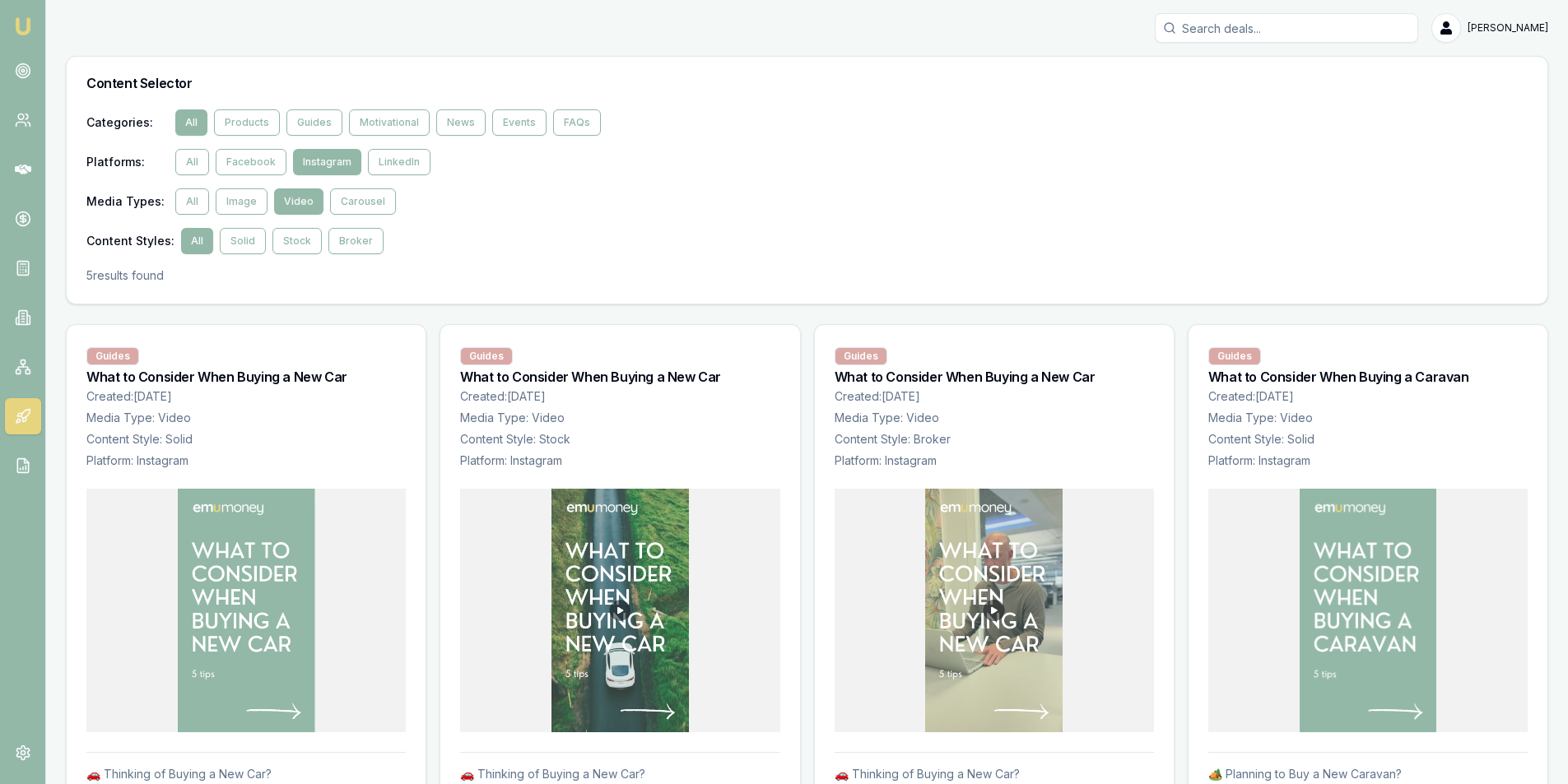
click at [623, 593] on img at bounding box center [620, 610] width 138 height 243
click at [350, 232] on button "Broker" at bounding box center [356, 241] width 55 height 26
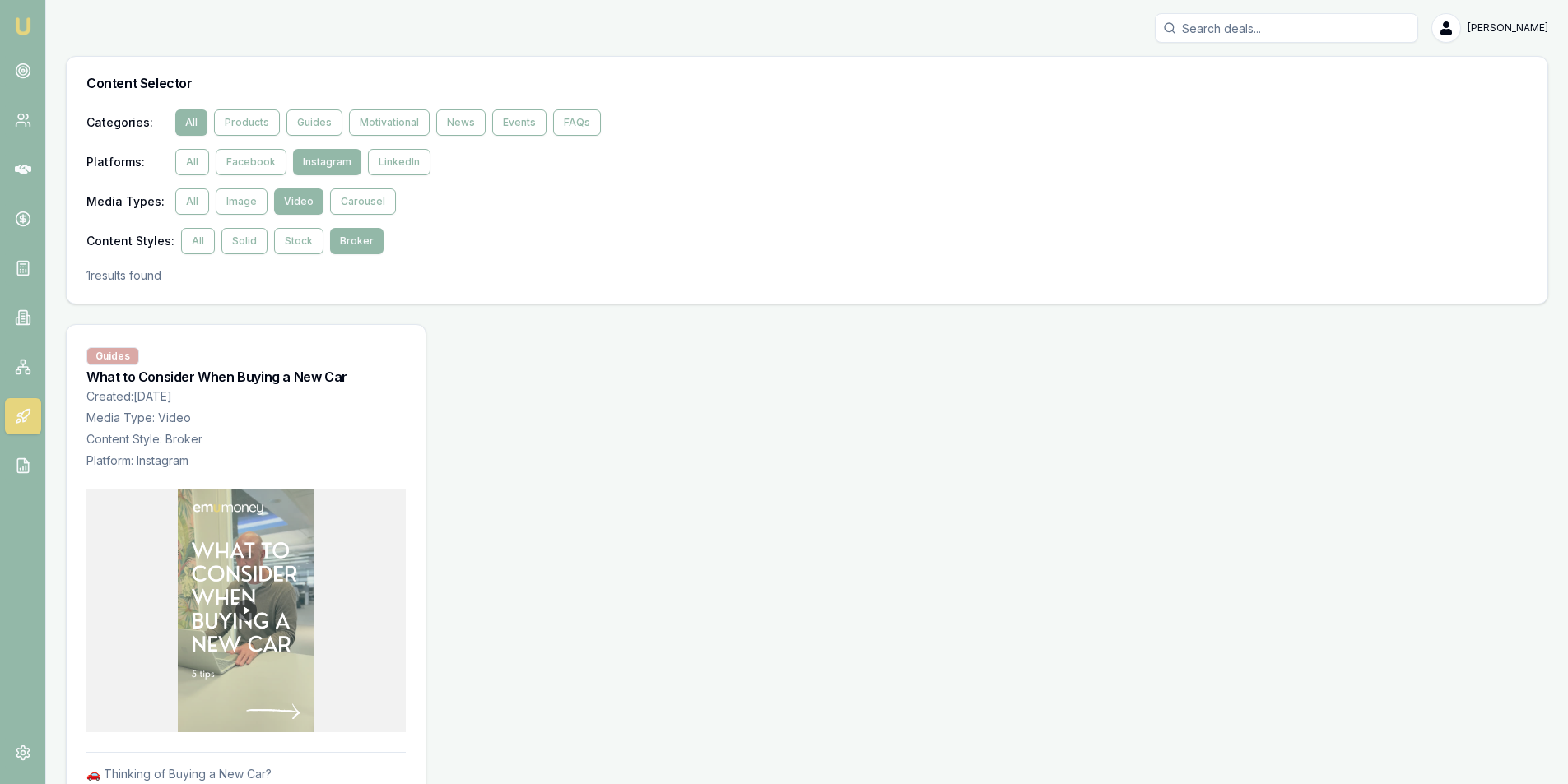
click at [288, 604] on img at bounding box center [246, 610] width 138 height 243
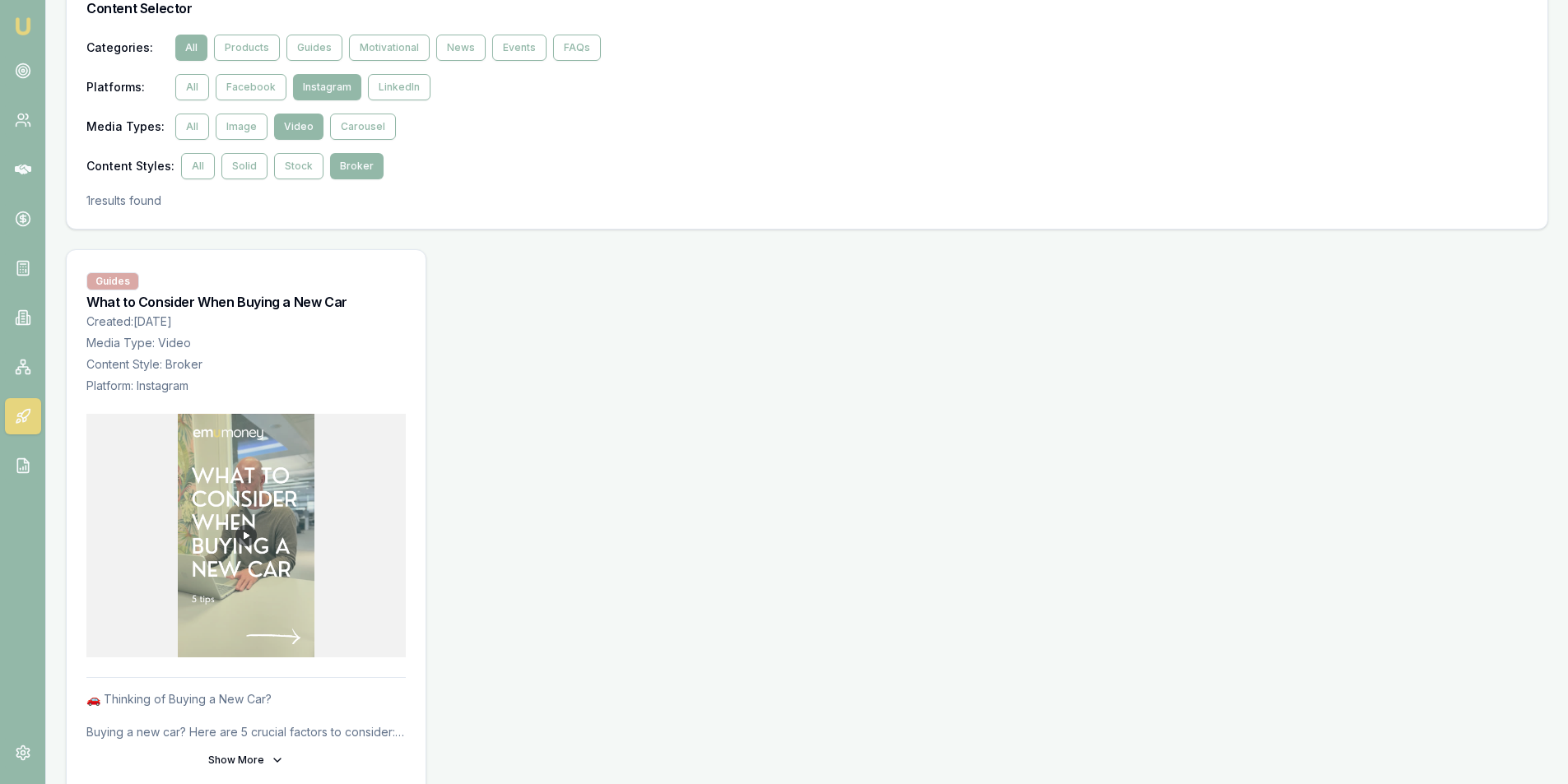
scroll to position [158, 0]
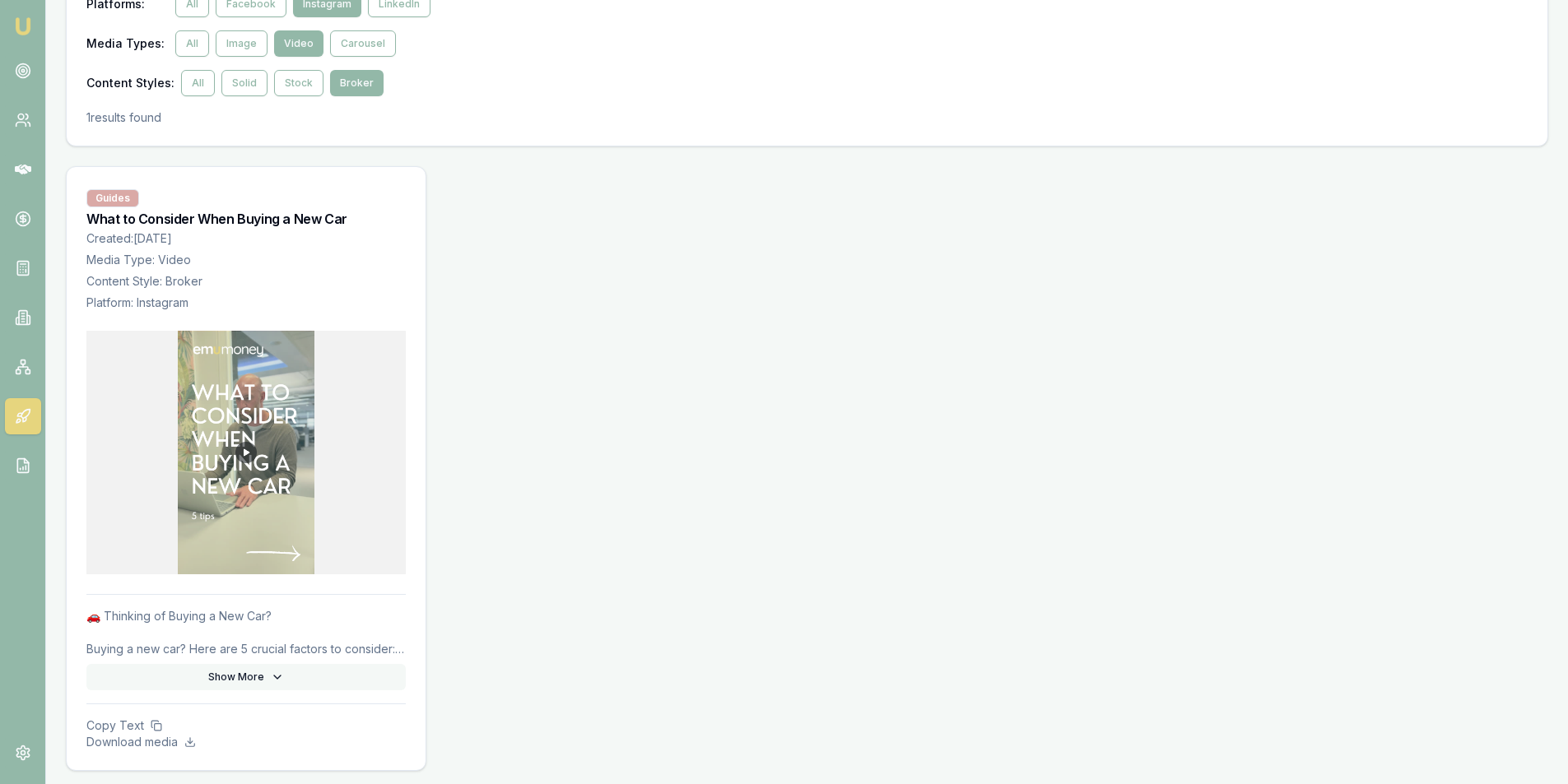
click at [240, 668] on button "Show More" at bounding box center [246, 677] width 319 height 26
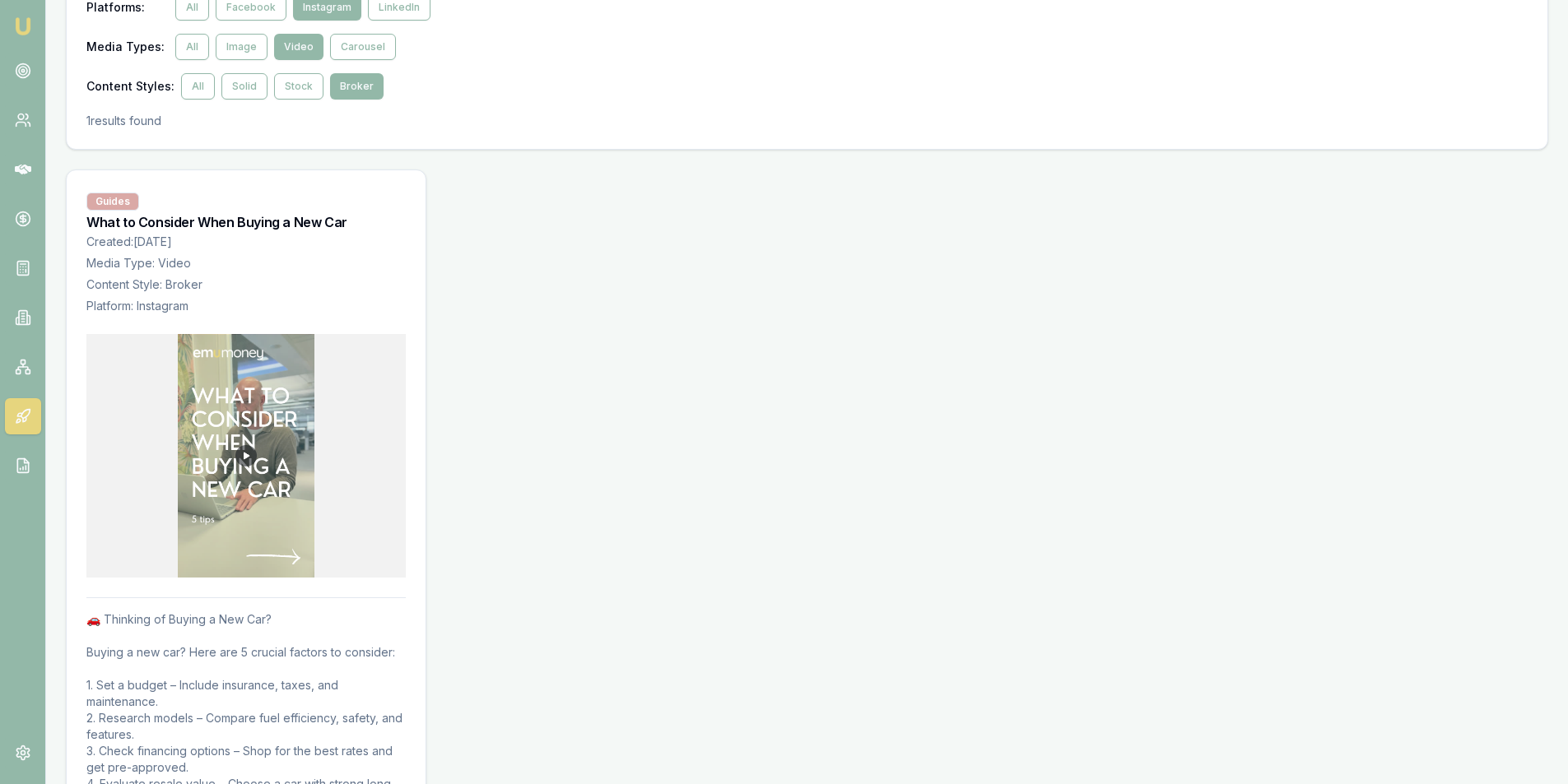
scroll to position [0, 0]
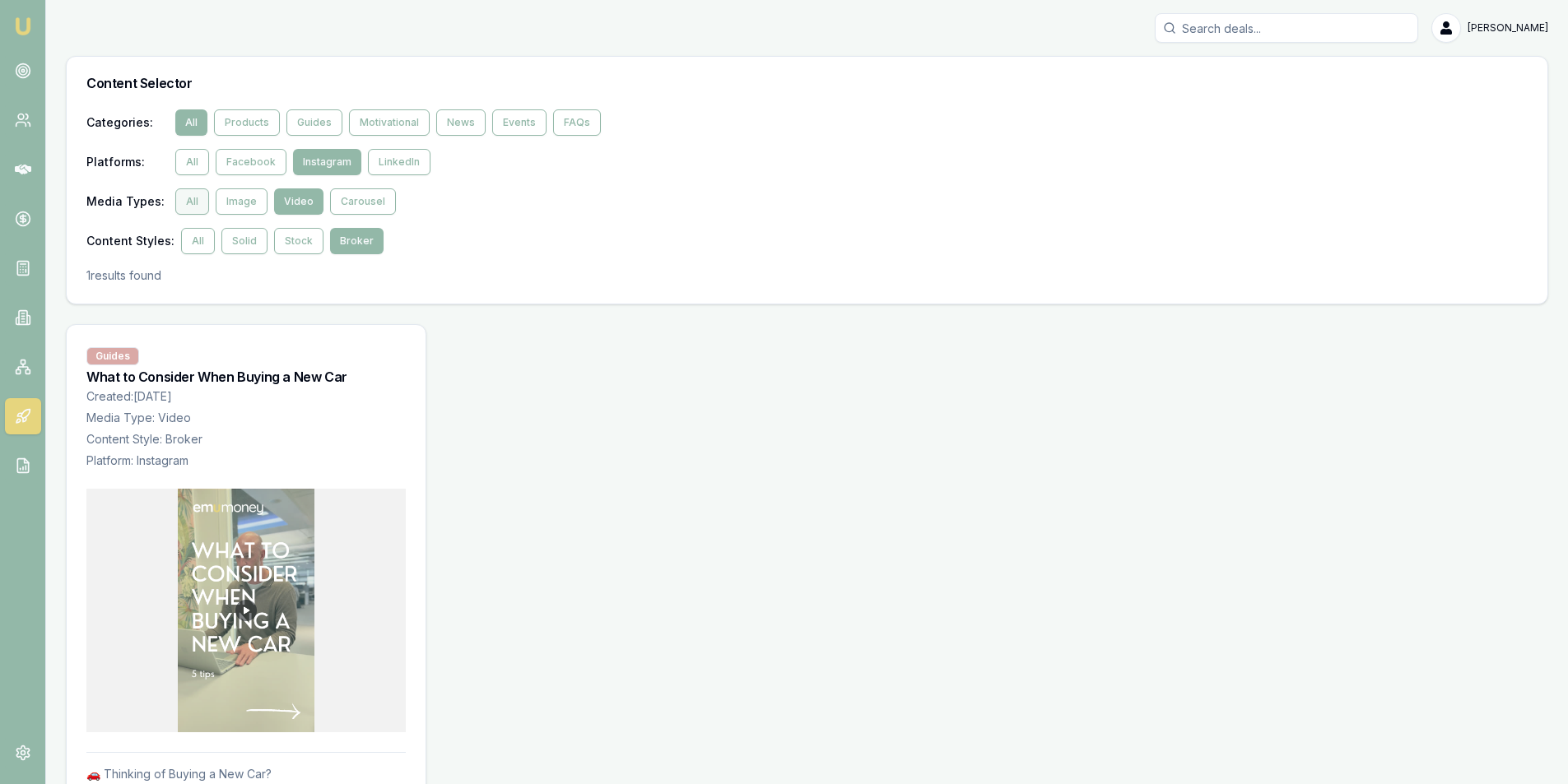
click at [192, 202] on button "All" at bounding box center [192, 202] width 34 height 26
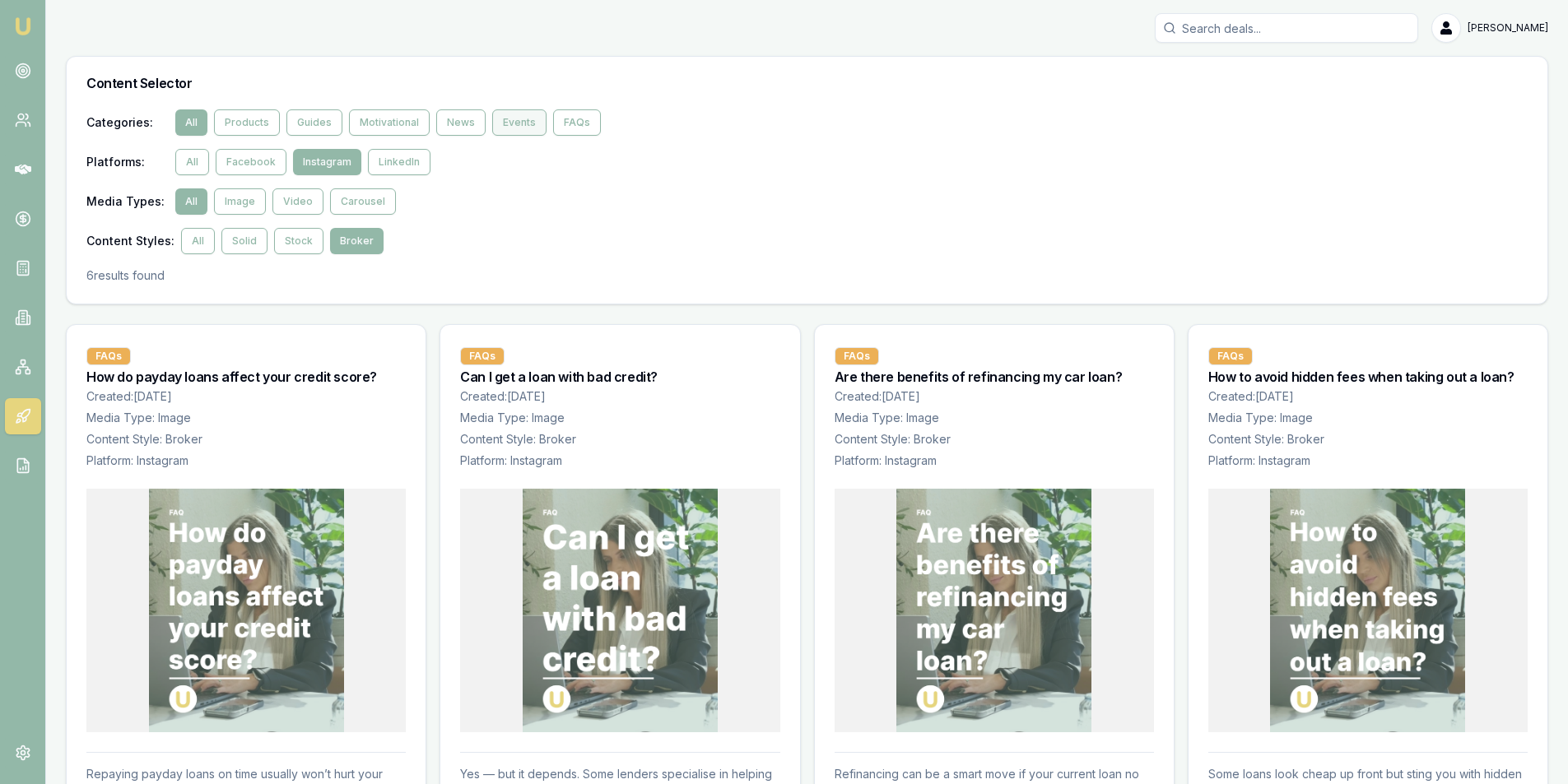
click at [502, 119] on button "Events" at bounding box center [519, 122] width 55 height 26
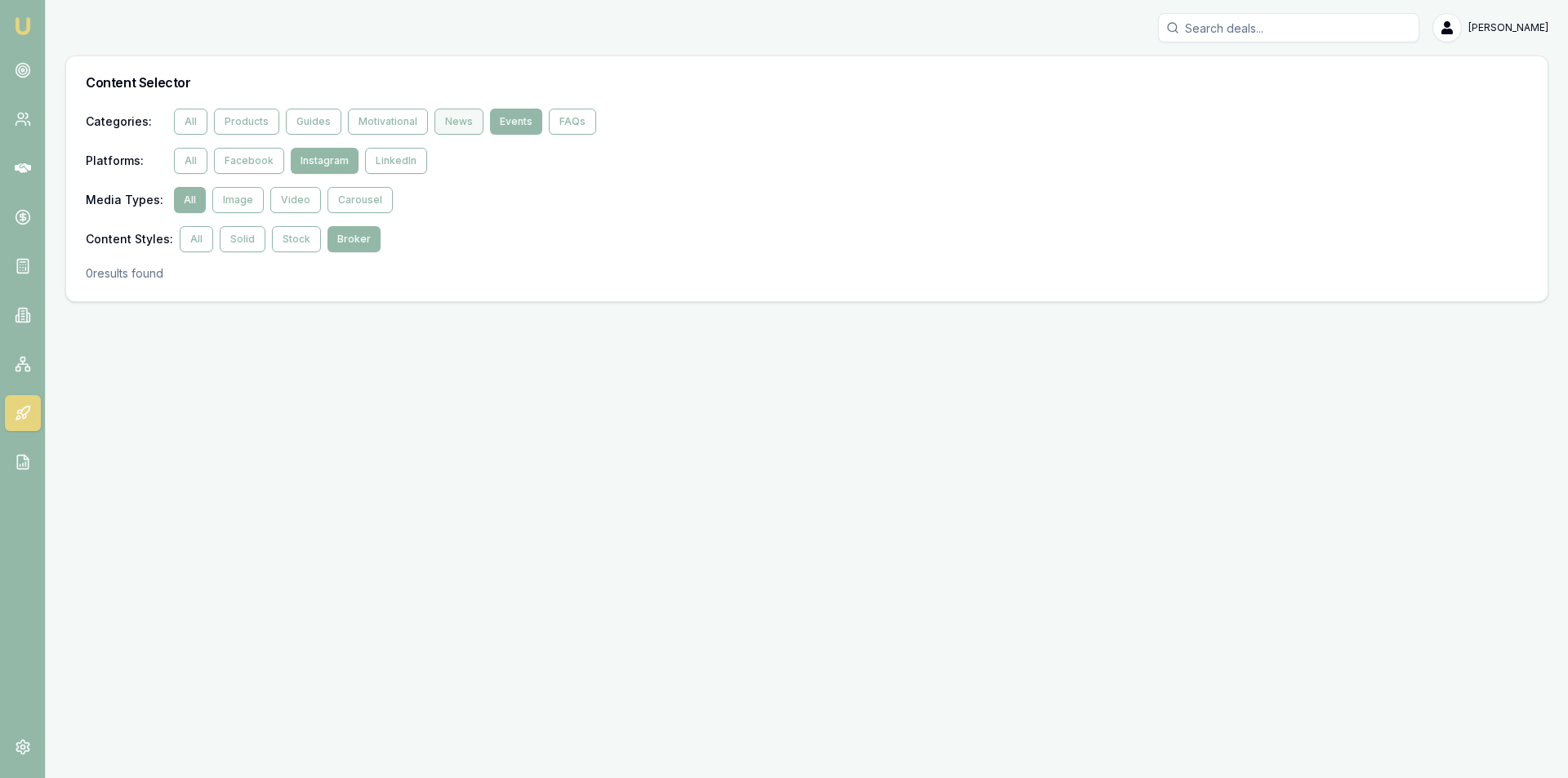
click at [444, 118] on button "News" at bounding box center [459, 121] width 49 height 26
click at [375, 125] on button "Motivational" at bounding box center [387, 121] width 80 height 26
click at [294, 239] on button "Stock" at bounding box center [296, 239] width 49 height 26
click at [234, 244] on button "Solid" at bounding box center [242, 239] width 46 height 26
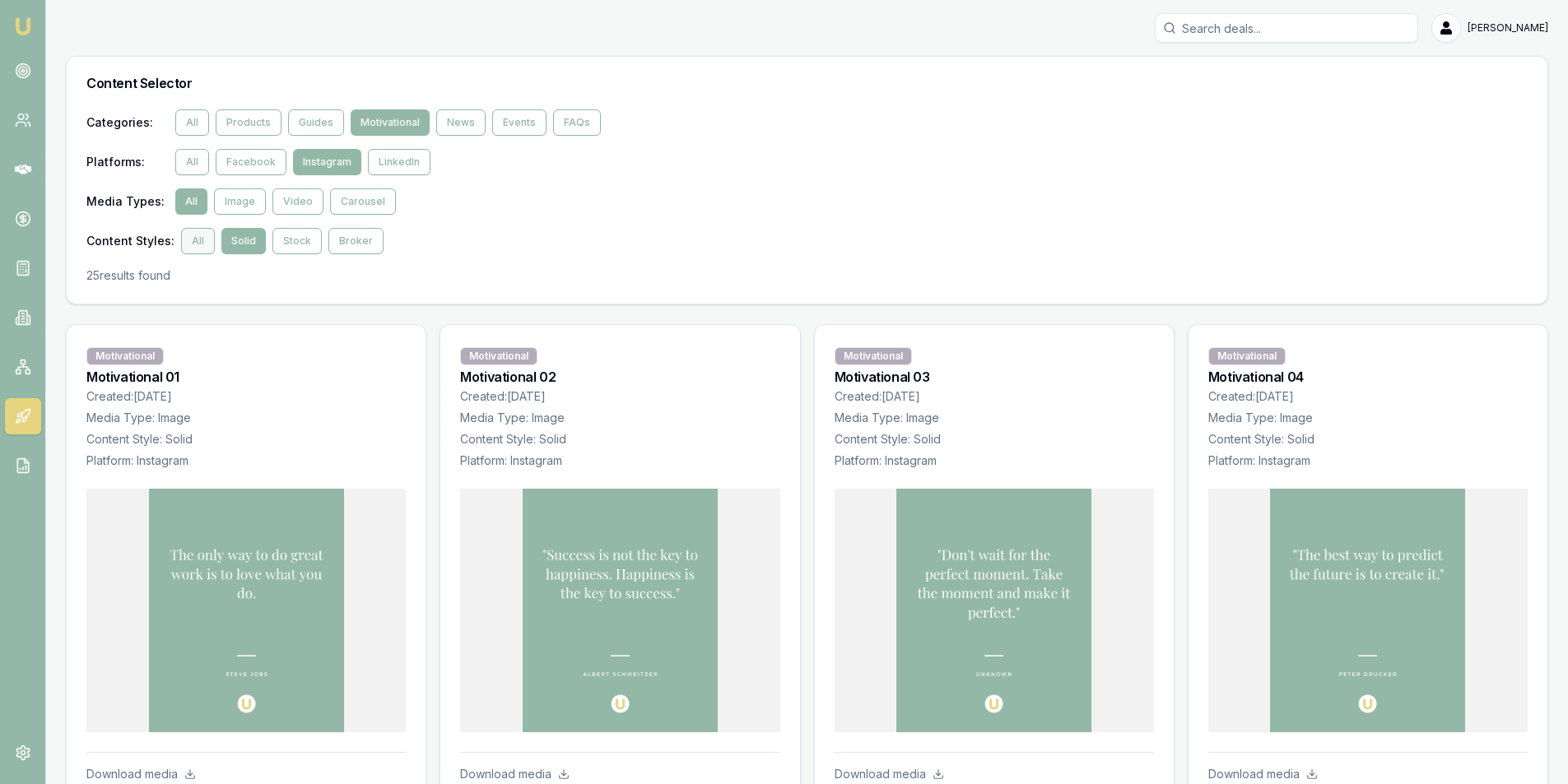
click at [201, 240] on button "All" at bounding box center [197, 241] width 34 height 26
click at [274, 127] on button "Products" at bounding box center [248, 122] width 66 height 26
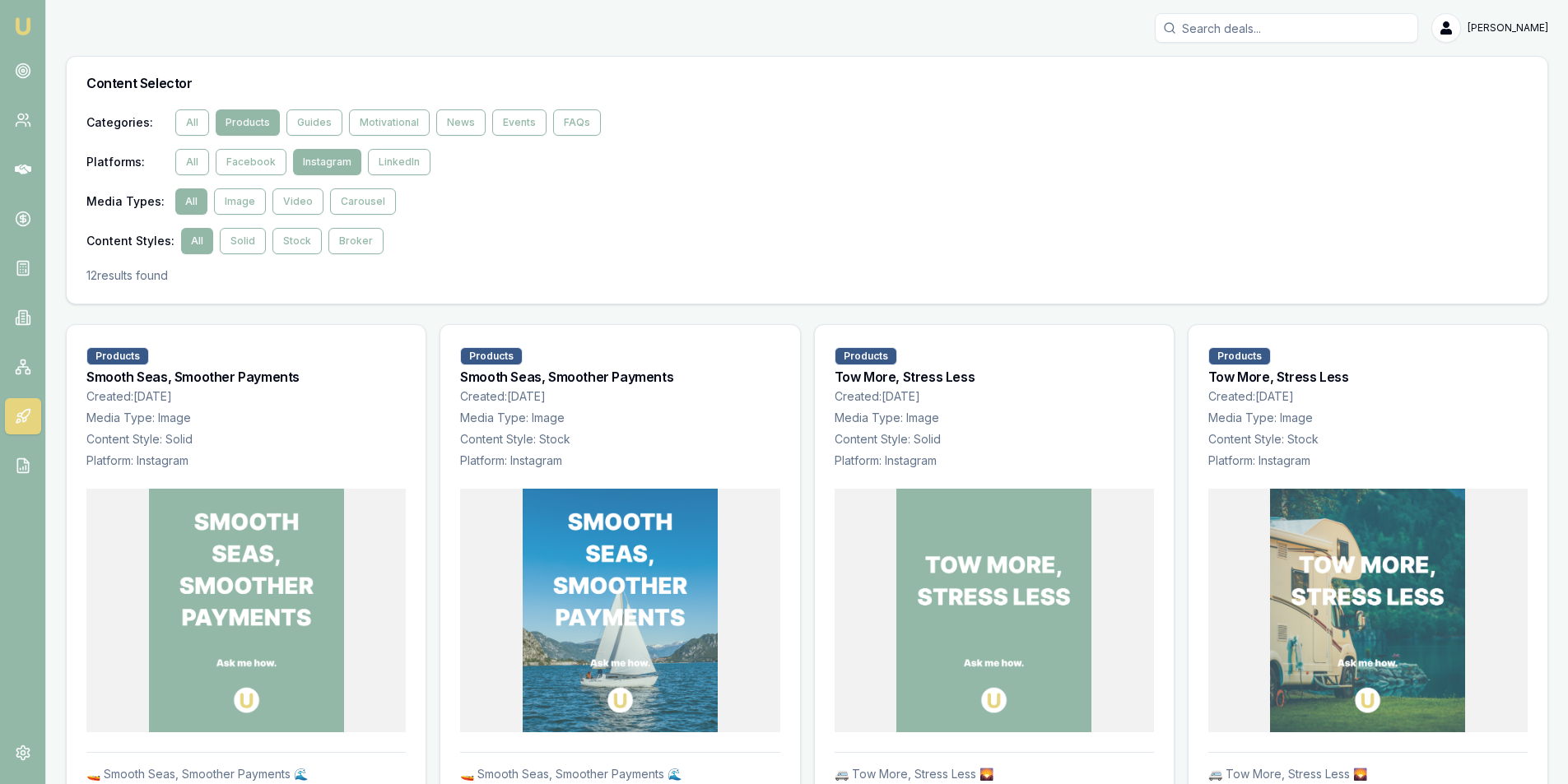
click at [298, 109] on div "Content Selector" at bounding box center [807, 83] width 1481 height 53
click at [300, 117] on button "Guides" at bounding box center [314, 122] width 56 height 26
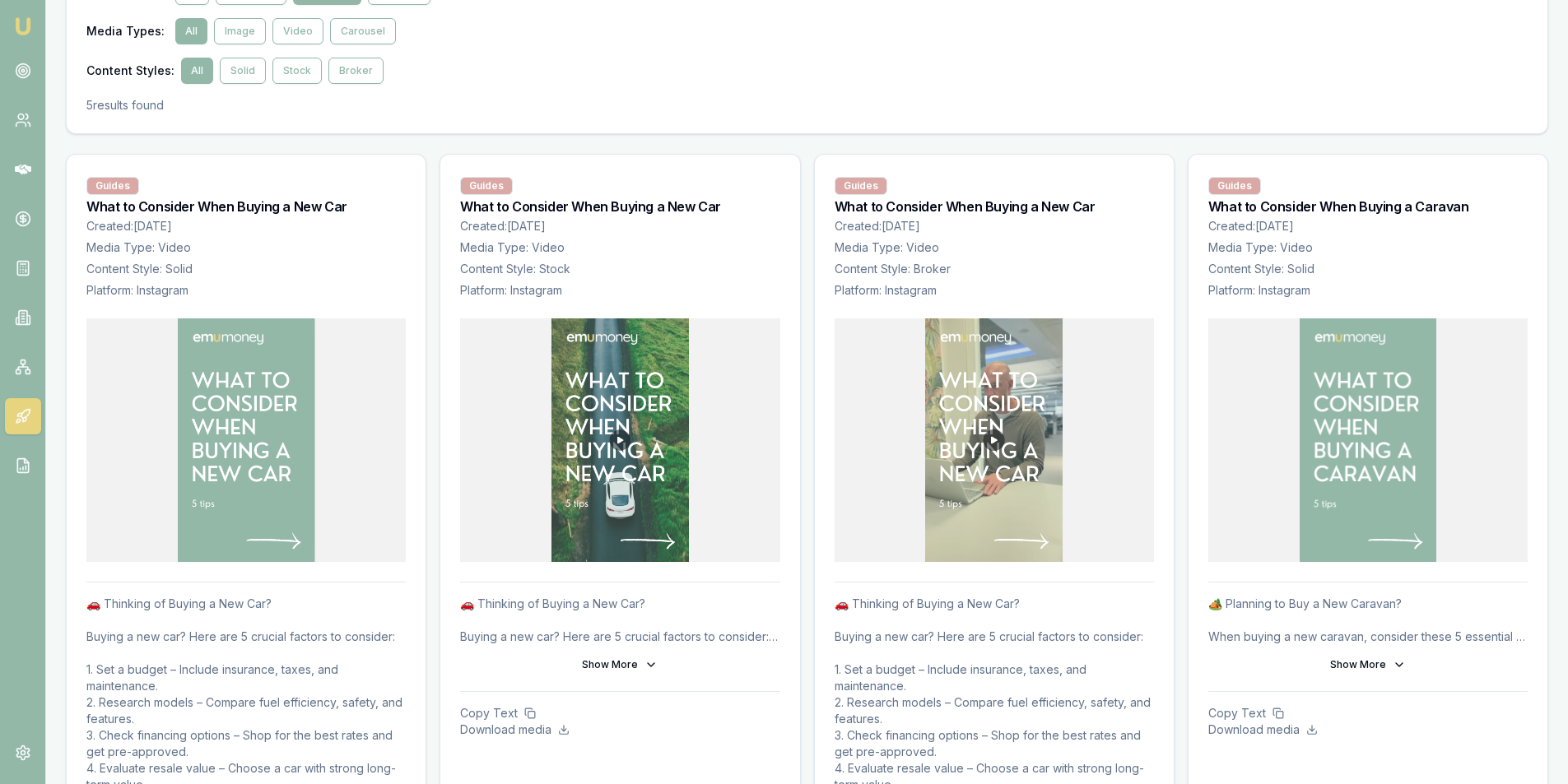
scroll to position [411, 0]
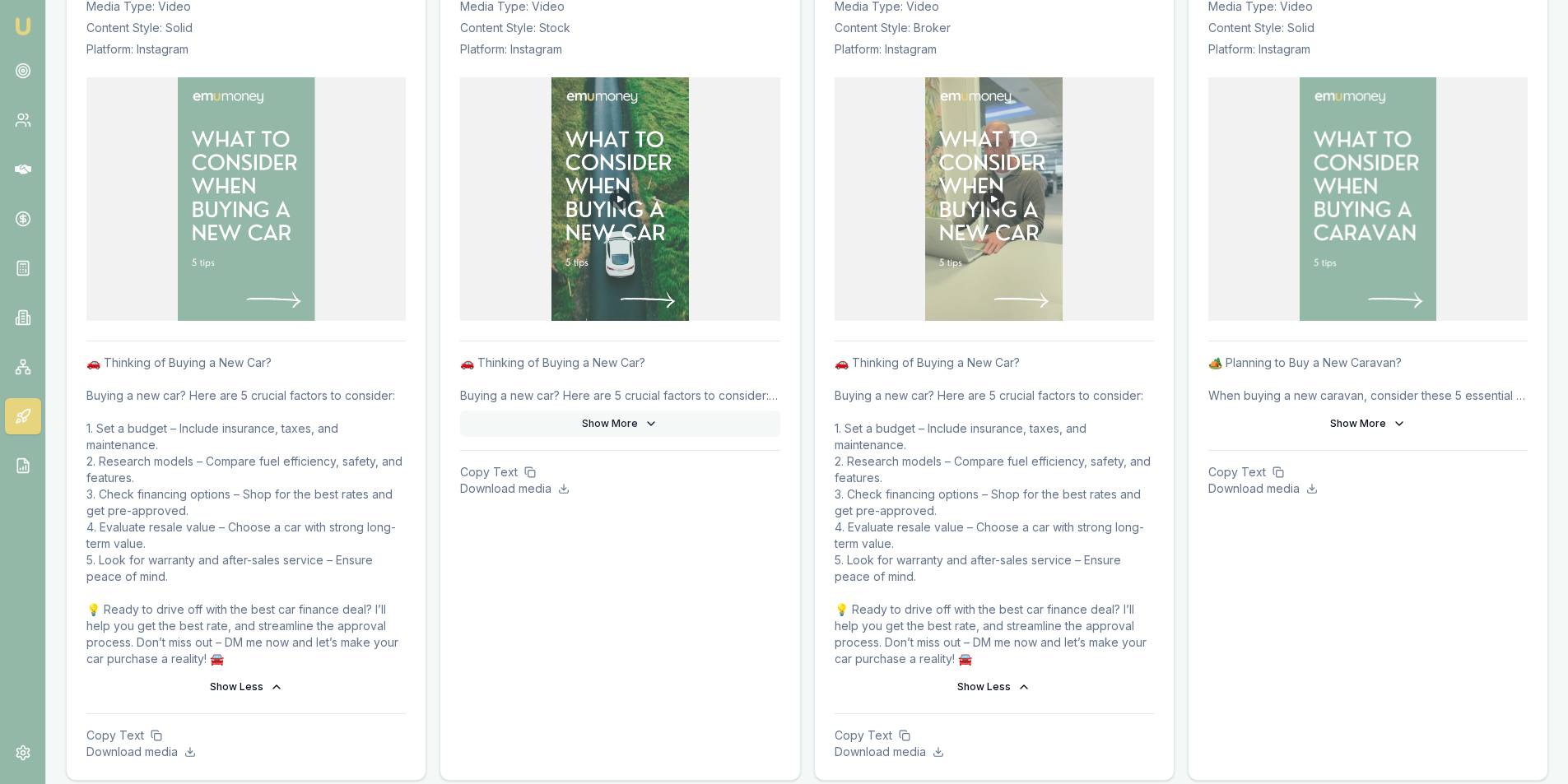
click at [609, 433] on button "Show More" at bounding box center [620, 423] width 319 height 26
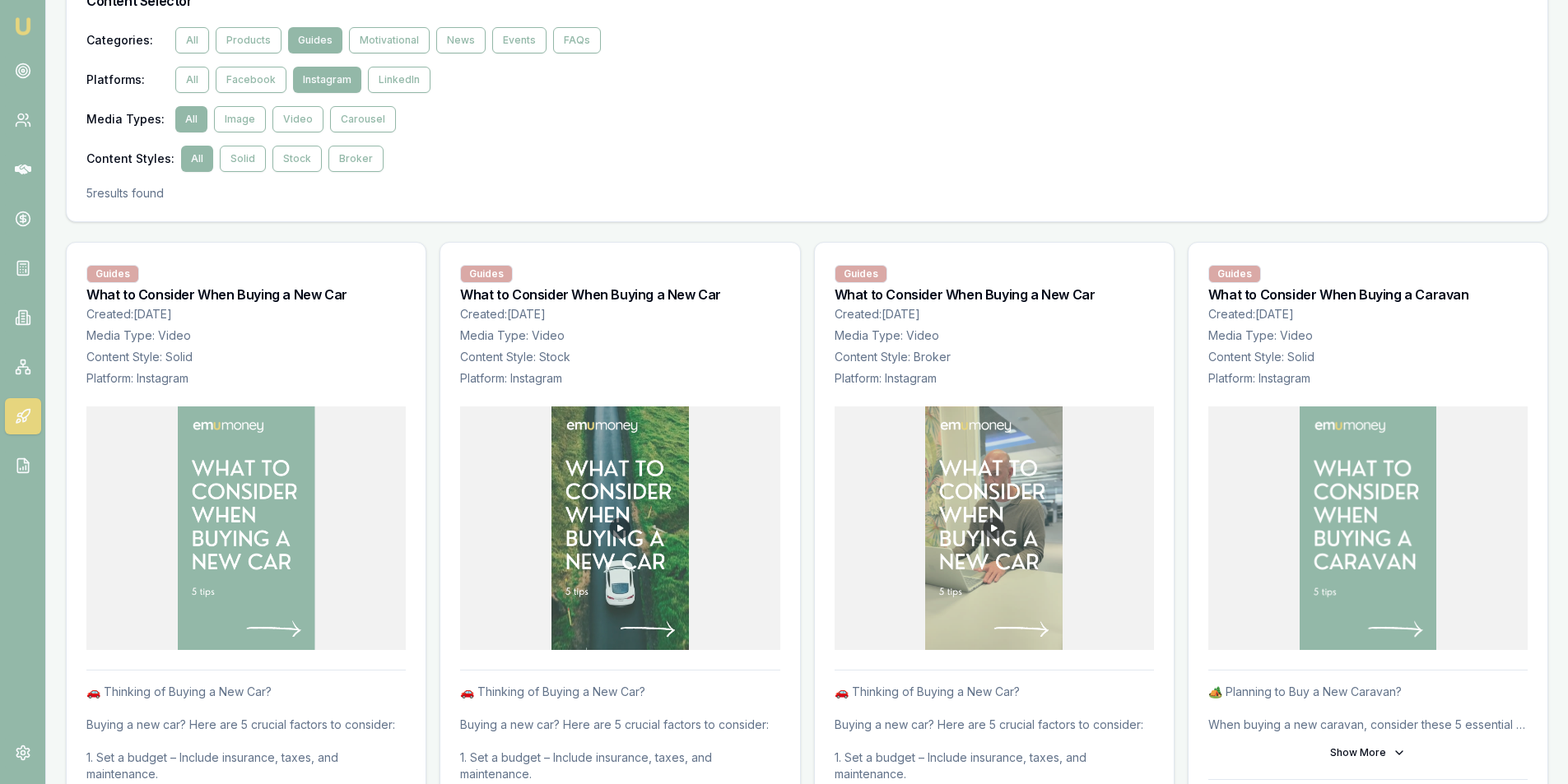
scroll to position [0, 0]
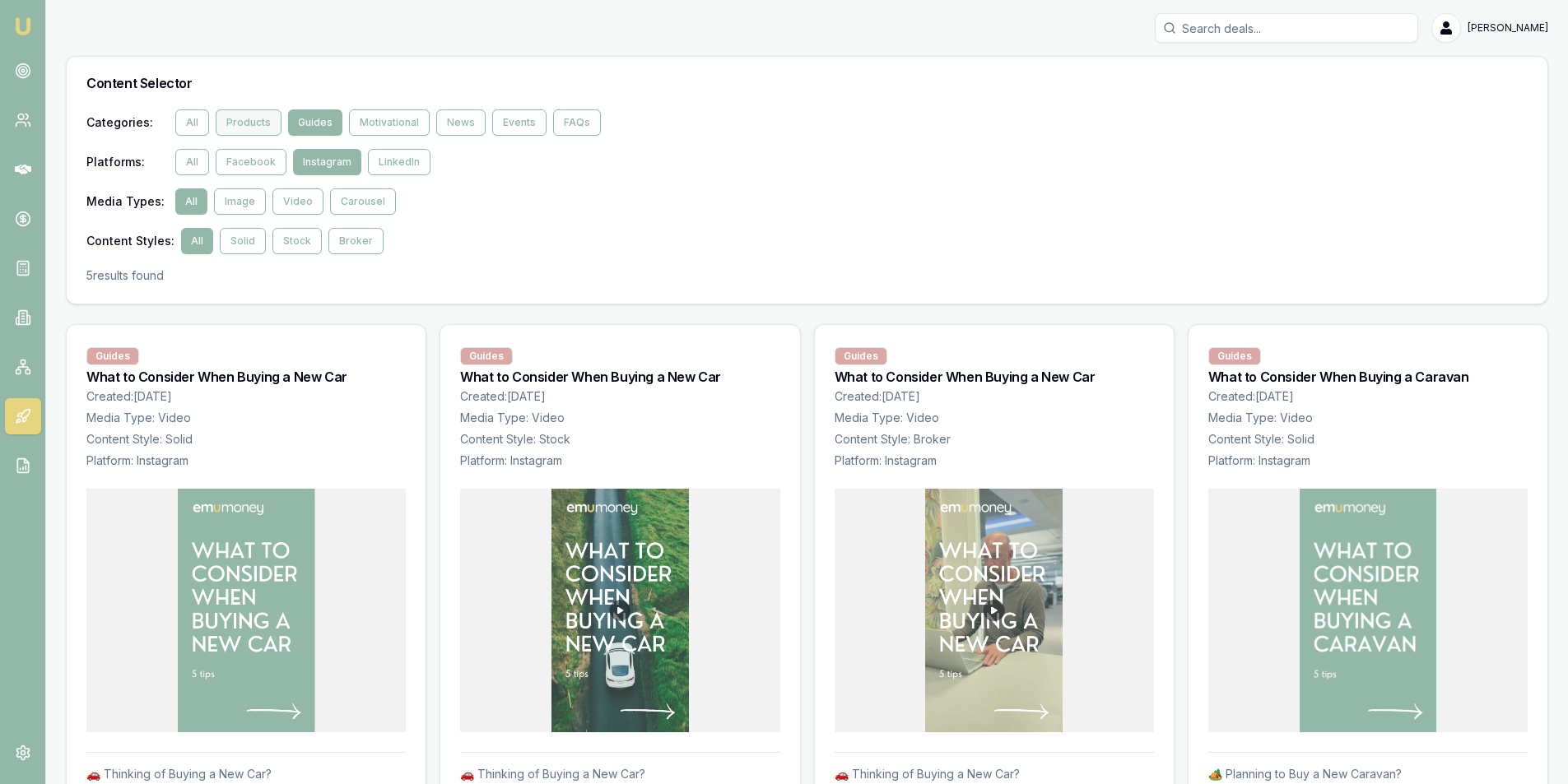
click at [242, 121] on button "Products" at bounding box center [248, 122] width 66 height 26
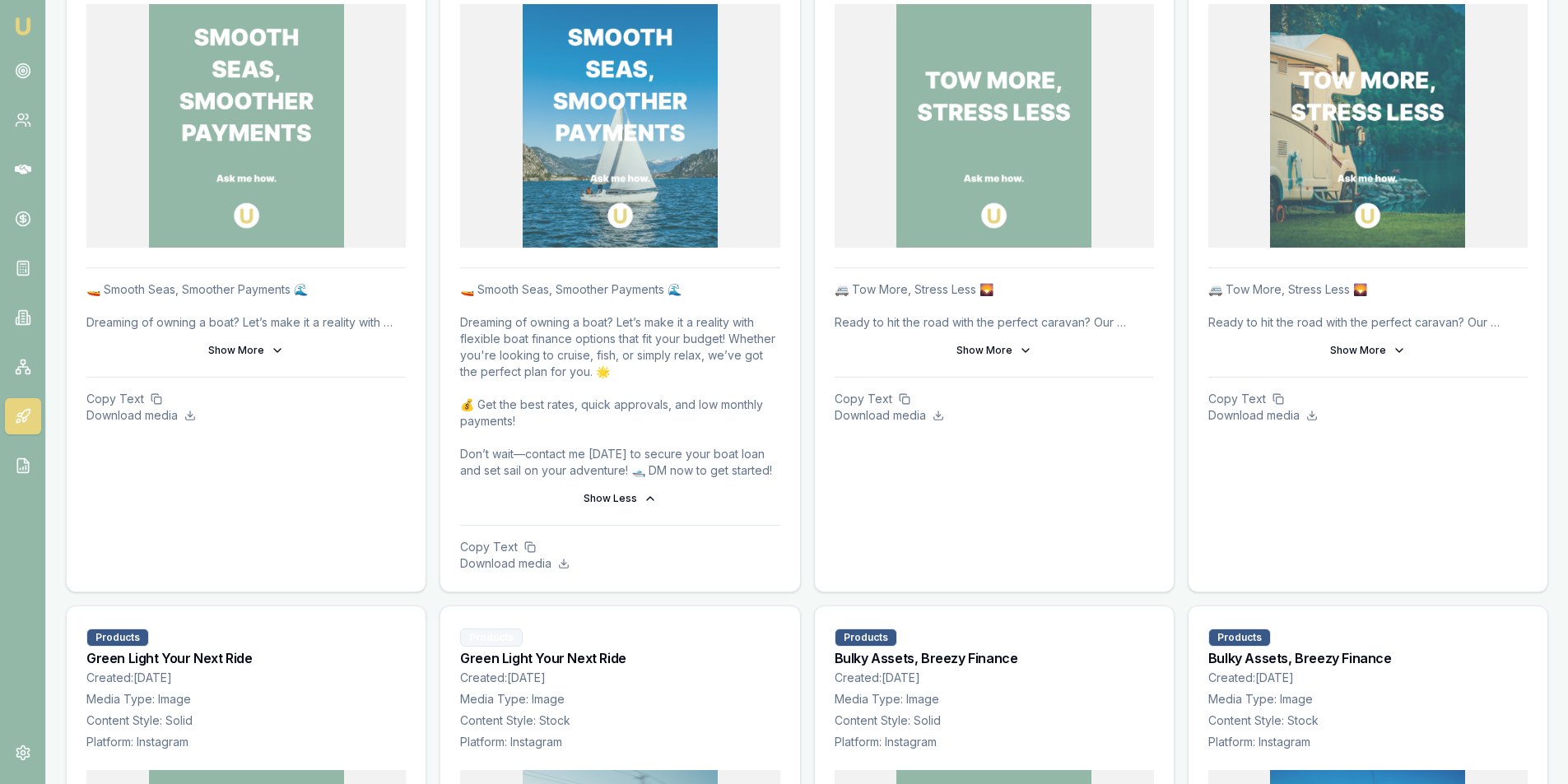
scroll to position [494, 0]
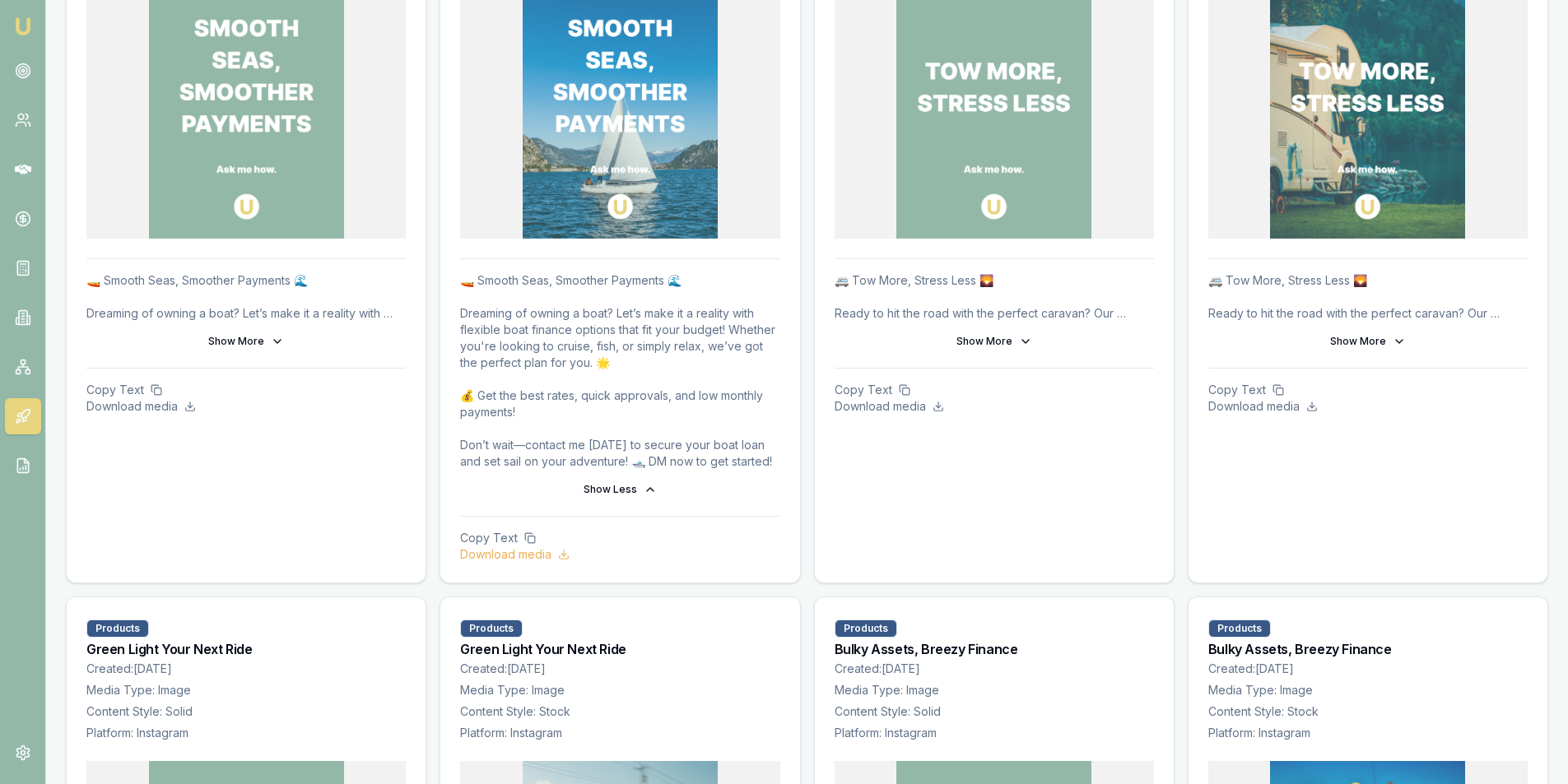
click at [569, 559] on icon at bounding box center [564, 554] width 11 height 11
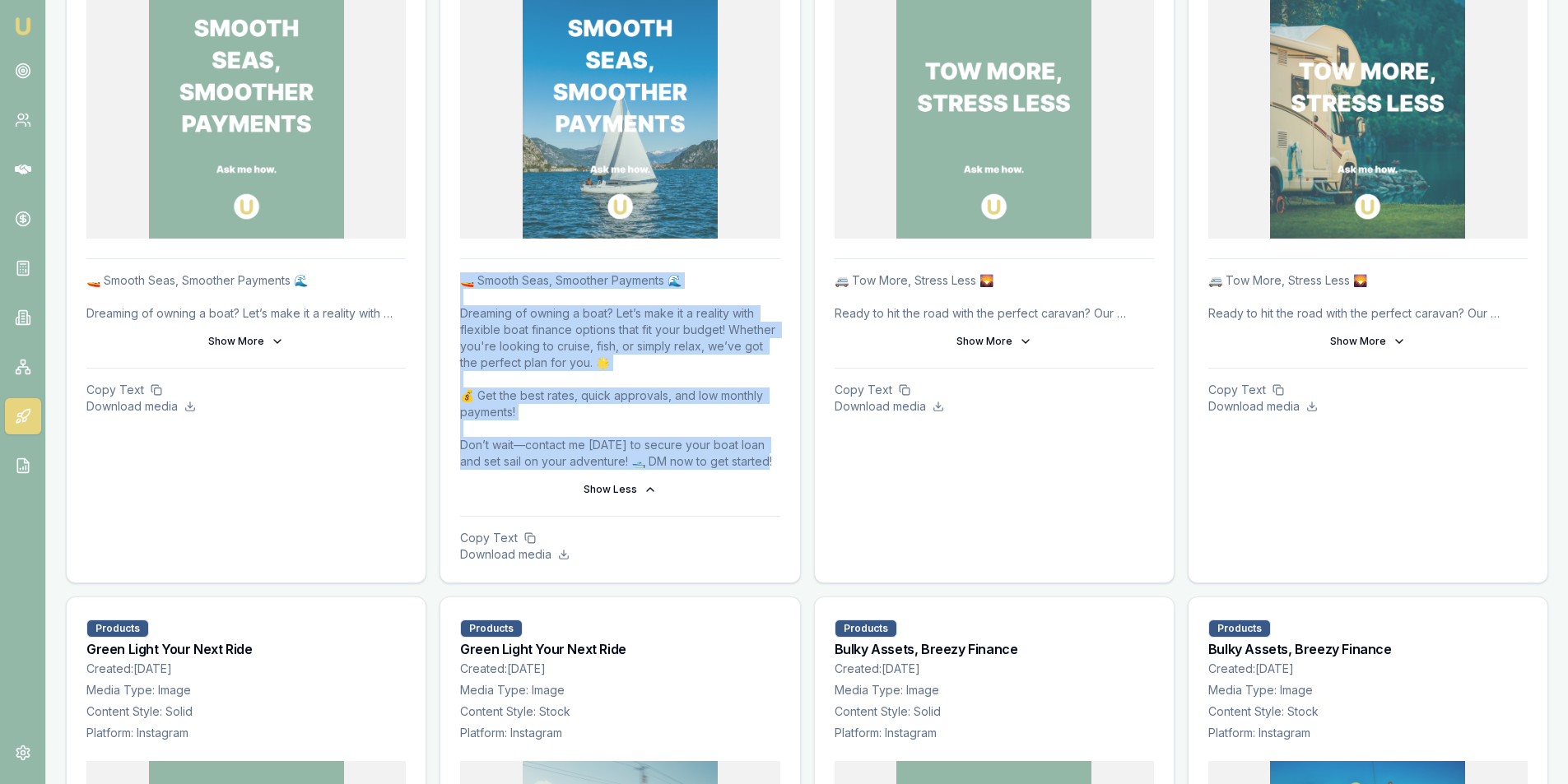
drag, startPoint x: 778, startPoint y: 461, endPoint x: 464, endPoint y: 280, distance: 362.4
click at [464, 280] on p "🚤 Smooth Seas, Smoother Payments 🌊 Dreaming of owning a boat? Let’s make it a r…" at bounding box center [620, 371] width 319 height 197
copy p "🚤 Smooth Seas, Smoother Payments 🌊 Dreaming of owning a boat? Let’s make it a r…"
